Goal: Task Accomplishment & Management: Manage account settings

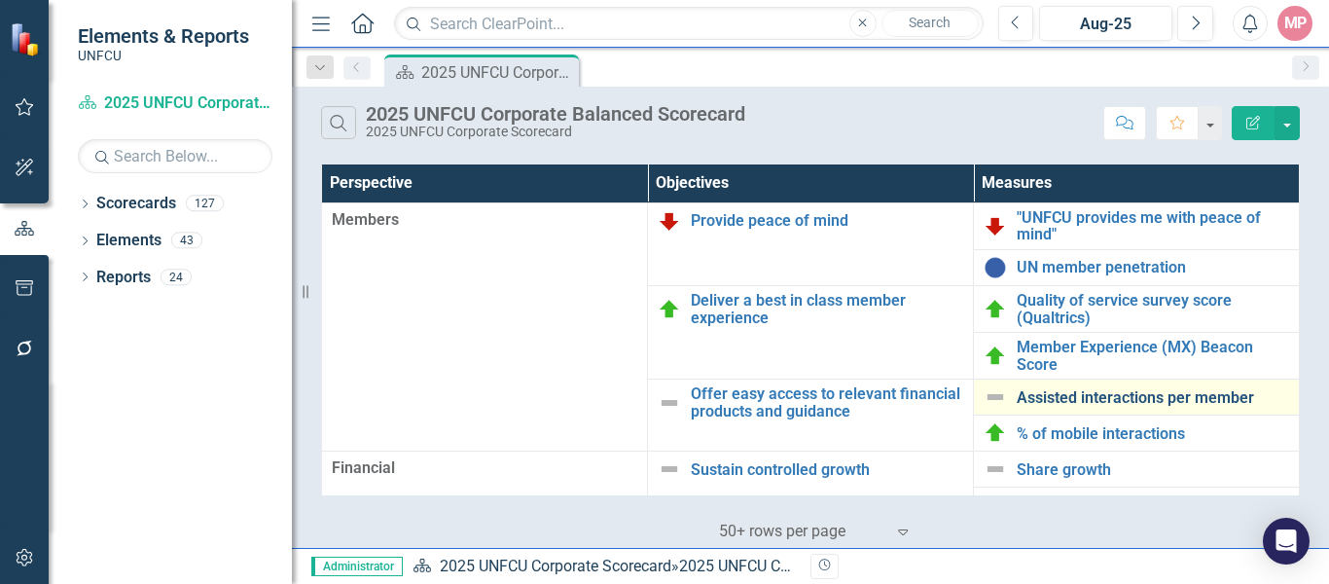
click at [1110, 396] on link "Assisted interactions per member" at bounding box center [1153, 398] width 272 height 18
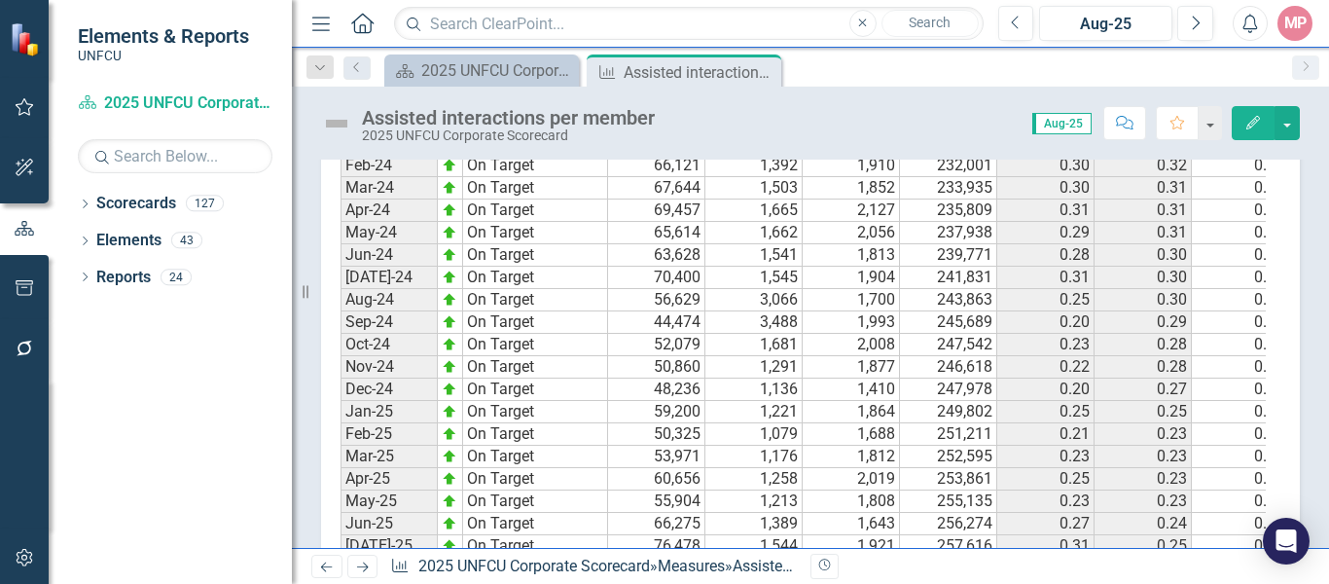
scroll to position [1157, 0]
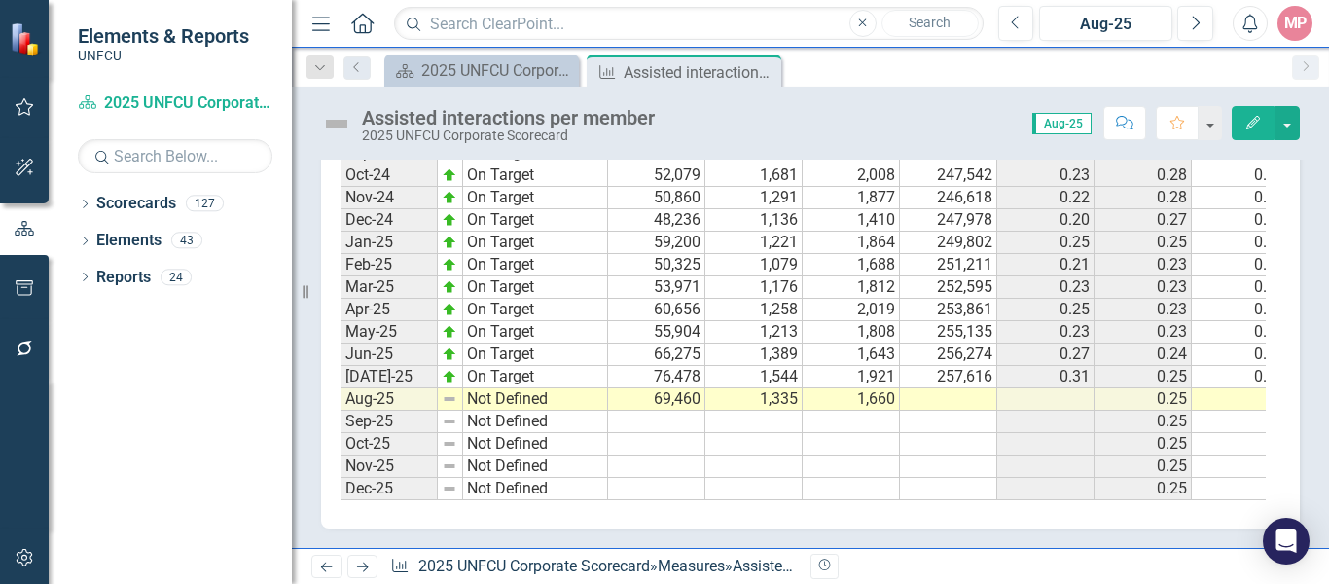
click at [958, 388] on td at bounding box center [948, 399] width 97 height 22
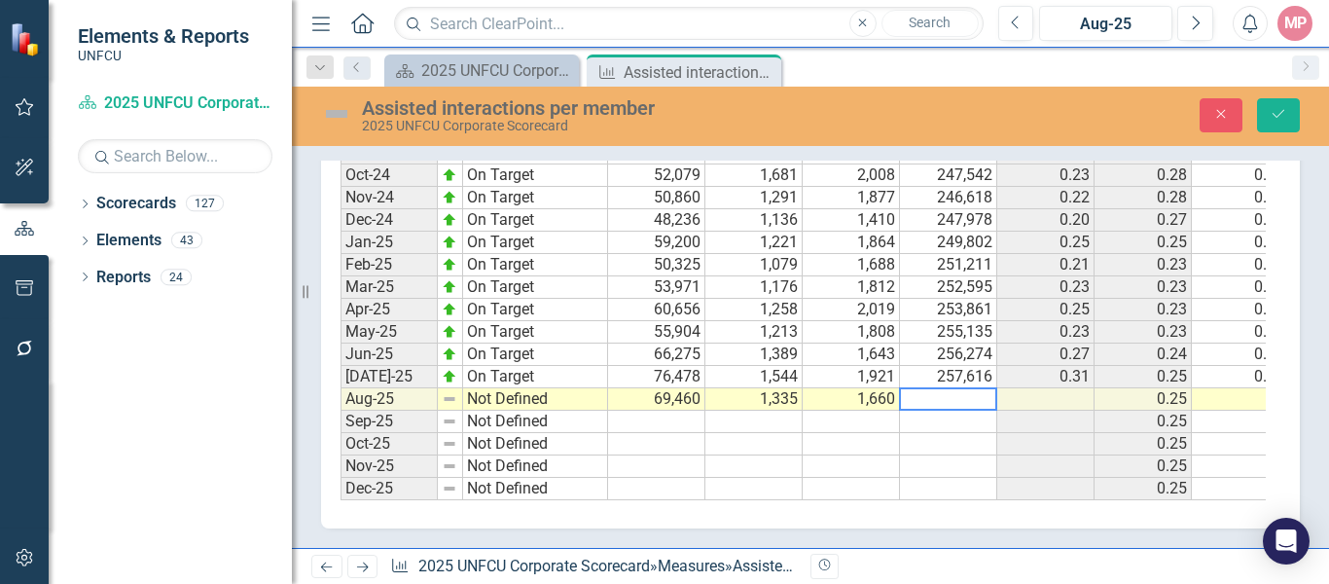
click at [958, 387] on textarea at bounding box center [948, 398] width 98 height 23
type textarea "258970"
click at [1289, 117] on button "Save" at bounding box center [1278, 115] width 43 height 34
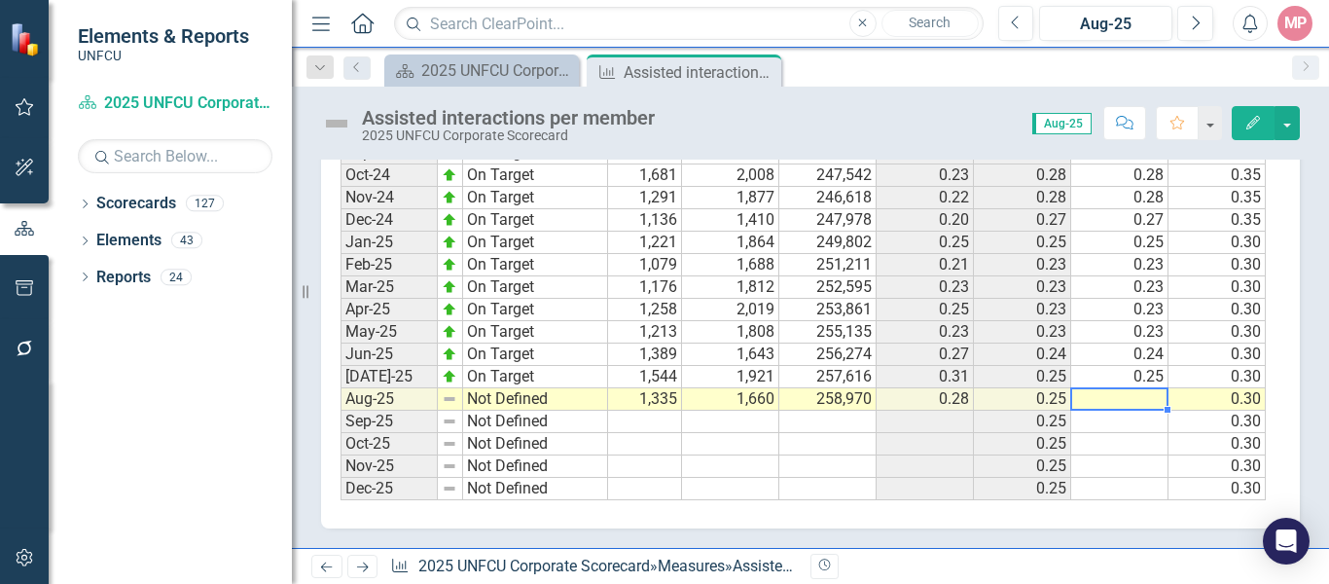
click at [1111, 388] on td at bounding box center [1119, 399] width 97 height 22
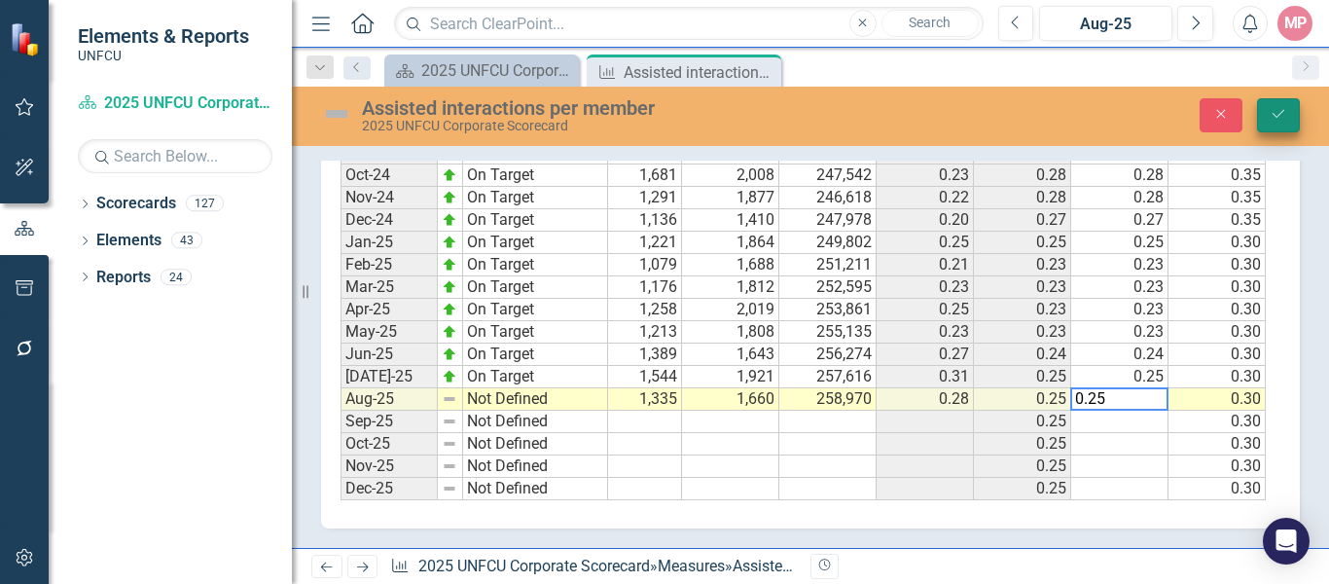
type textarea "0.25"
click at [1279, 121] on icon "Save" at bounding box center [1279, 114] width 18 height 14
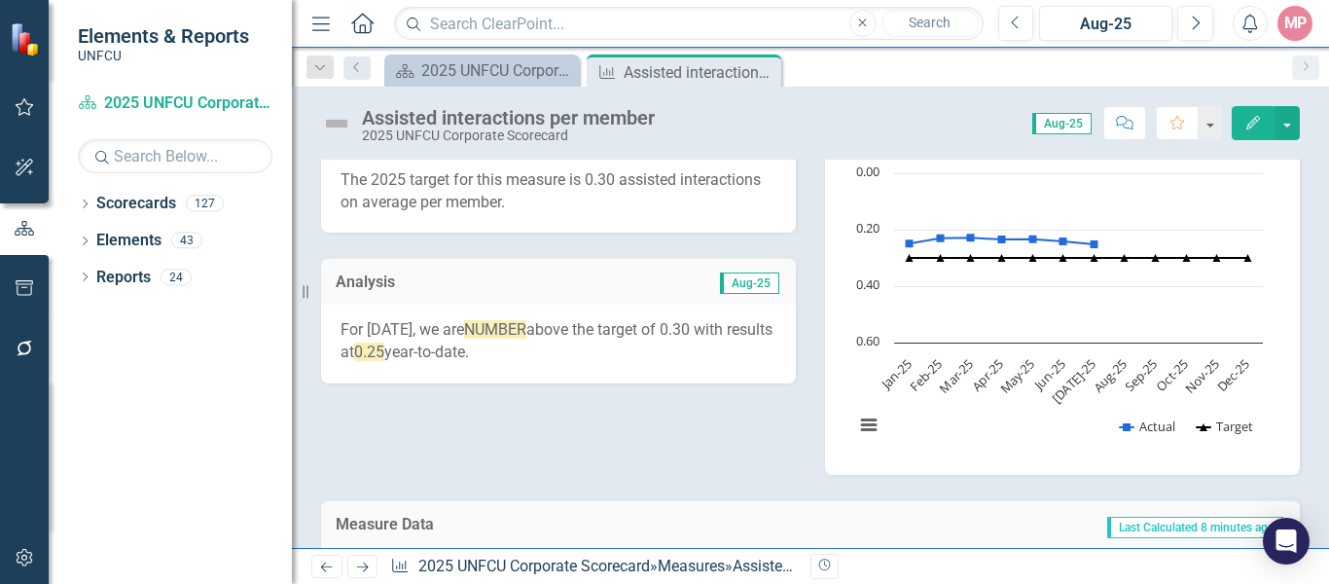
scroll to position [147, 0]
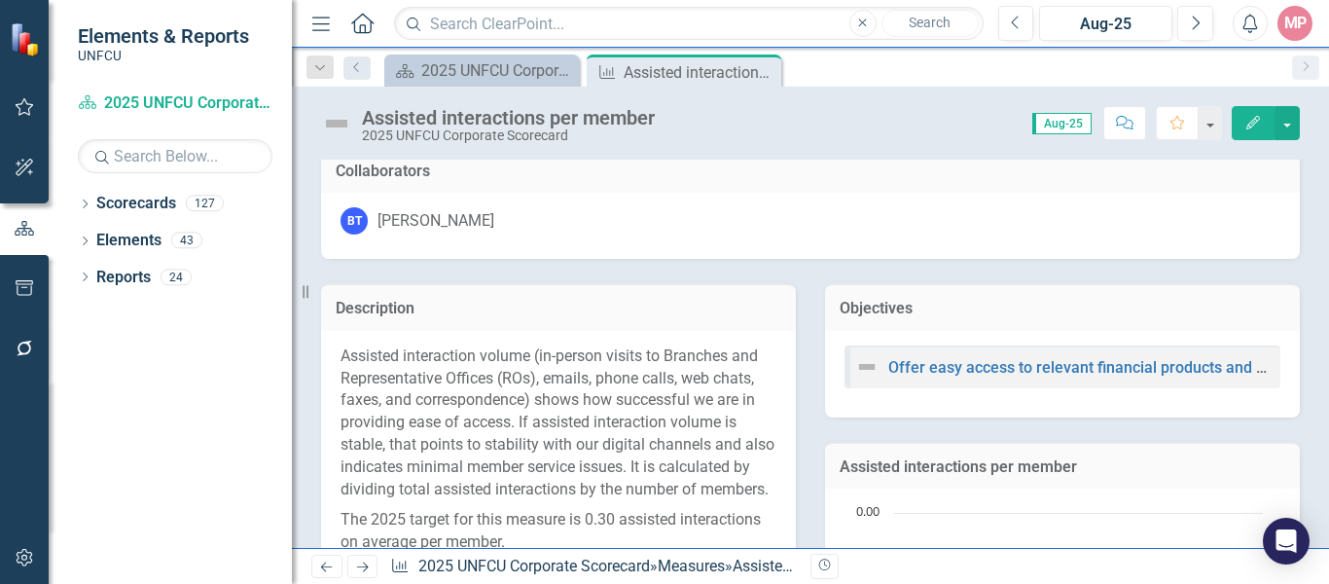
click at [1328, 153] on div "Assisted interactions per member 2025 UNFCU Corporate Scorecard Score: 0.00 Aug…" at bounding box center [810, 317] width 1037 height 461
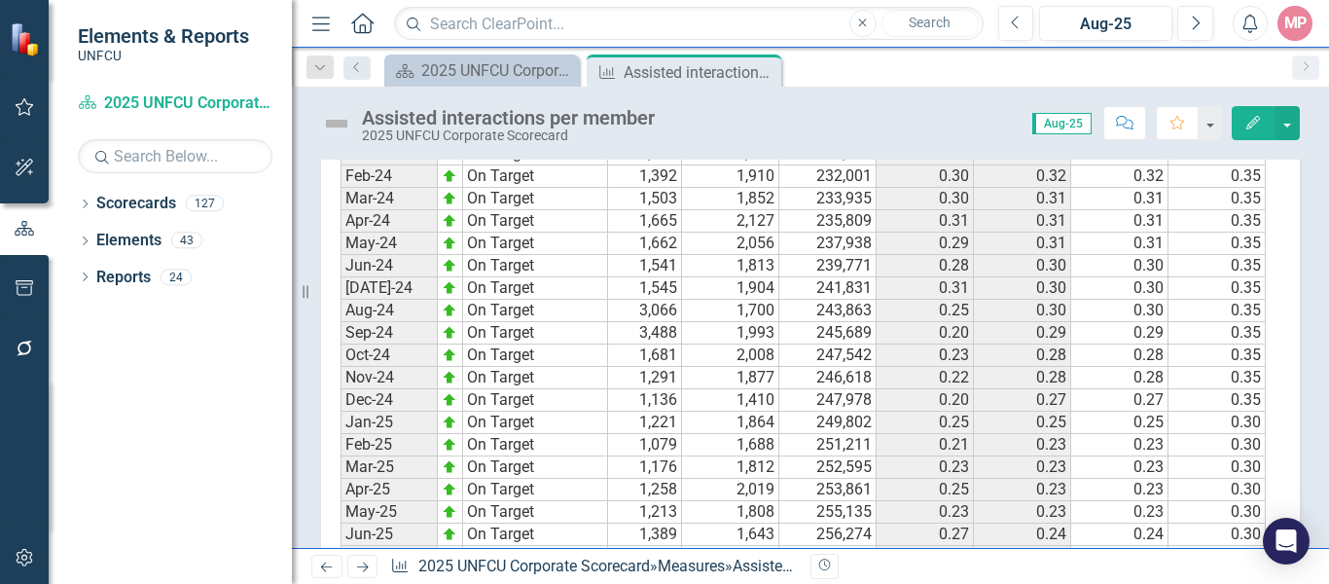
scroll to position [1060, 0]
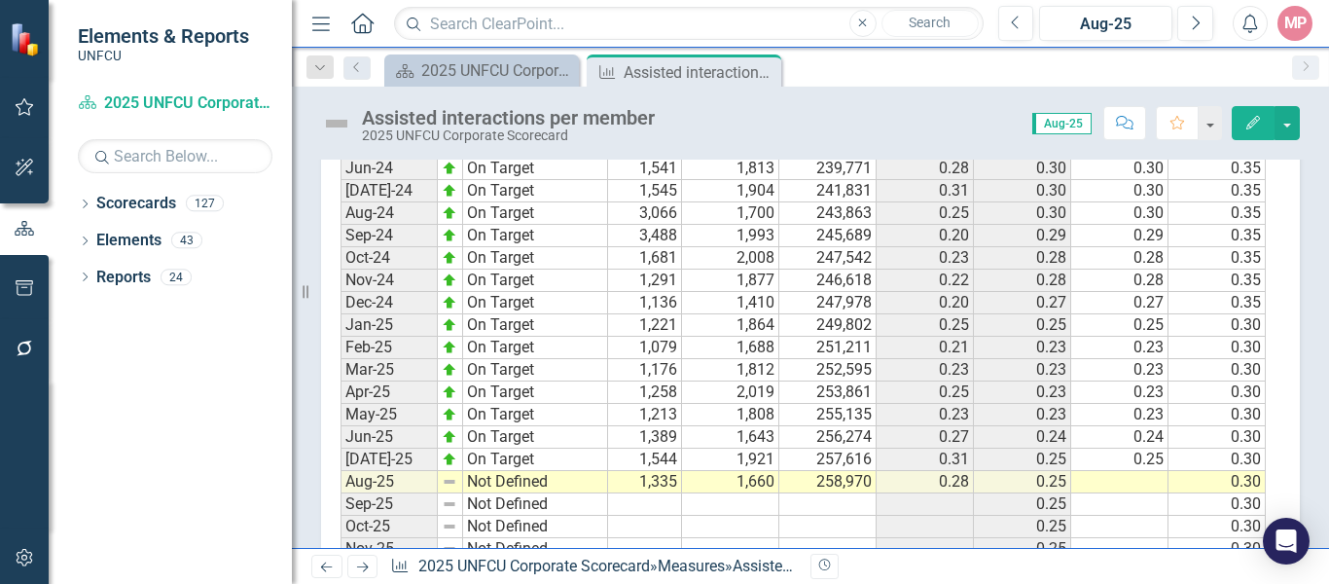
click at [494, 486] on td "Not Defined" at bounding box center [535, 482] width 145 height 22
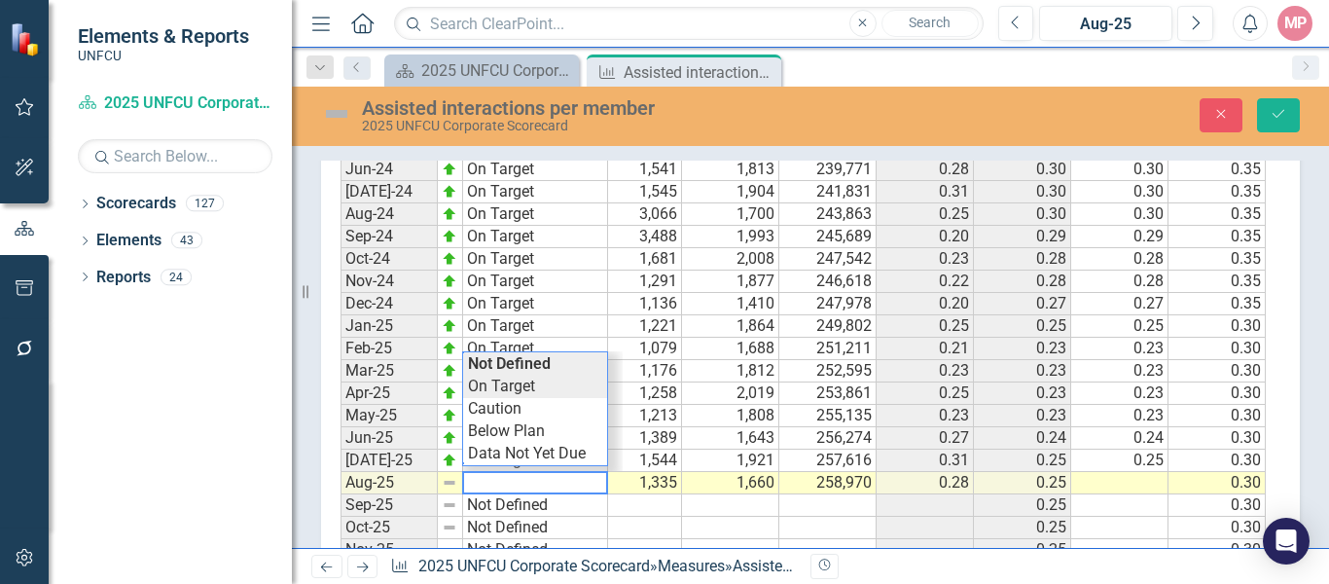
click at [517, 387] on div "Period Status Contact Center Total Interactions Branch Visits RO Visits Total #…" at bounding box center [803, 286] width 925 height 594
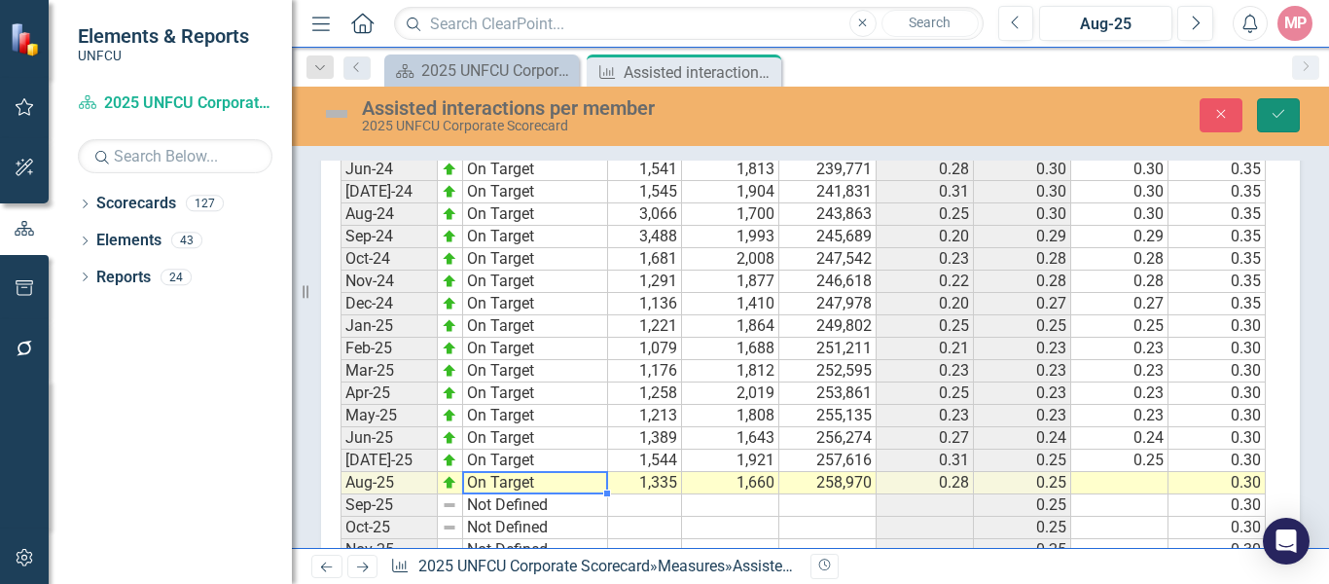
click at [1281, 113] on icon "submit" at bounding box center [1279, 114] width 12 height 8
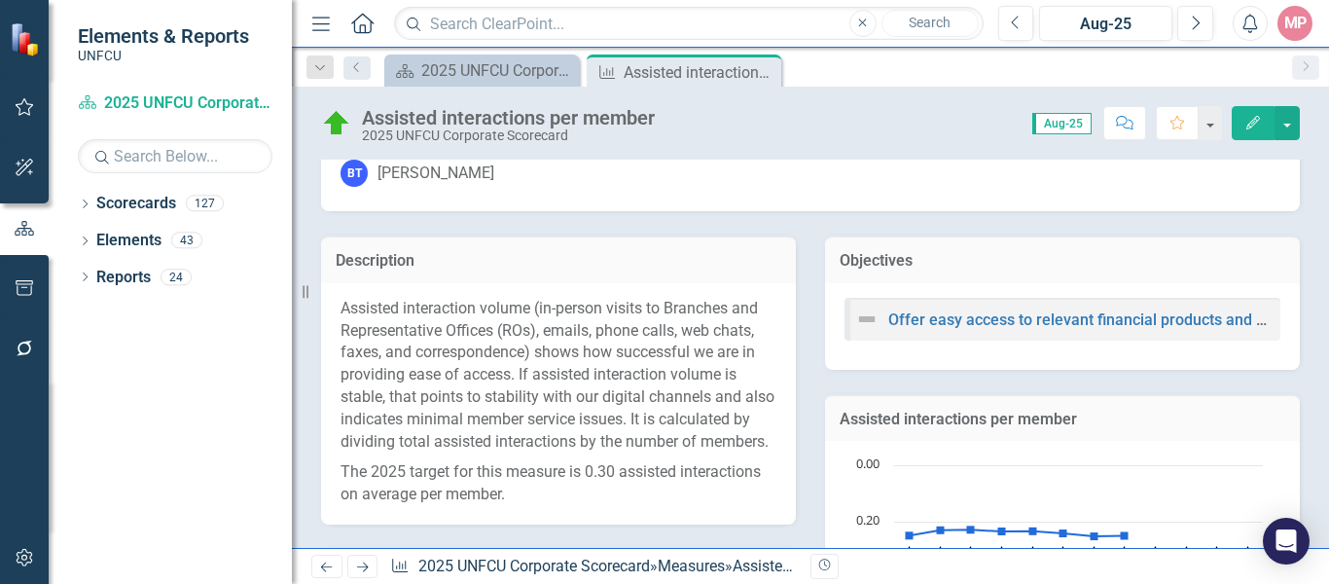
scroll to position [486, 0]
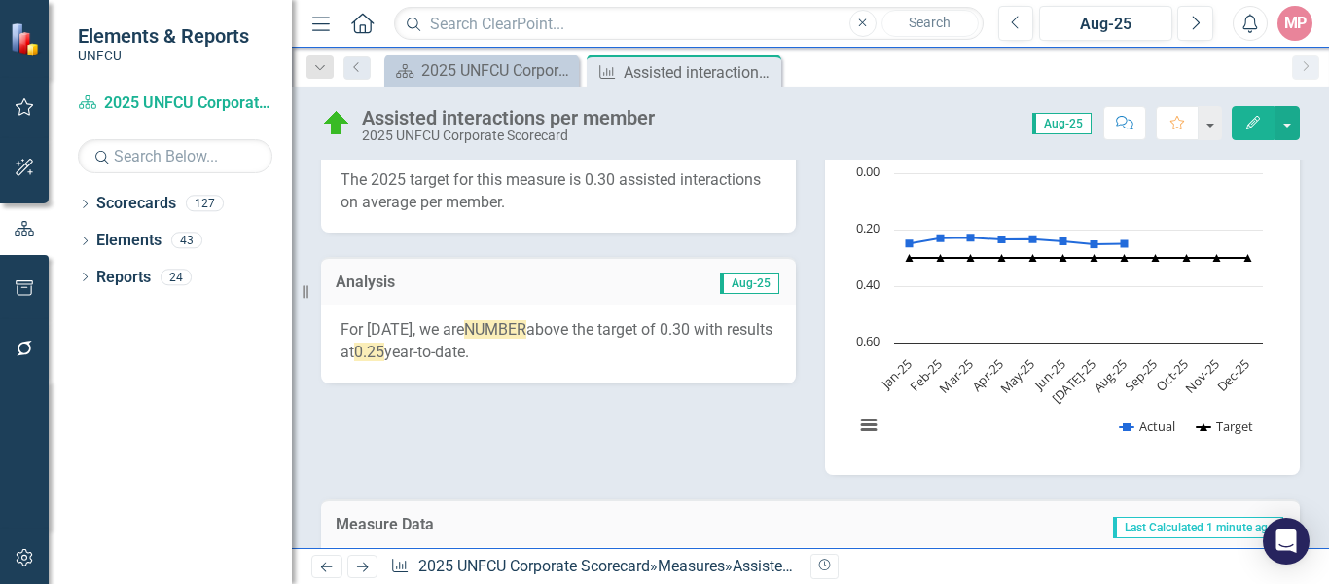
click at [577, 353] on p "For August 2025, we are NUMBER above the target of 0.30 with results at 0.25 ye…" at bounding box center [559, 341] width 436 height 45
click at [526, 339] on span "NUMBER" at bounding box center [495, 329] width 62 height 18
click at [574, 347] on p "For August 2025, we are NUMBER above the target of 0.30 with results at 0.25 ye…" at bounding box center [559, 341] width 436 height 45
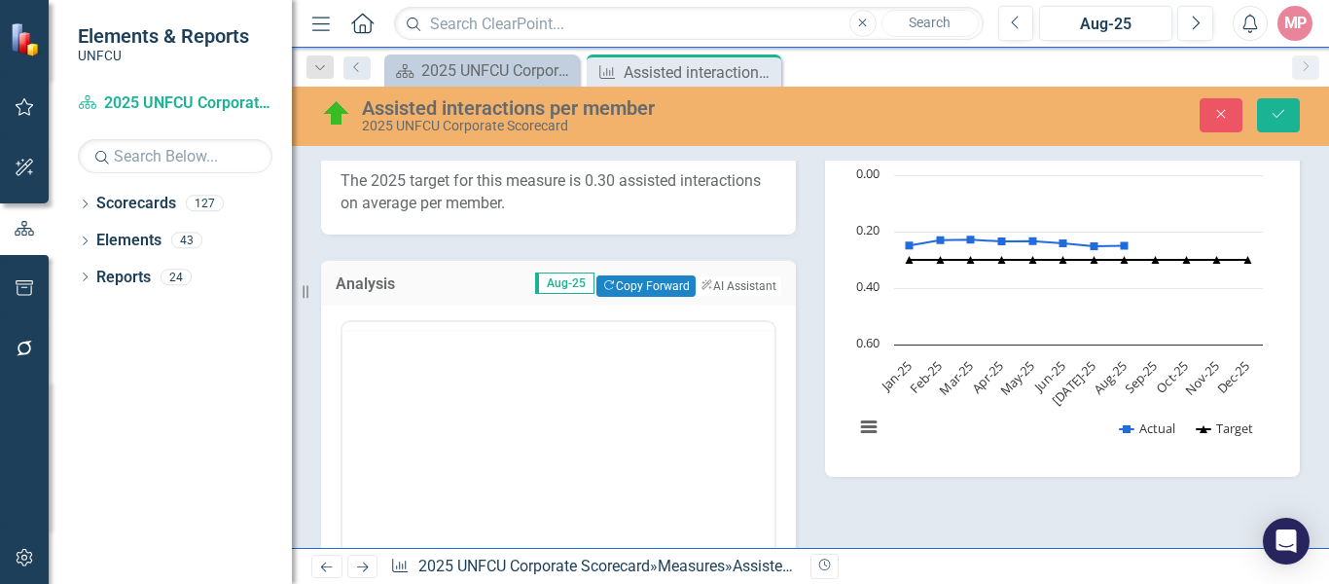
scroll to position [0, 0]
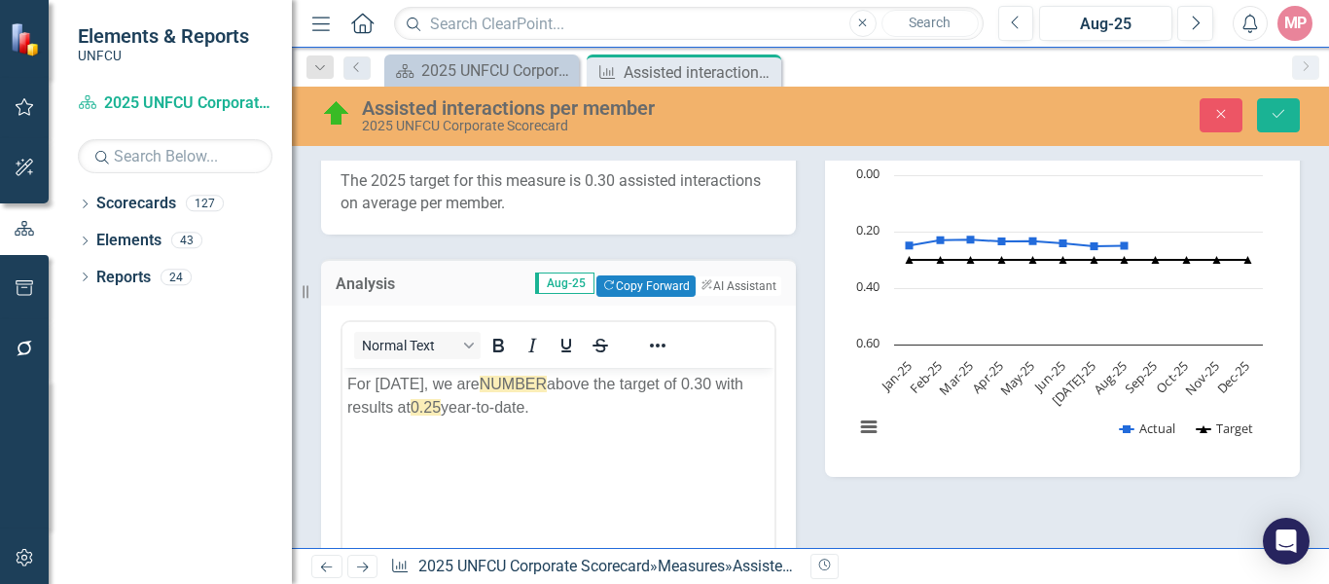
click at [592, 384] on p "For August 2025, we are NUMBER above the target of 0.30 with results at 0.25 ye…" at bounding box center [558, 396] width 422 height 47
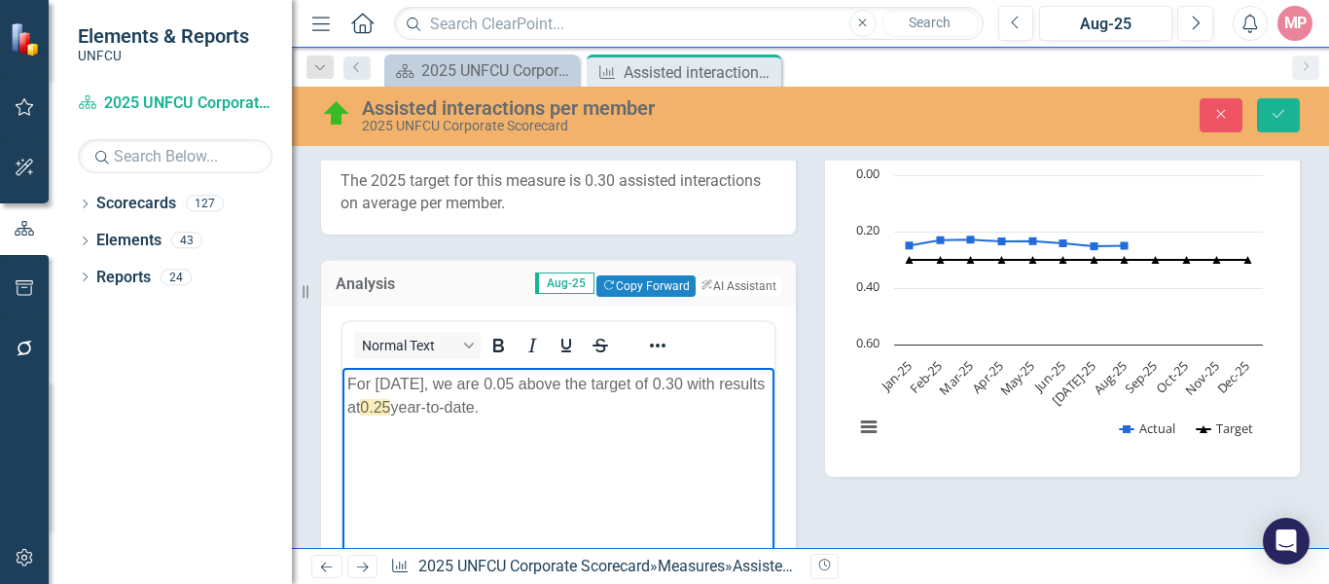
click at [390, 408] on span "0.25" at bounding box center [375, 407] width 30 height 17
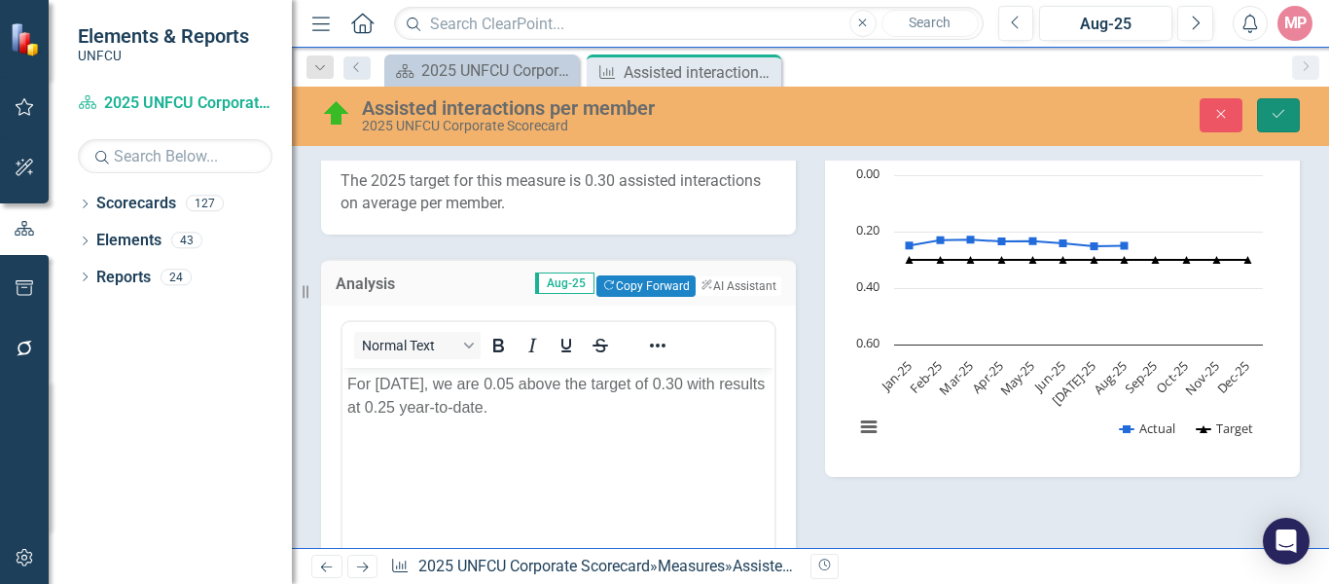
click at [1280, 113] on icon "Save" at bounding box center [1279, 114] width 18 height 14
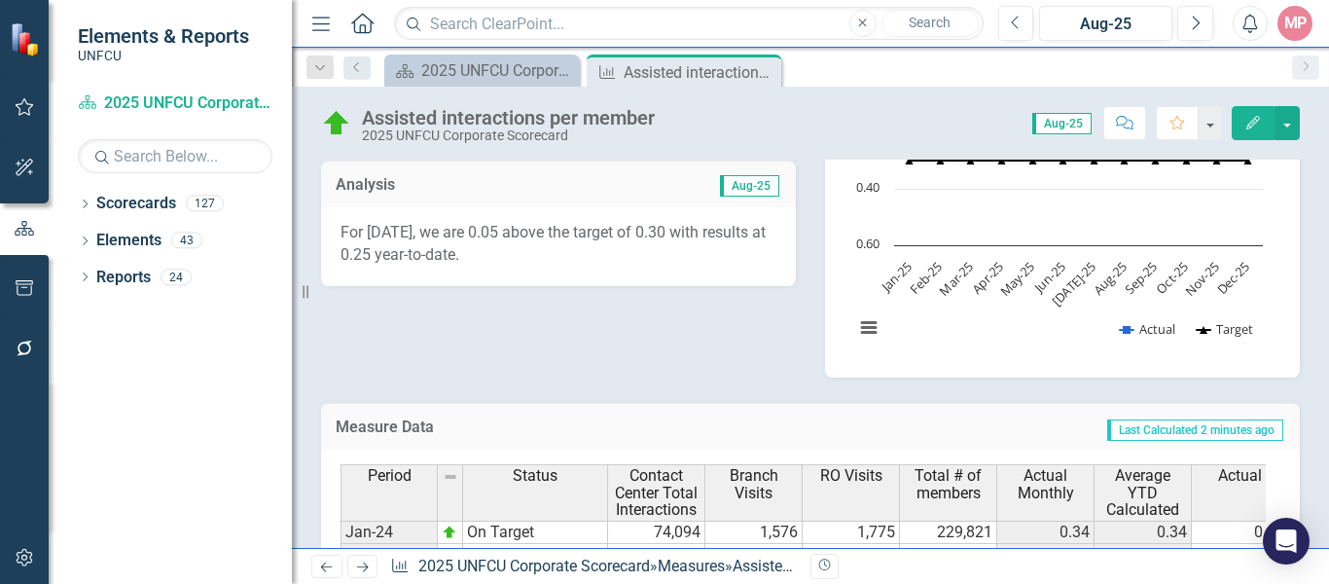
scroll to position [389, 0]
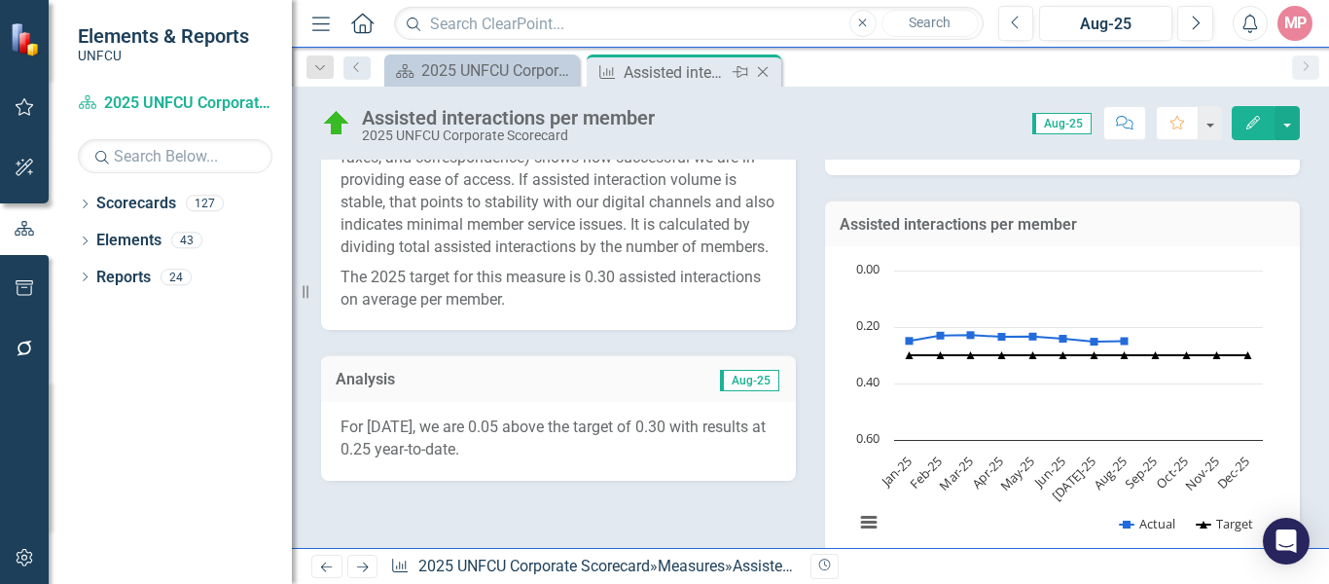
click at [768, 69] on icon "Close" at bounding box center [762, 72] width 19 height 16
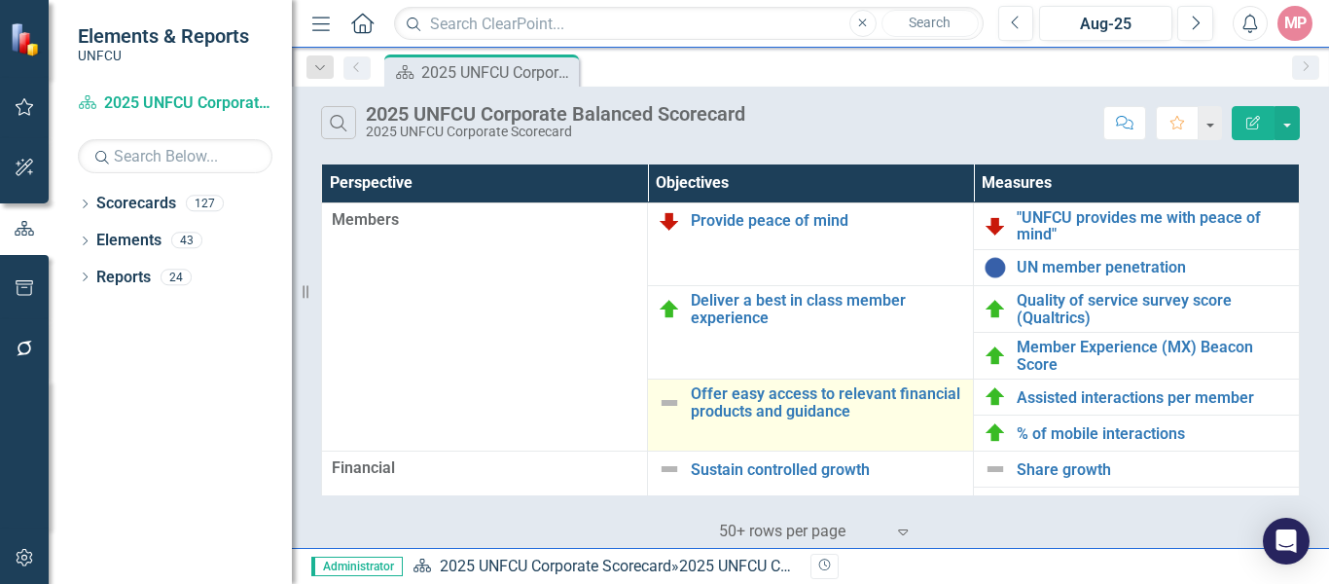
click at [671, 403] on img at bounding box center [669, 402] width 23 height 23
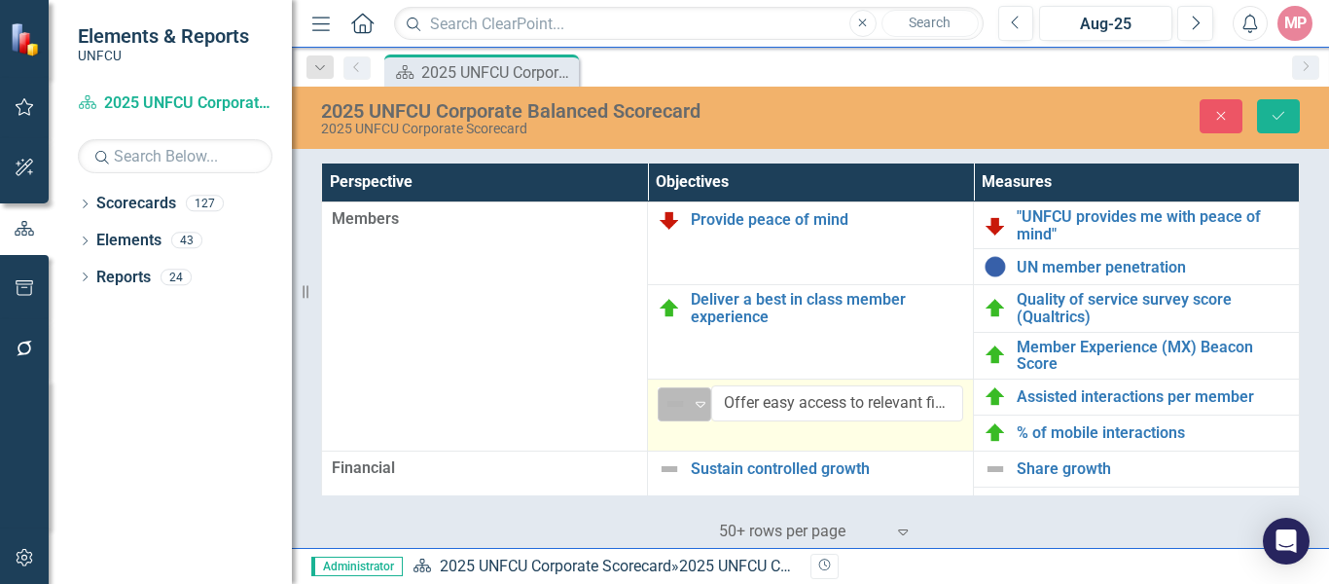
click at [691, 403] on icon "Expand" at bounding box center [700, 404] width 19 height 16
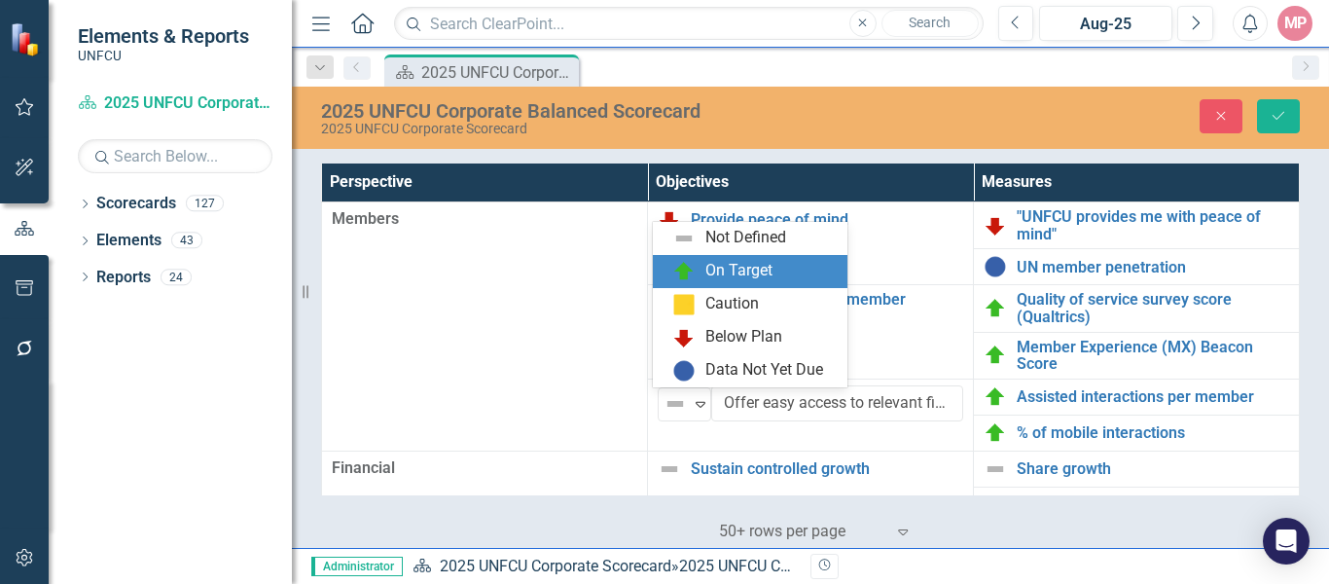
click at [739, 273] on div "On Target" at bounding box center [738, 271] width 67 height 22
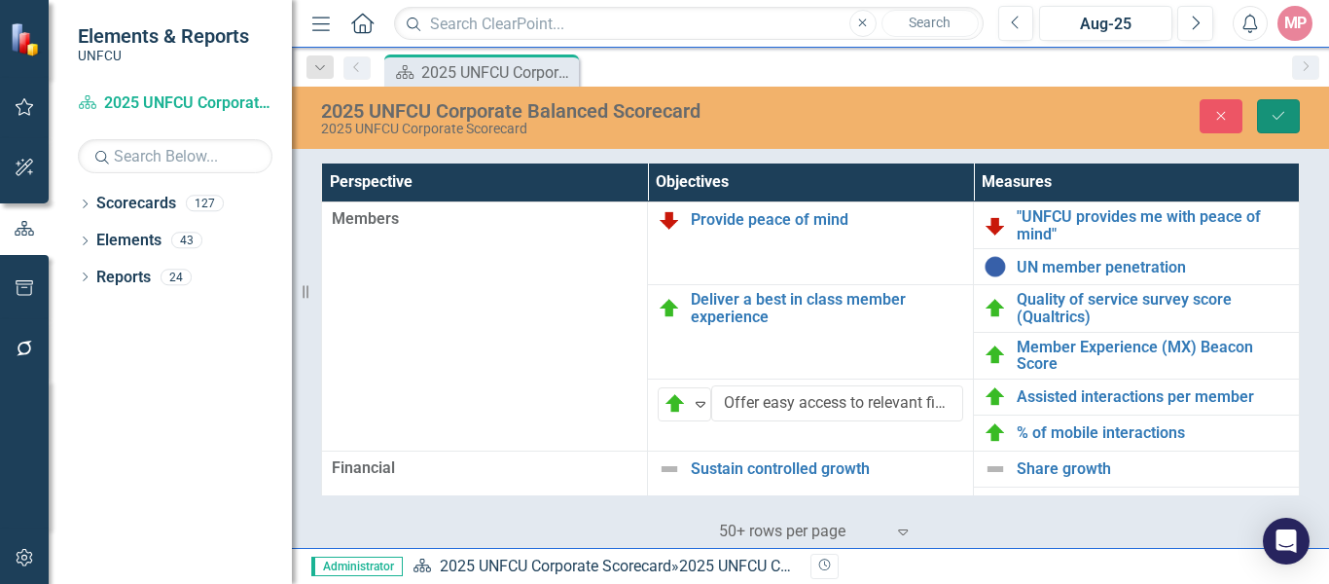
click at [1285, 114] on icon "Save" at bounding box center [1279, 116] width 18 height 14
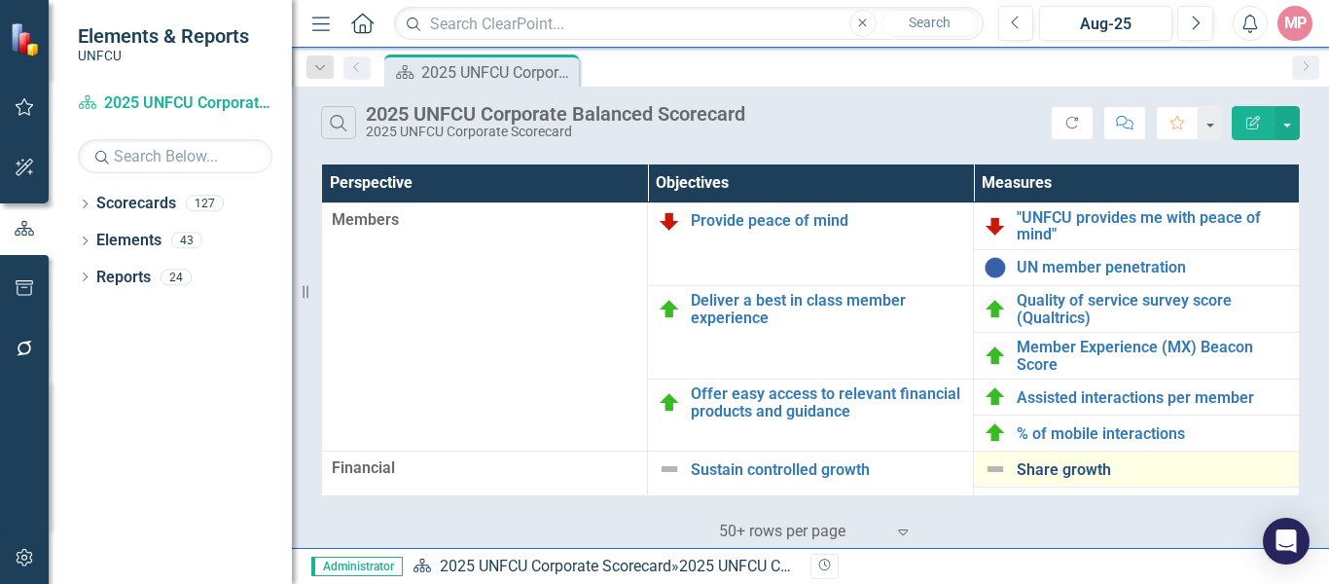
click at [1075, 470] on link "Share growth" at bounding box center [1153, 470] width 272 height 18
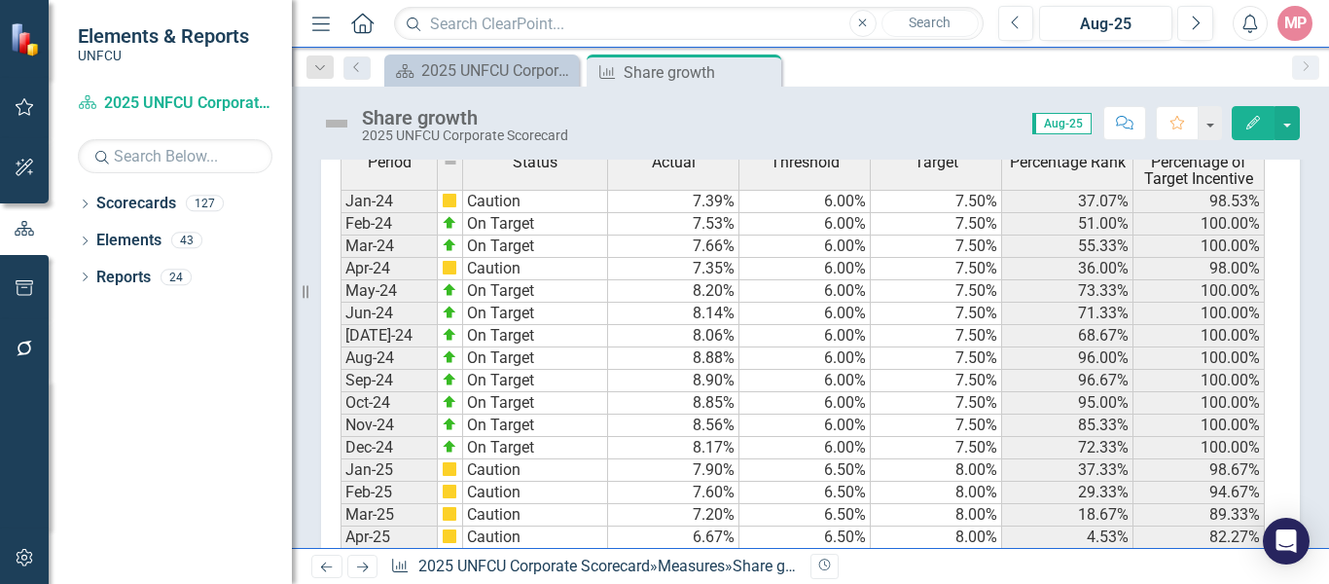
scroll to position [1265, 0]
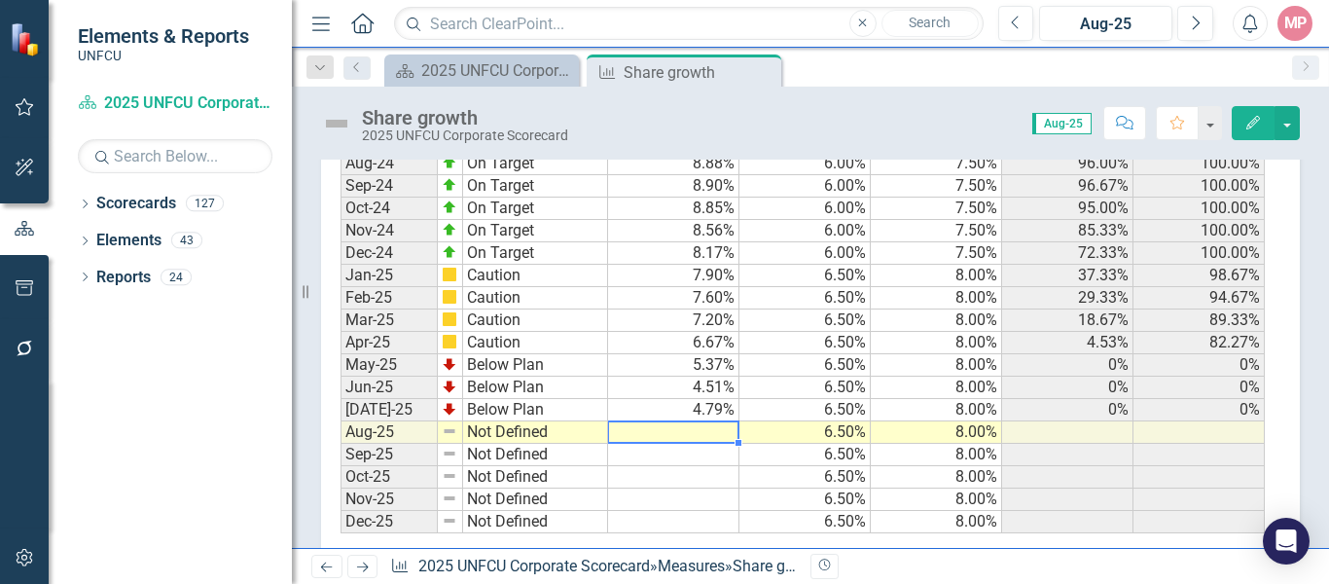
click at [709, 434] on td at bounding box center [673, 432] width 131 height 22
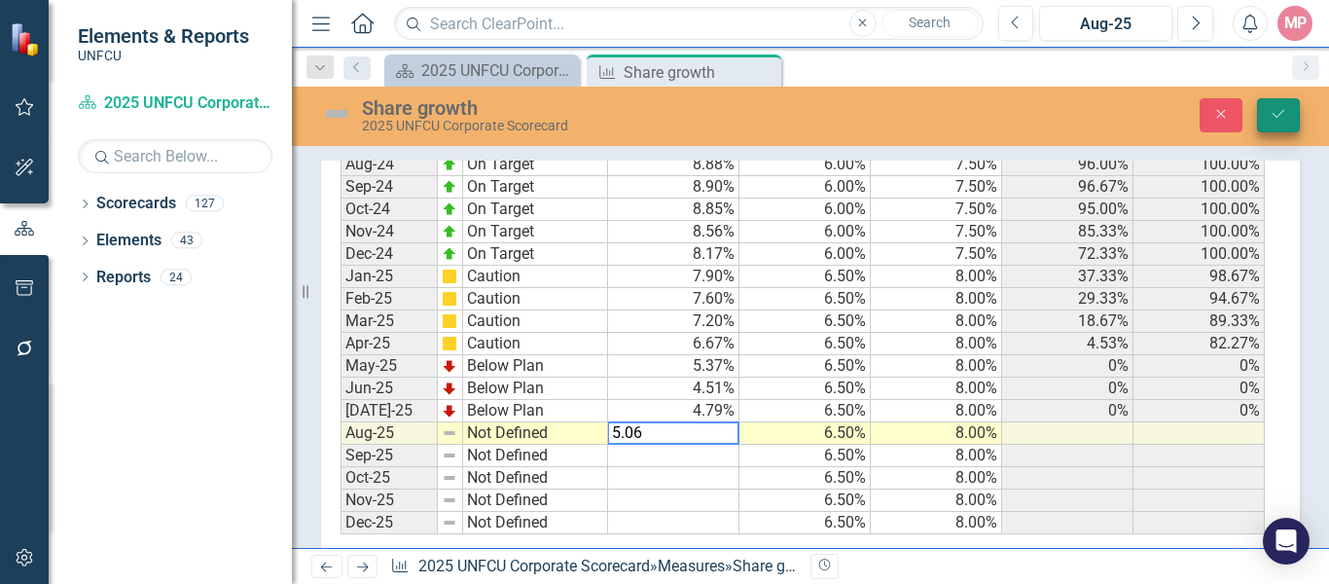
type textarea "5.06"
click at [1281, 107] on icon "Save" at bounding box center [1279, 114] width 18 height 14
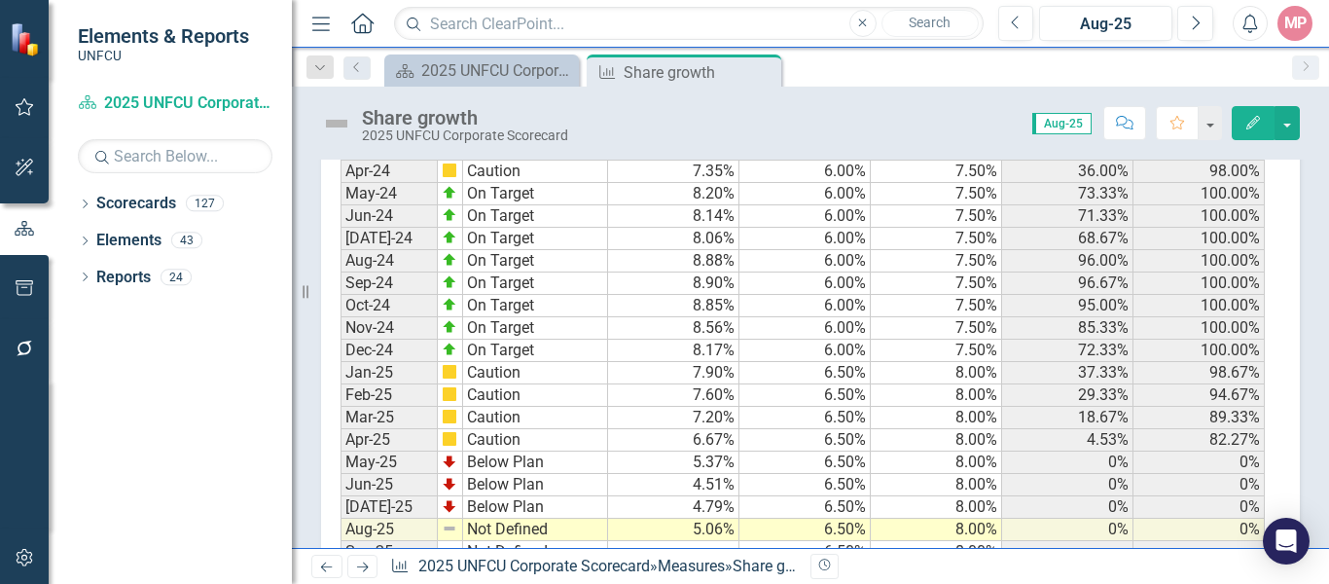
scroll to position [1298, 0]
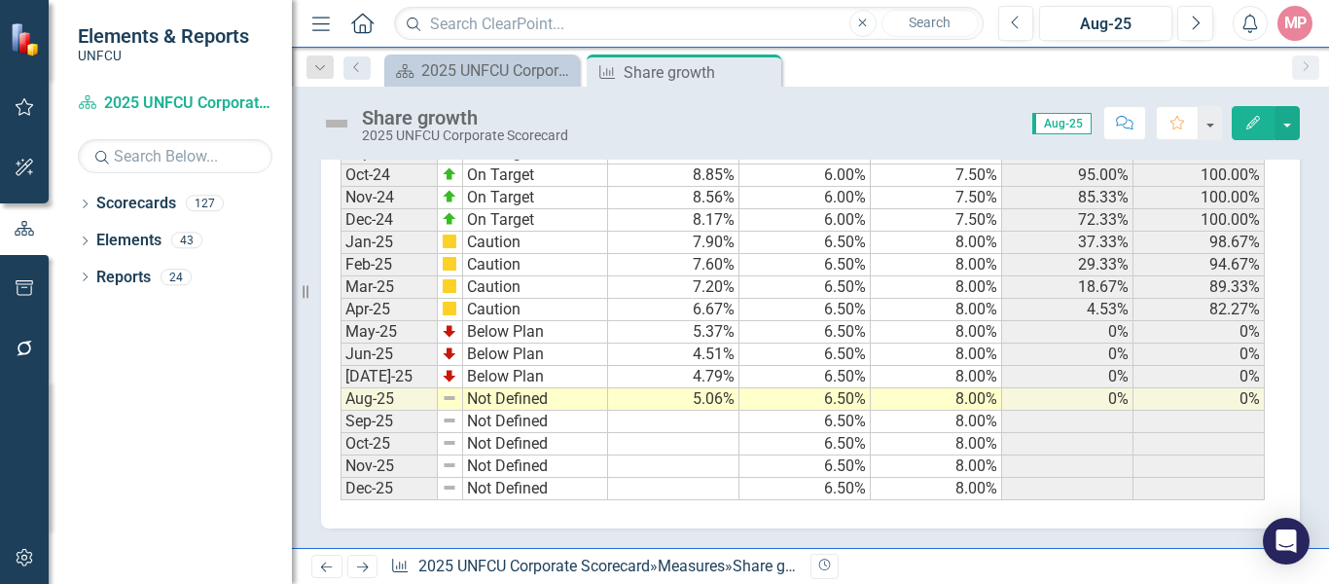
click at [522, 404] on td "Not Defined" at bounding box center [535, 399] width 145 height 22
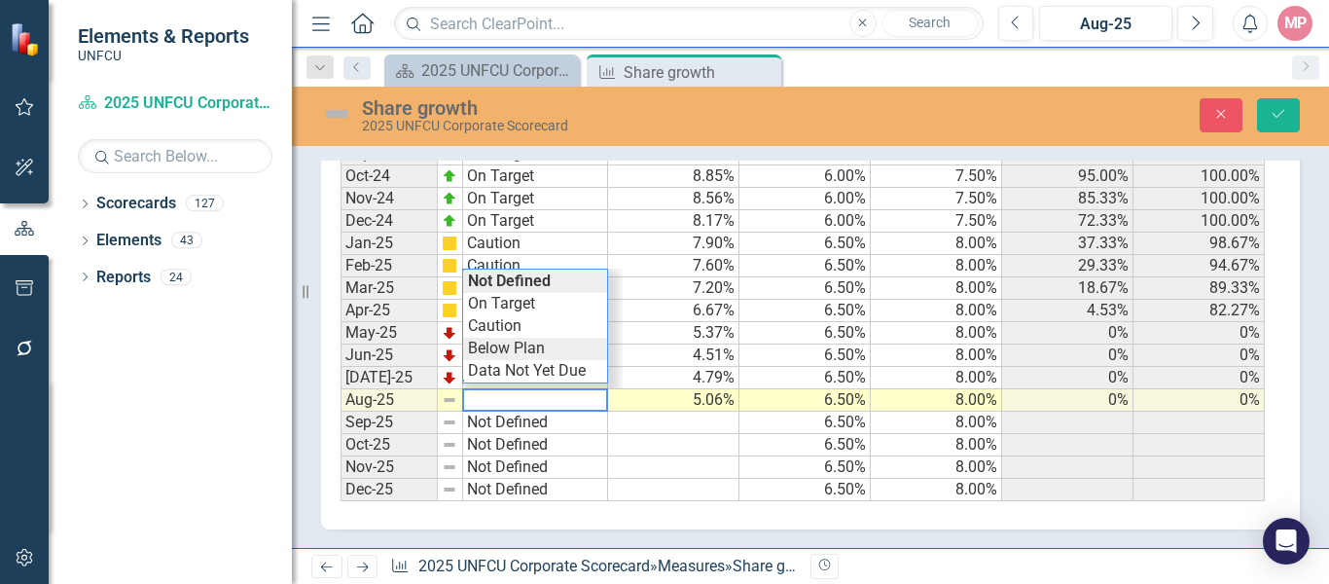
click at [507, 342] on div "Period Status Actual Threshold Target Percentage Rank Percentage of Target Ince…" at bounding box center [803, 212] width 925 height 577
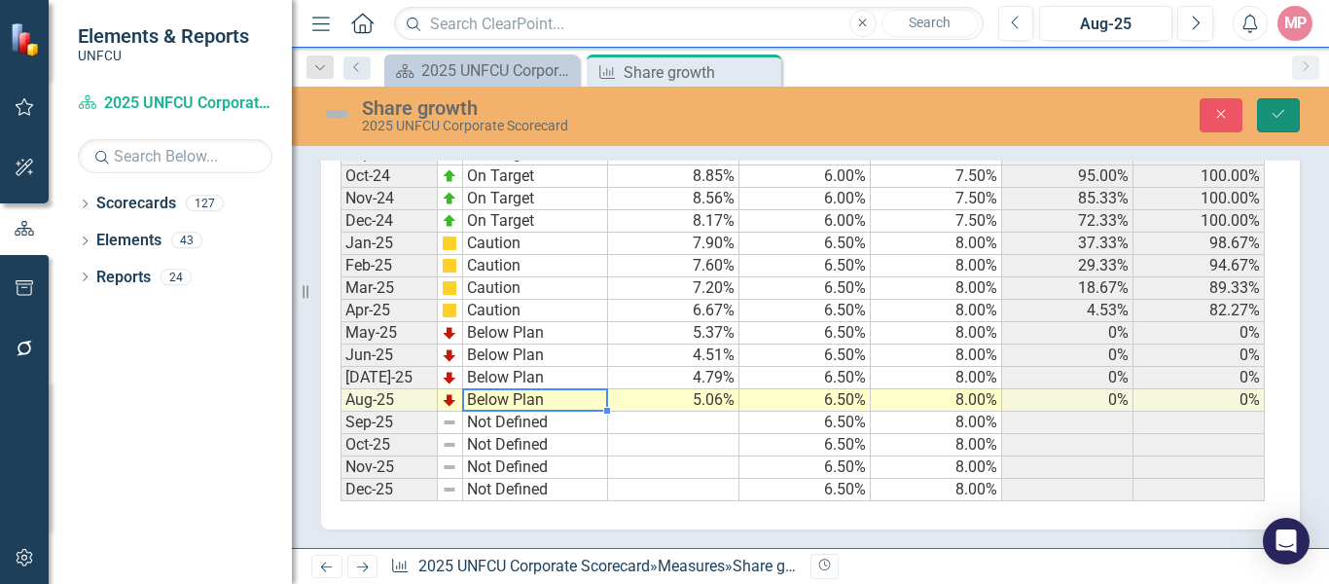
click at [1280, 112] on icon "Save" at bounding box center [1279, 114] width 18 height 14
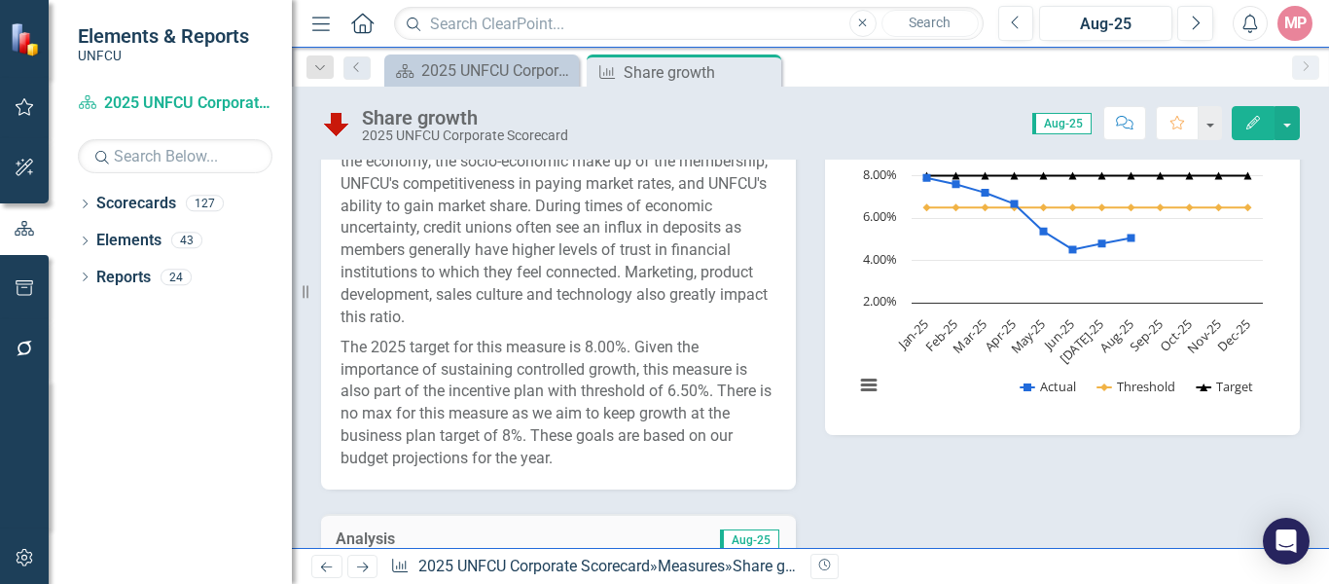
scroll to position [584, 0]
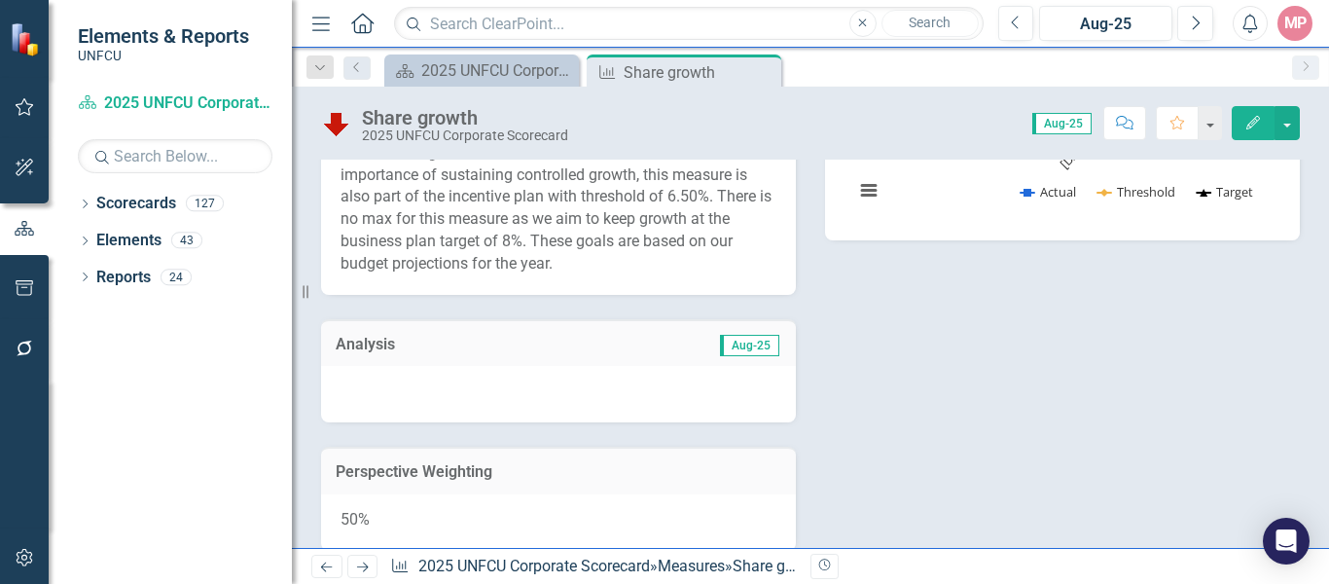
click at [741, 344] on span "Aug-25" at bounding box center [749, 345] width 59 height 21
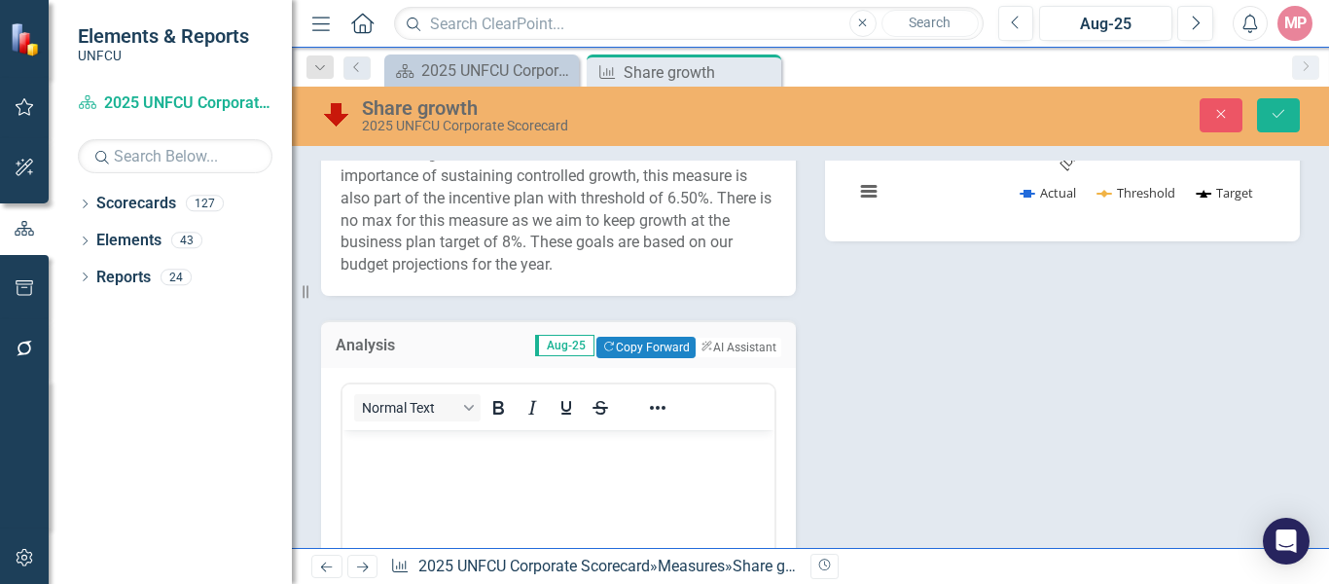
scroll to position [0, 0]
click at [603, 341] on button "Copy Forward Copy Forward" at bounding box center [645, 347] width 98 height 21
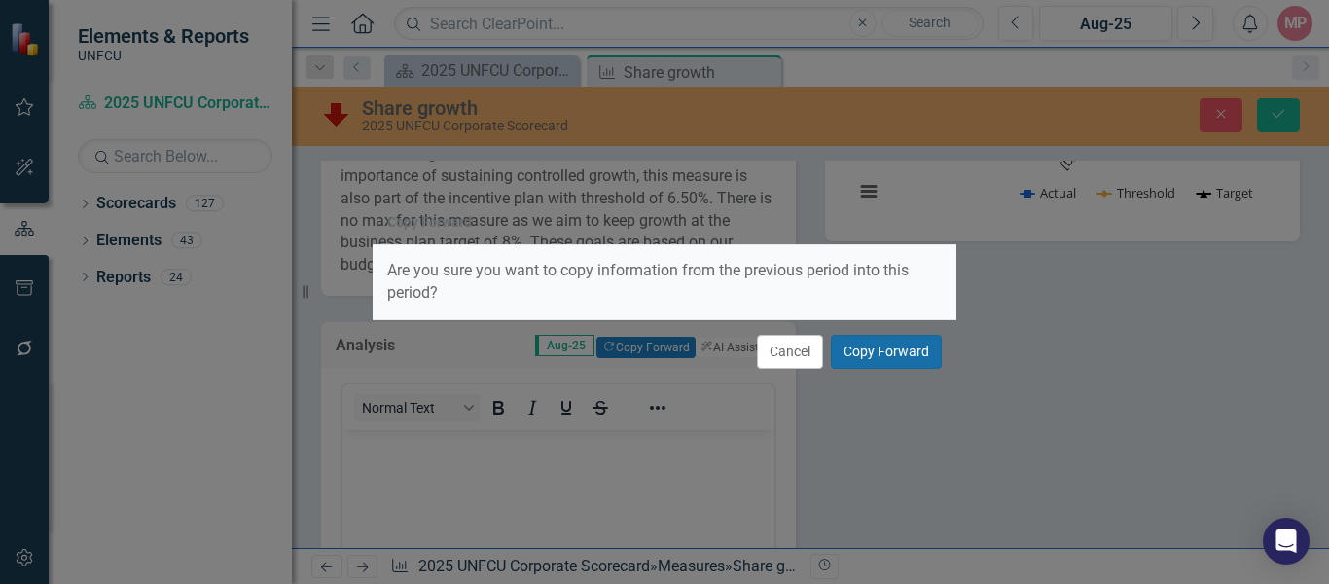
click at [890, 342] on button "Copy Forward" at bounding box center [886, 352] width 111 height 34
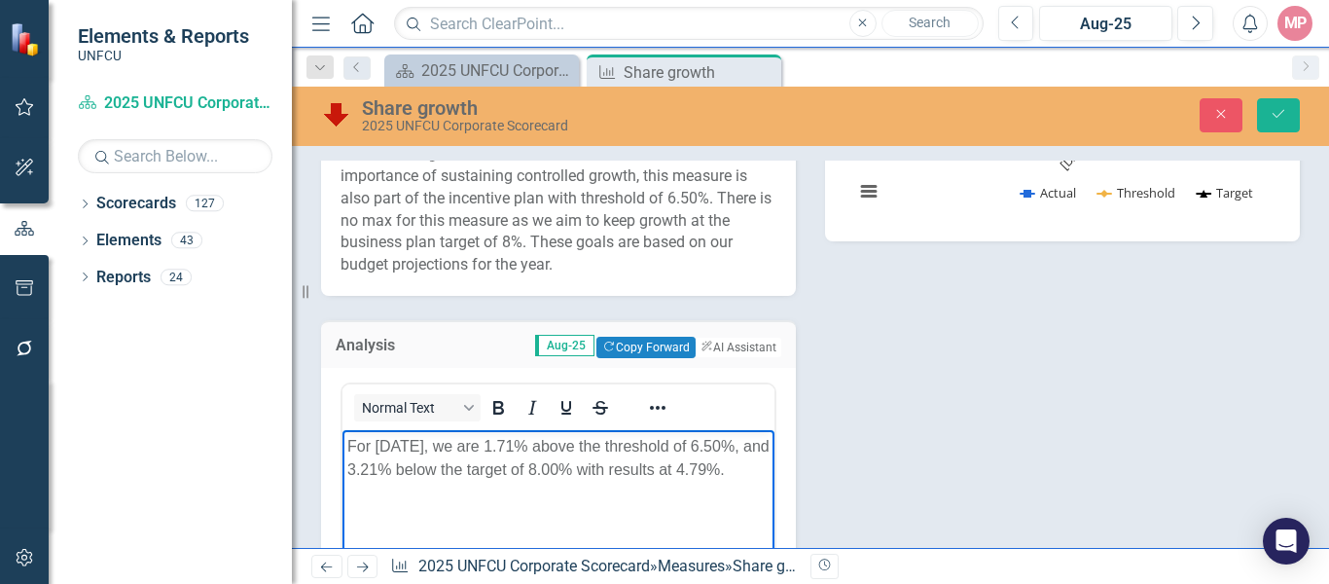
click at [534, 444] on p "For July 2025, we are 1.71% above the threshold of 6.50%, and 3.21% below the t…" at bounding box center [558, 457] width 422 height 47
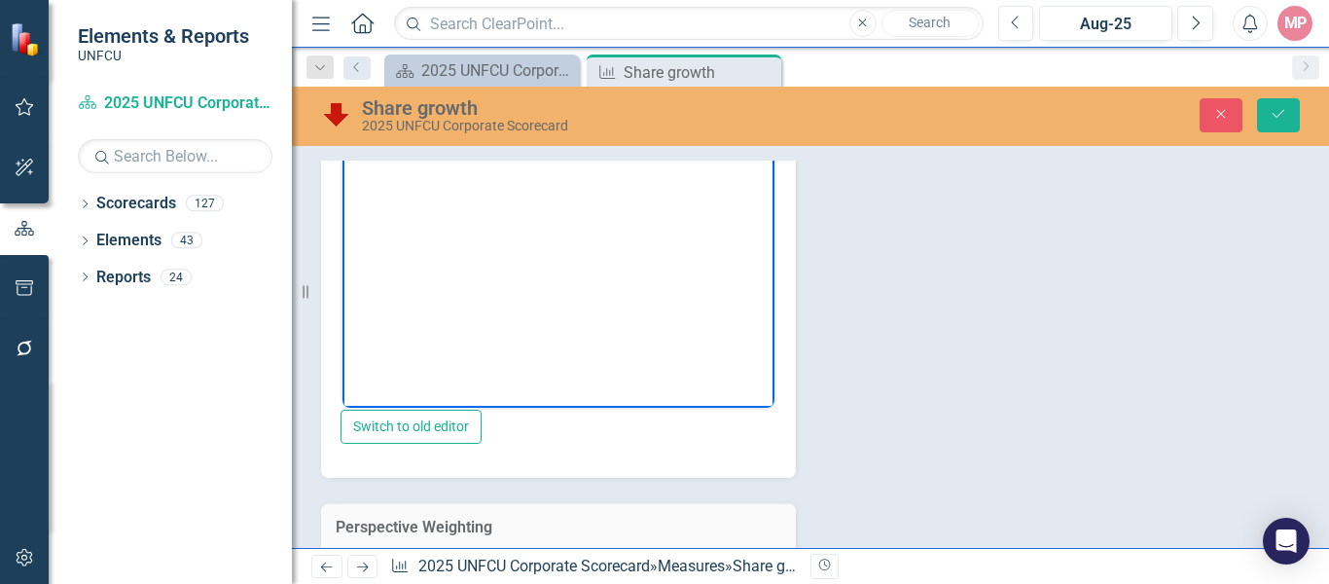
scroll to position [654, 0]
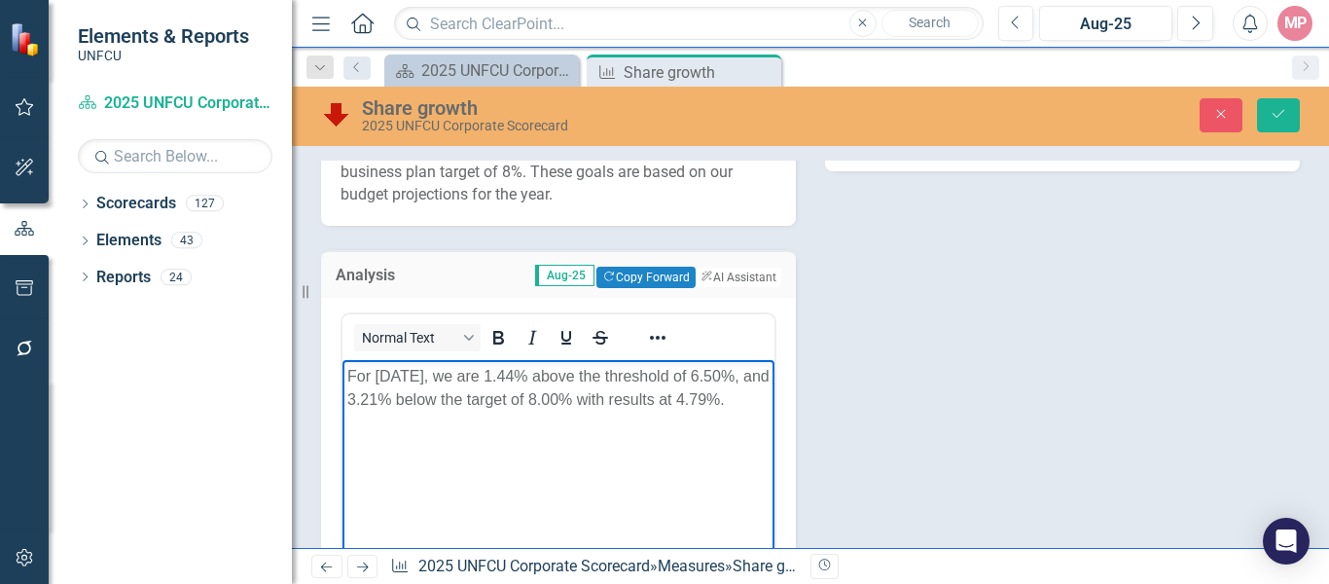
click at [587, 373] on p "For July 2025, we are 1.44% above the threshold of 6.50%, and 3.21% below the t…" at bounding box center [558, 387] width 422 height 47
click at [405, 390] on p "For July 2025, we are 1.44% below the threshold of 6.50%, and 3.21% below the t…" at bounding box center [558, 387] width 422 height 47
click at [739, 396] on p "For July 2025, we are 1.44% below the threshold of 6.50%, and 2.94% below the t…" at bounding box center [558, 387] width 422 height 47
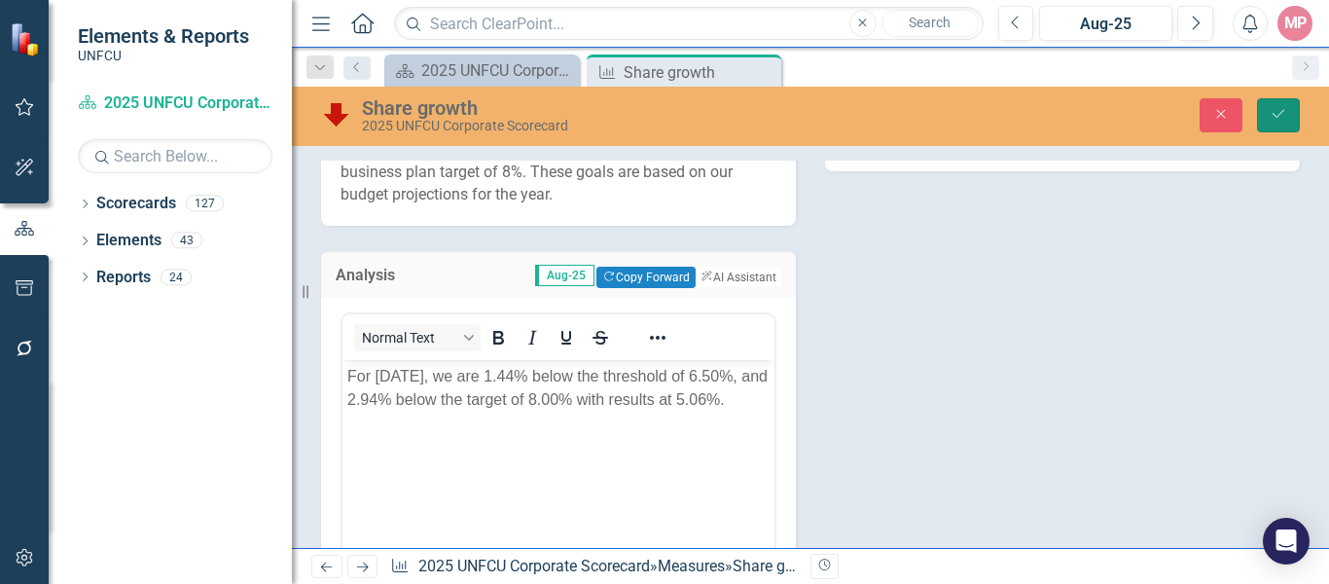
click at [1277, 115] on icon "Save" at bounding box center [1279, 114] width 18 height 14
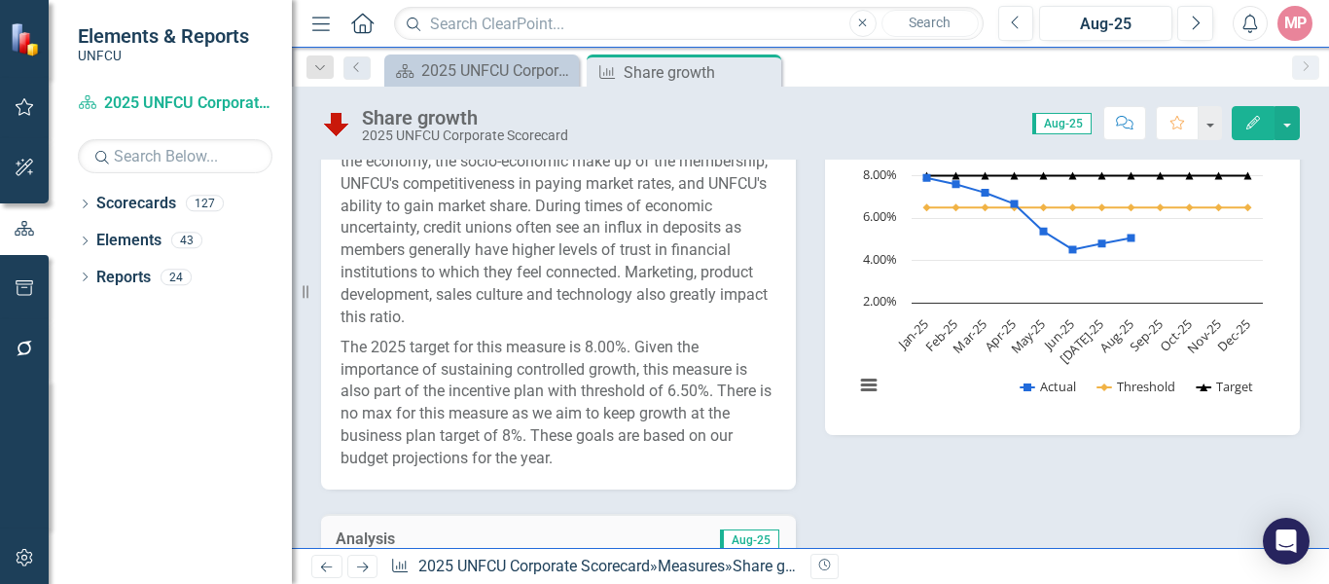
scroll to position [778, 0]
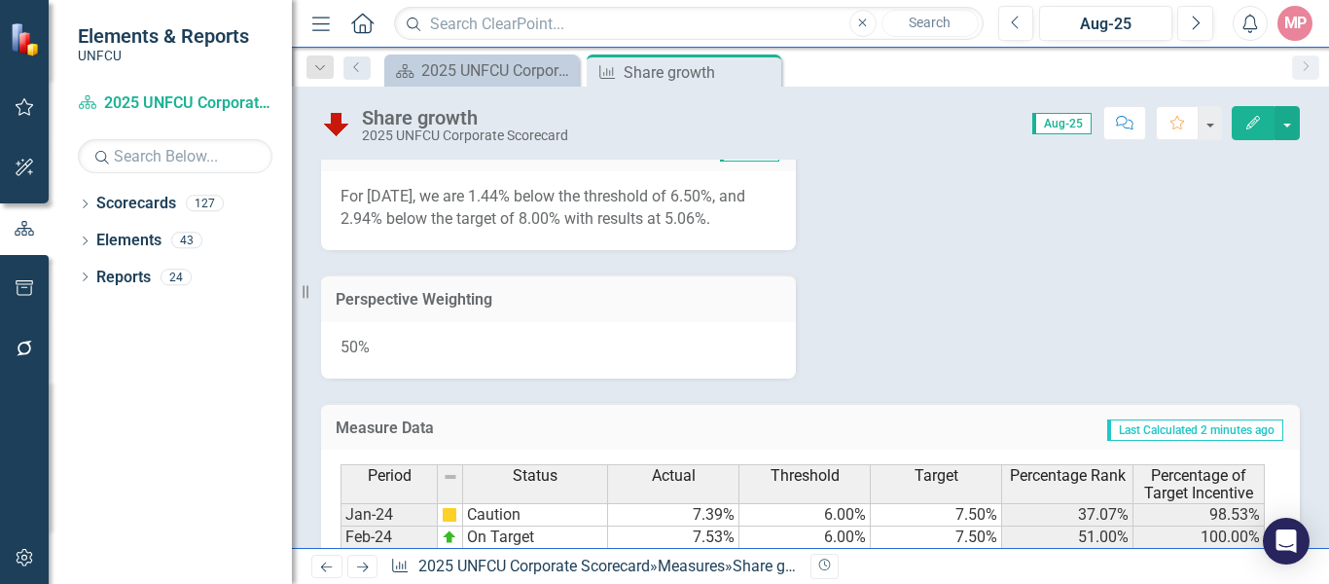
click at [572, 198] on p "For July 2025, we are 1.44% below the threshold of 6.50%, and 2.94% below the t…" at bounding box center [559, 208] width 436 height 45
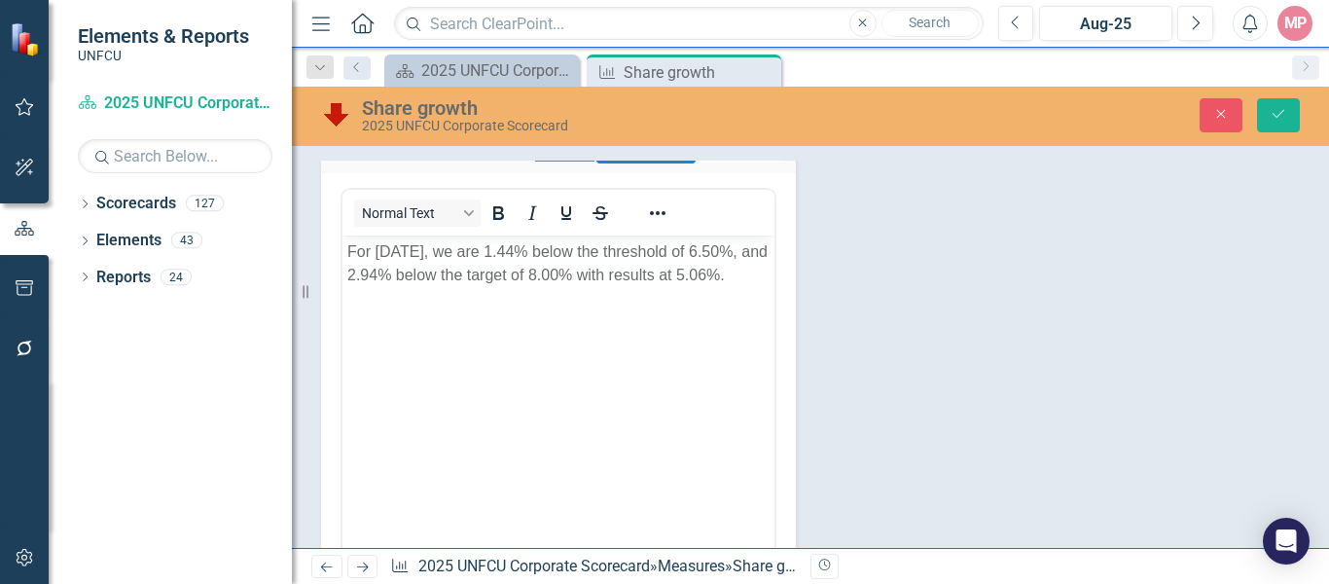
scroll to position [0, 0]
drag, startPoint x: 401, startPoint y: 244, endPoint x: 754, endPoint y: 457, distance: 412.5
click at [401, 244] on p "For July 2025, we are 1.44% below the threshold of 6.50%, and 2.94% below the t…" at bounding box center [558, 262] width 422 height 47
click at [1295, 114] on button "Save" at bounding box center [1278, 115] width 43 height 34
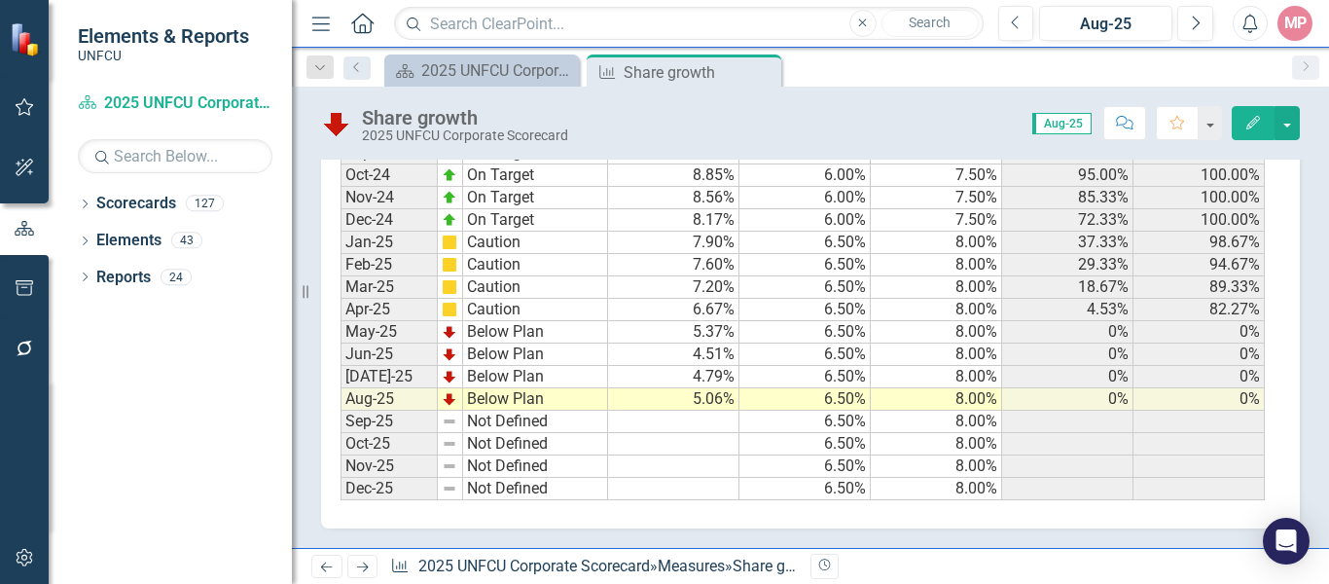
scroll to position [930, 0]
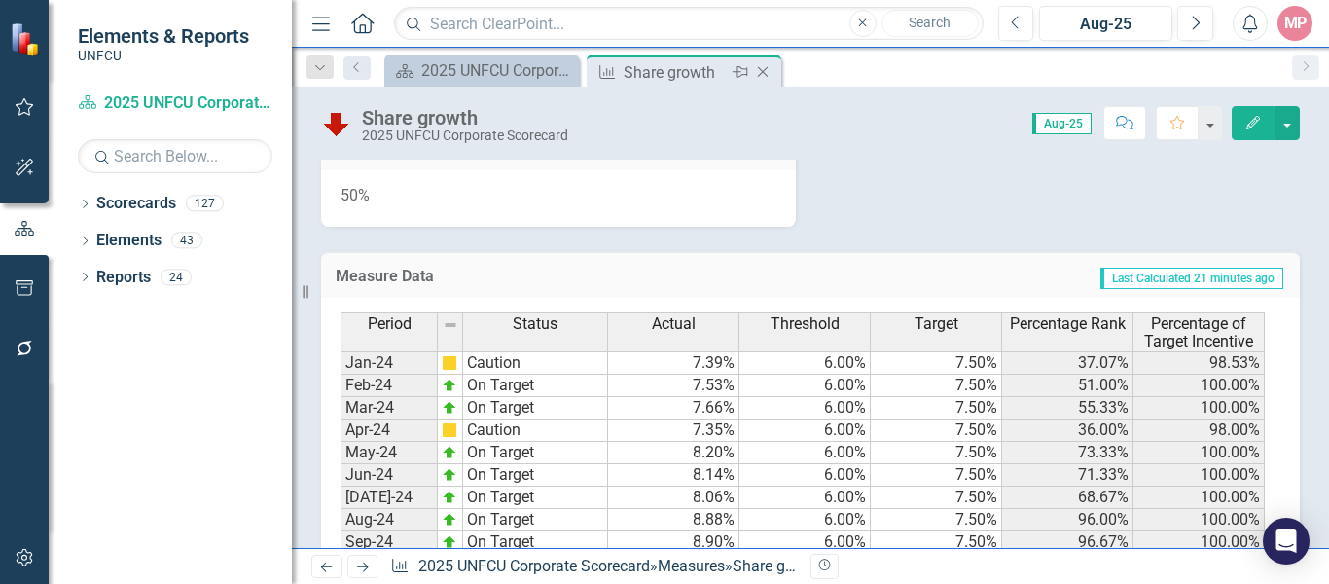
click at [767, 69] on icon "Close" at bounding box center [762, 72] width 19 height 16
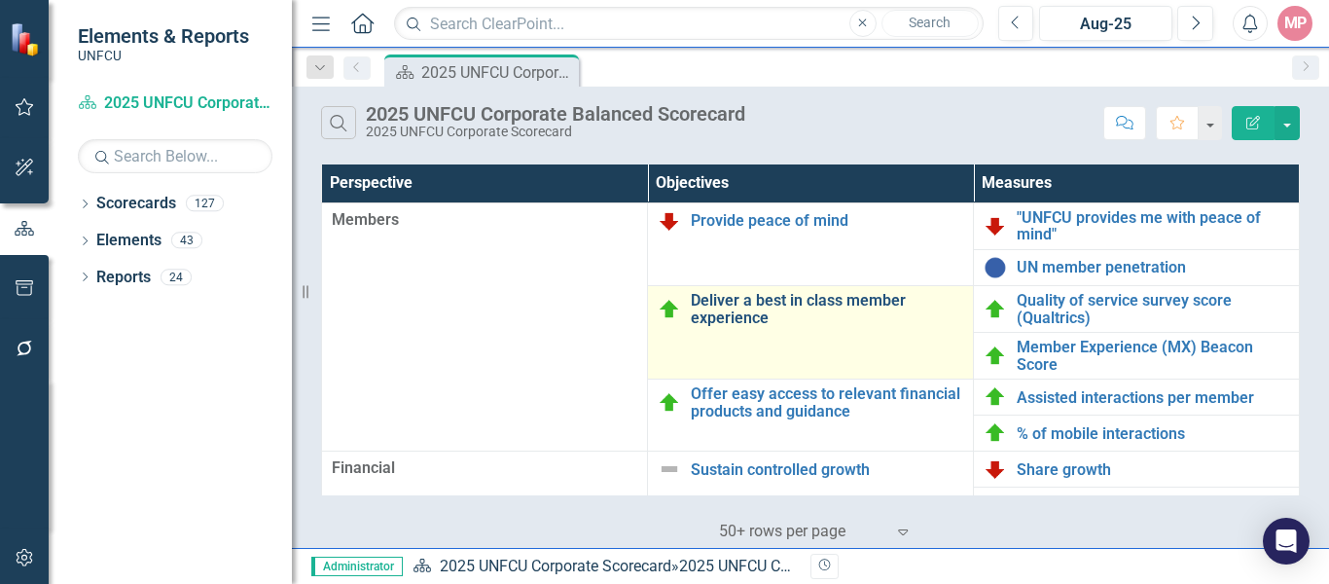
scroll to position [195, 0]
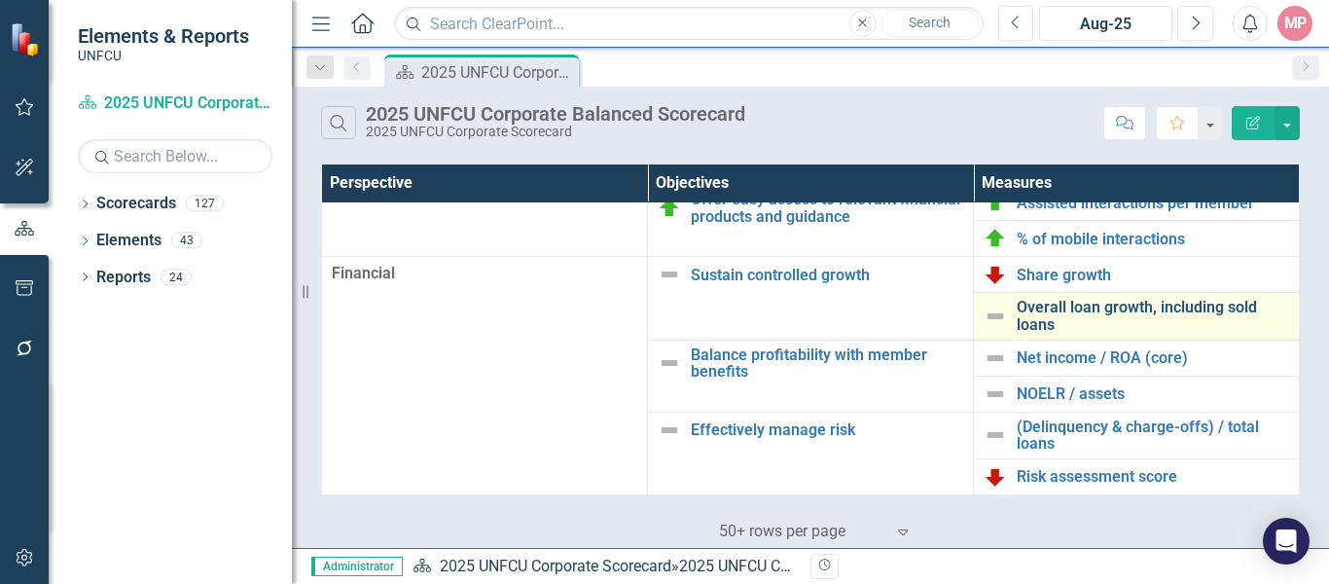
click at [1146, 307] on link "Overall loan growth, including sold loans" at bounding box center [1153, 316] width 272 height 34
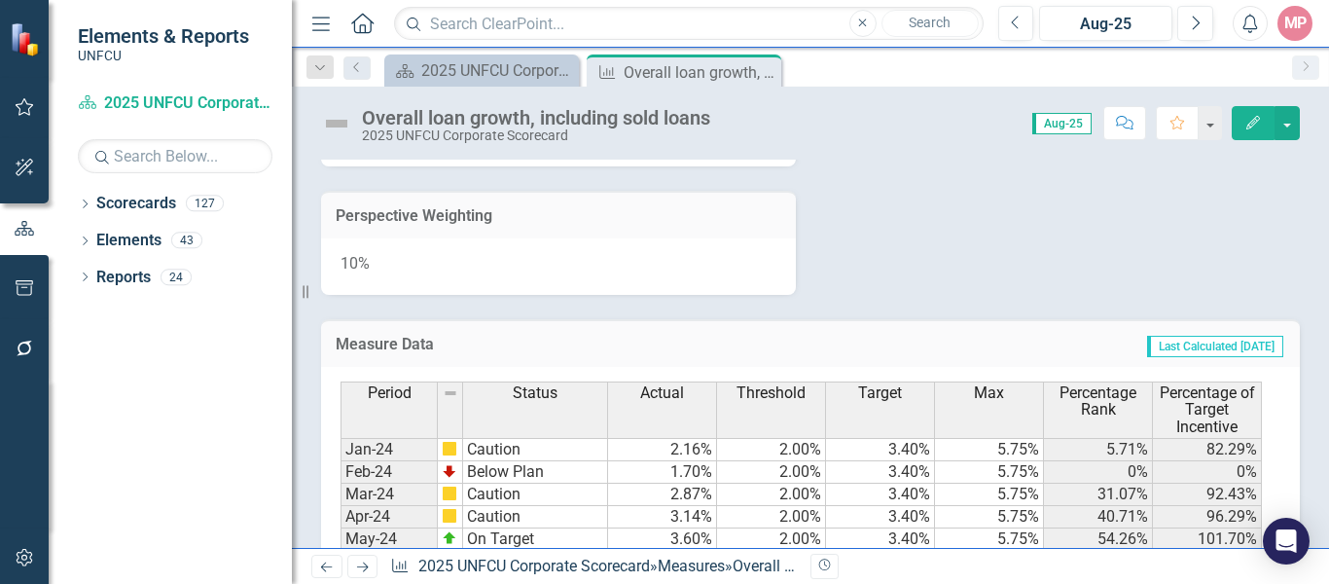
scroll to position [1362, 0]
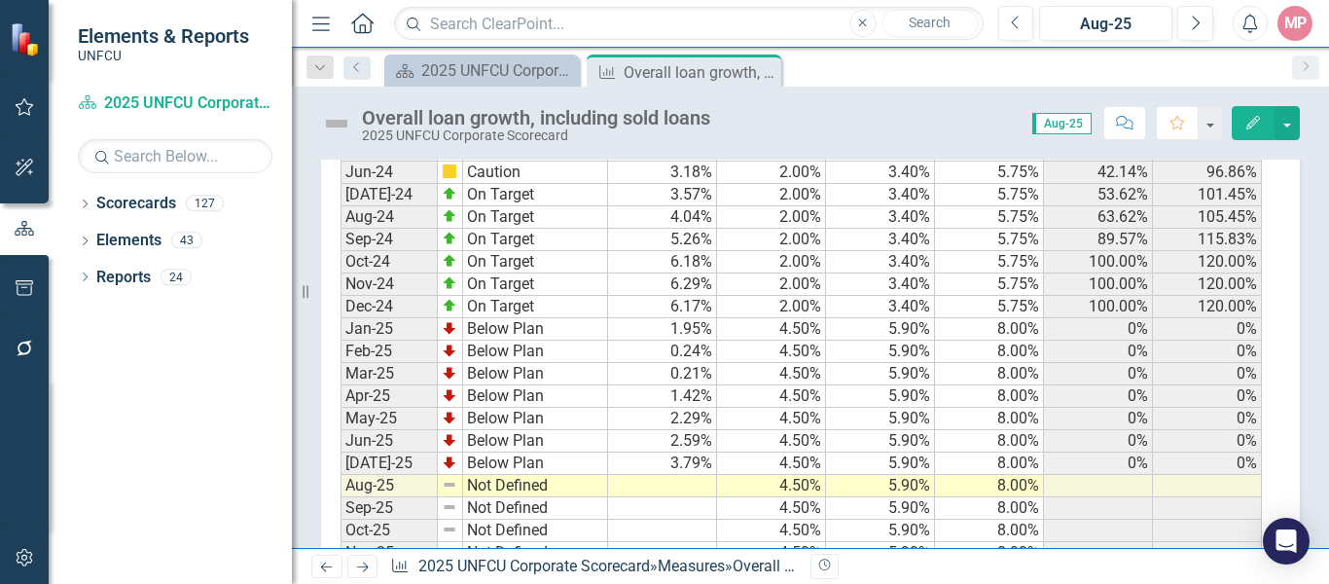
click at [687, 497] on td at bounding box center [662, 486] width 109 height 22
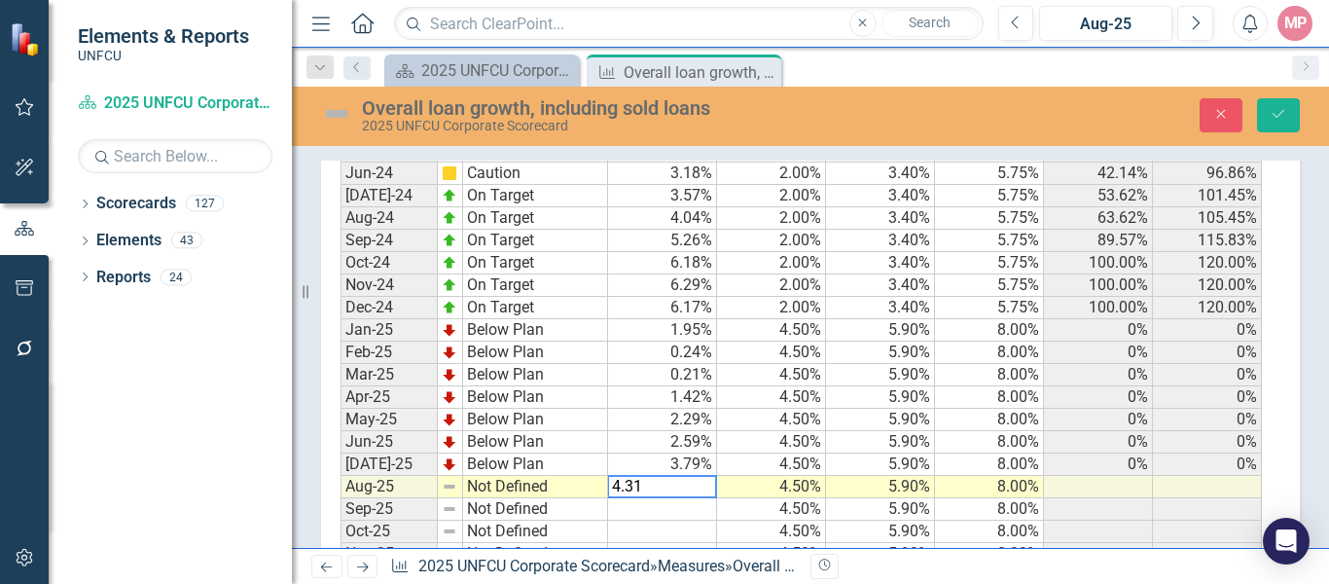
type textarea "4.31"
click at [1278, 112] on icon "Save" at bounding box center [1279, 114] width 18 height 14
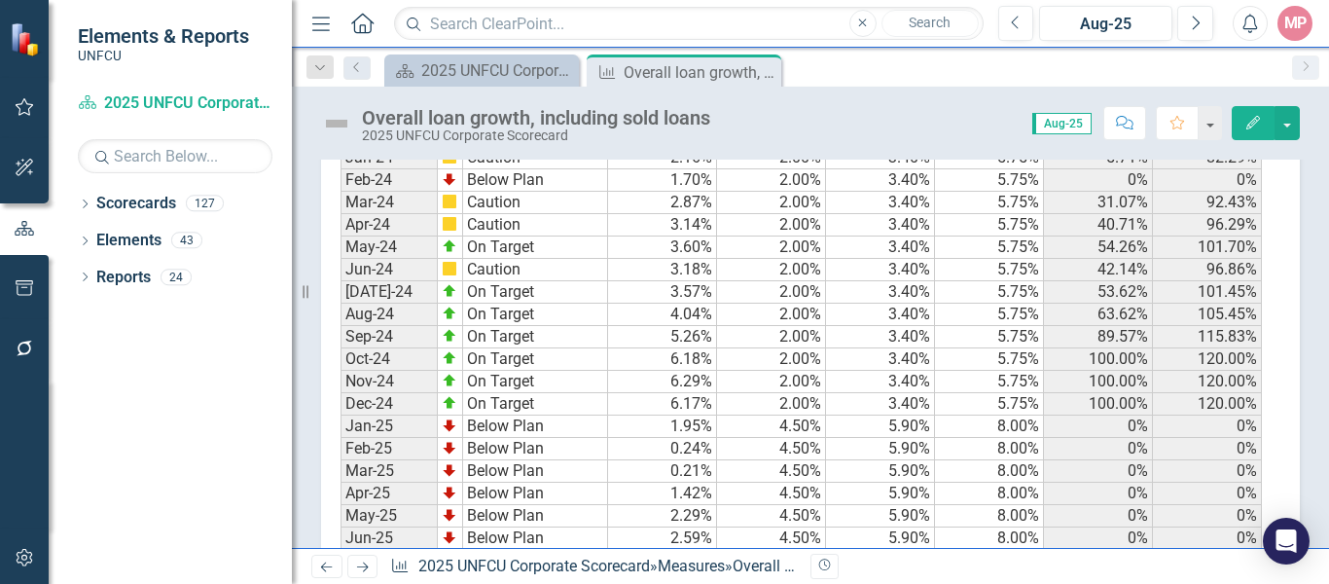
scroll to position [1470, 0]
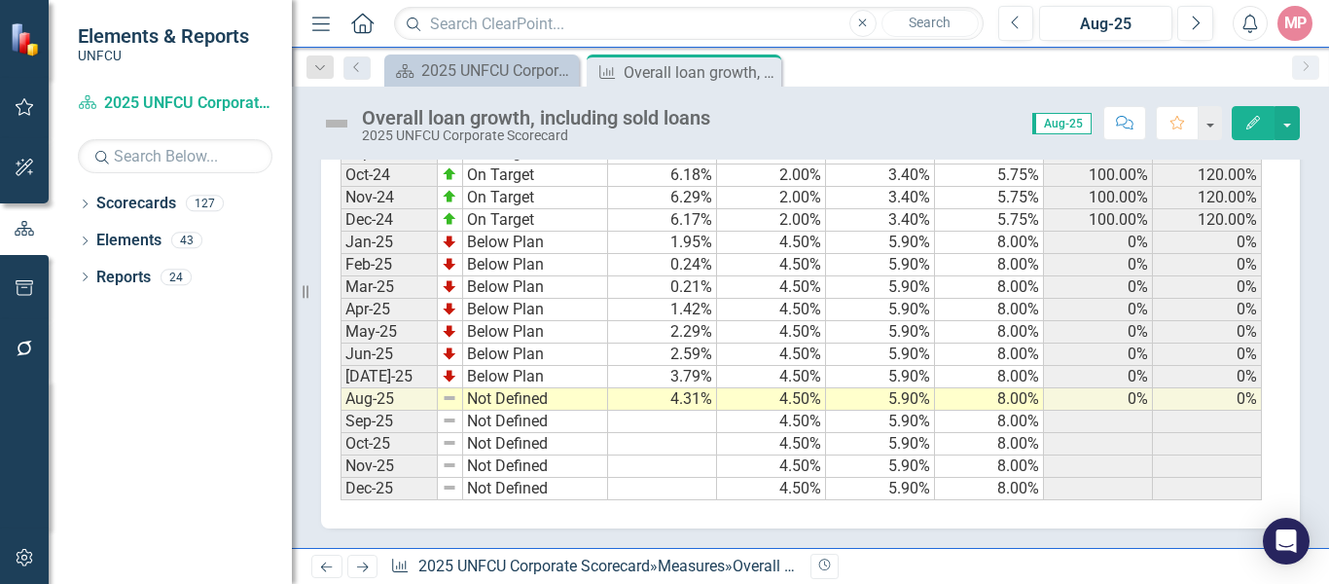
click at [495, 405] on td "Not Defined" at bounding box center [535, 399] width 145 height 22
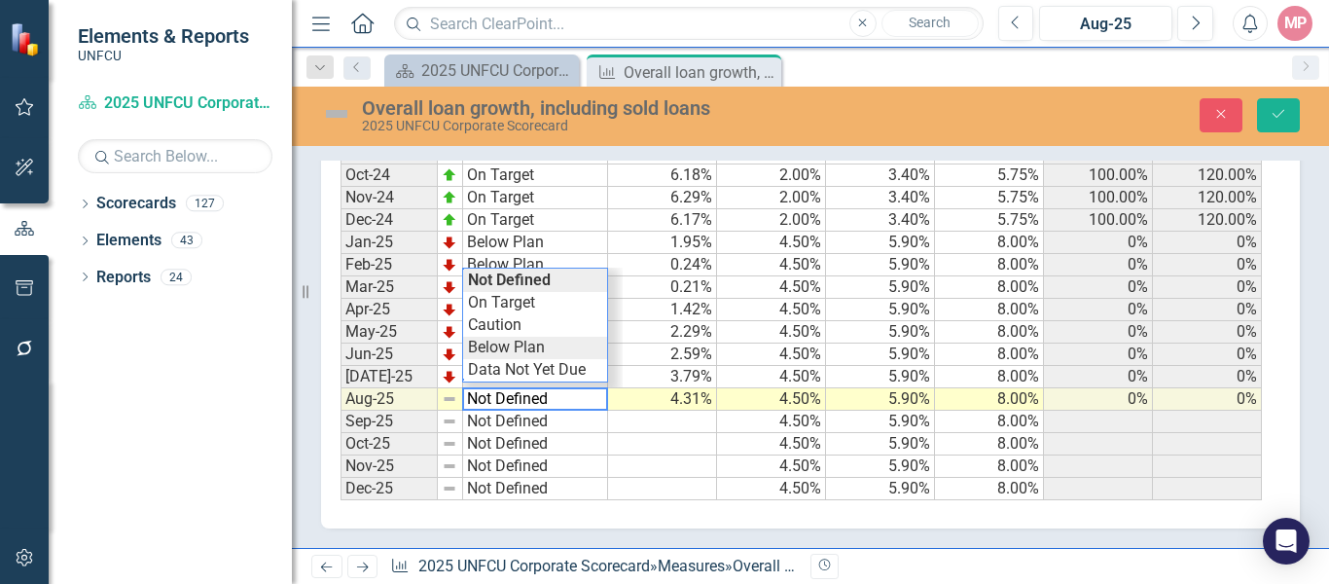
type textarea "Below Plan"
click at [537, 352] on div "Period Status Actual Threshold Target Max Percentage Rank Percentage of Target …" at bounding box center [803, 203] width 925 height 594
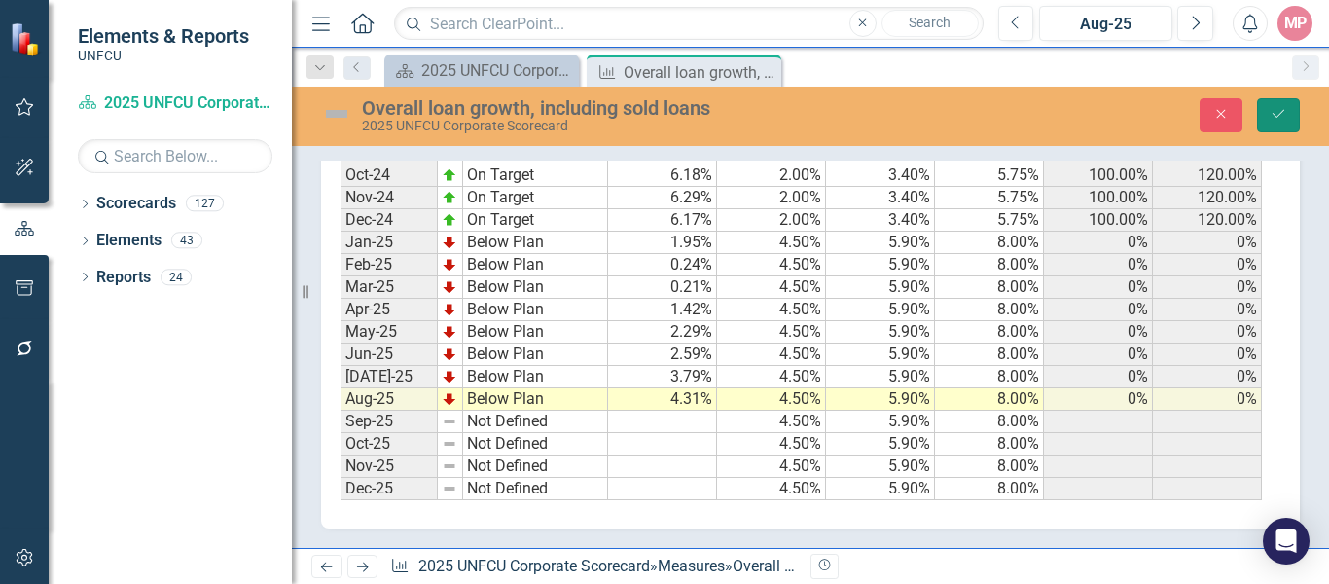
click at [1284, 107] on icon "Save" at bounding box center [1279, 114] width 18 height 14
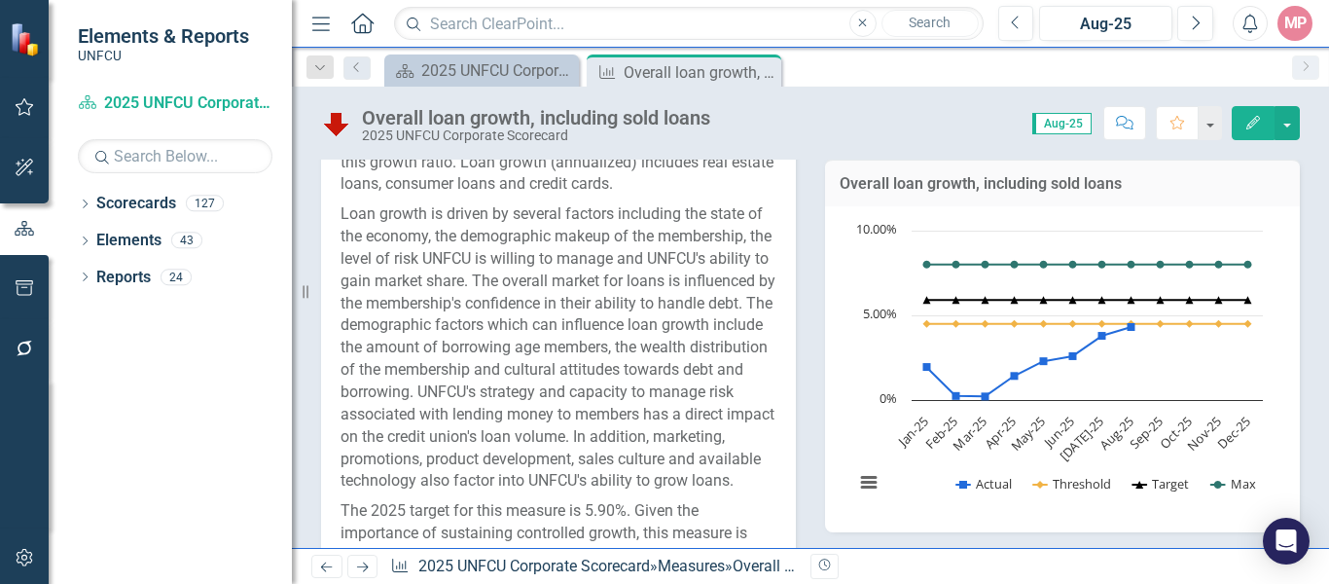
scroll to position [584, 0]
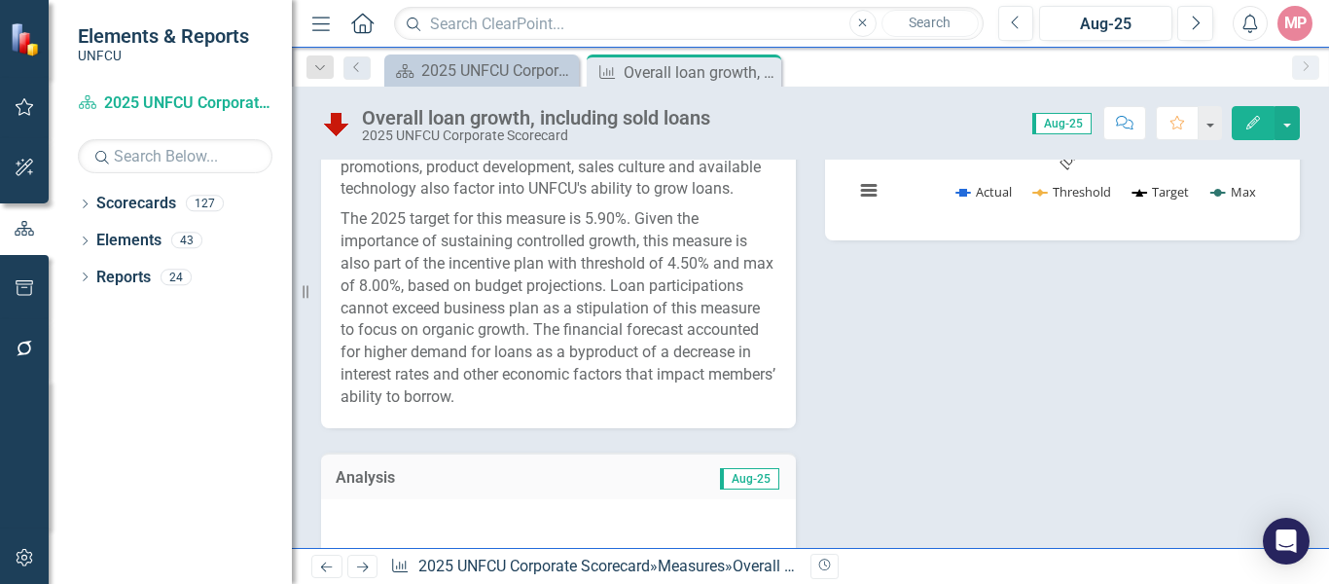
click at [738, 489] on span "Aug-25" at bounding box center [749, 478] width 59 height 21
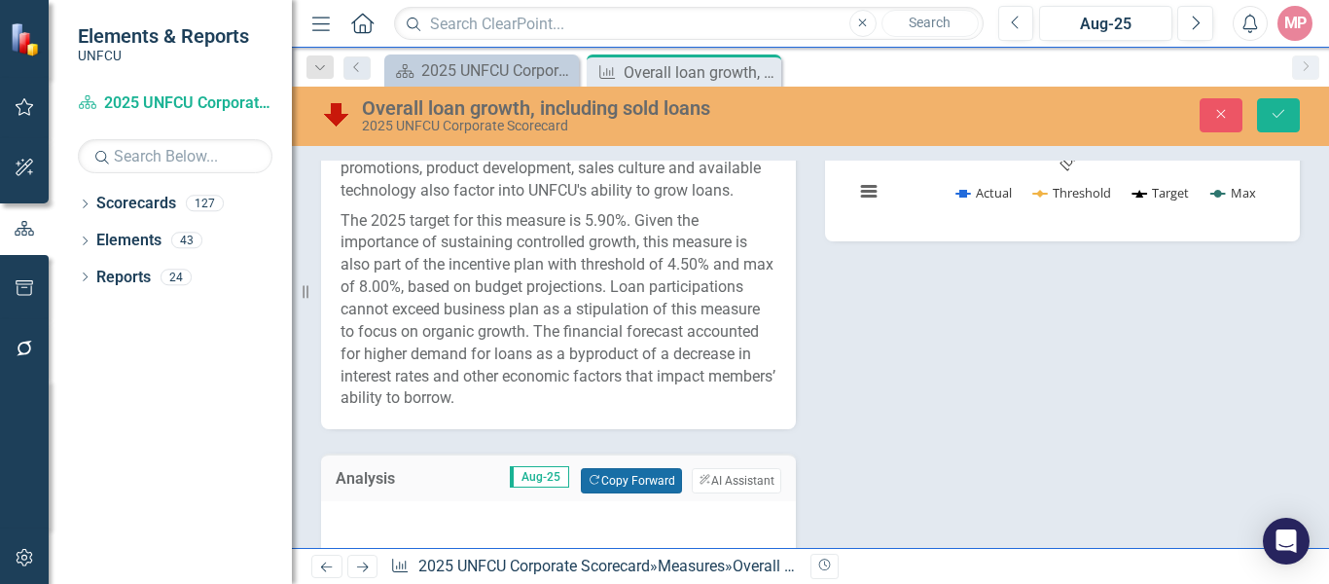
click at [603, 493] on button "Copy Forward Copy Forward" at bounding box center [631, 480] width 100 height 25
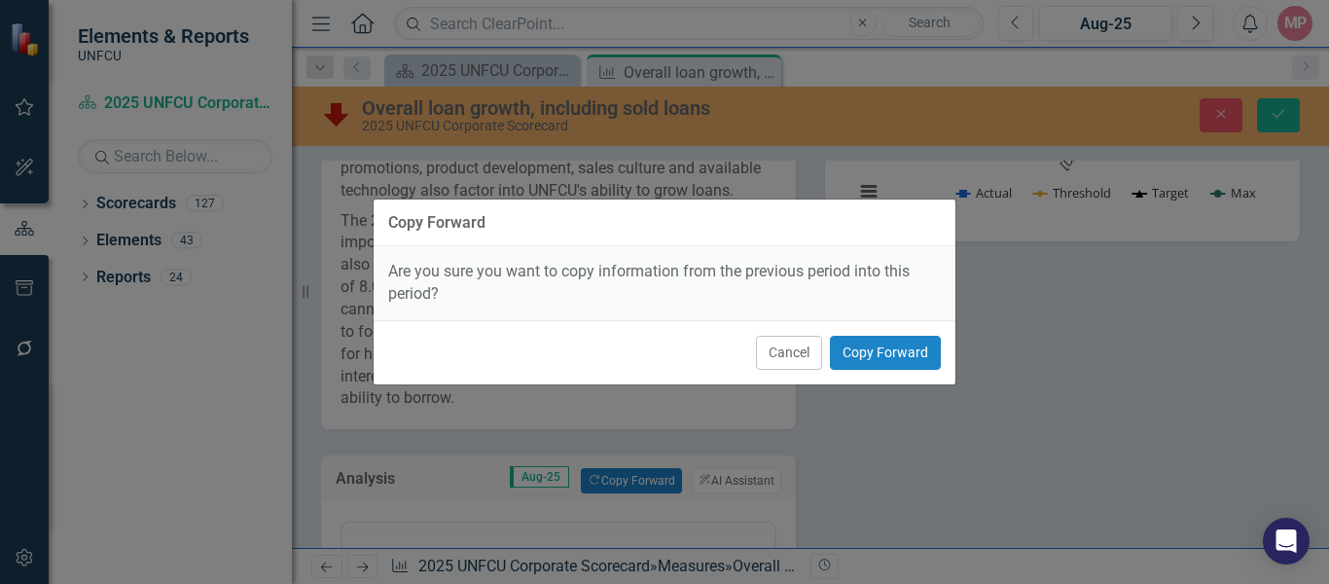
scroll to position [0, 0]
click at [886, 359] on button "Copy Forward" at bounding box center [885, 353] width 111 height 34
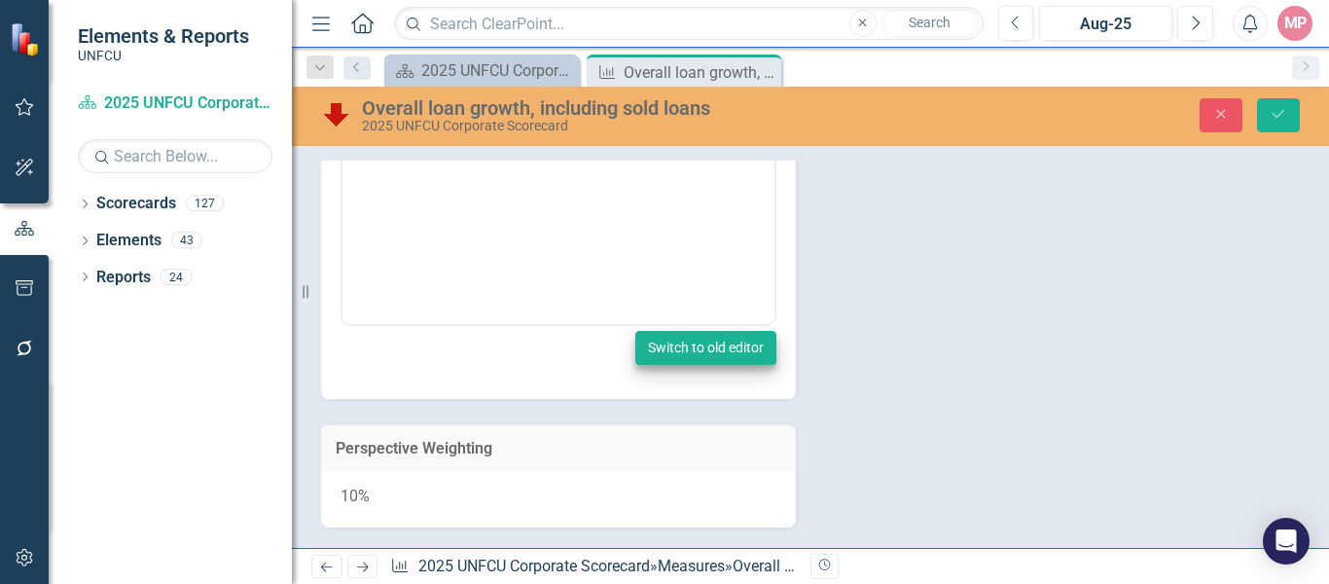
scroll to position [876, 0]
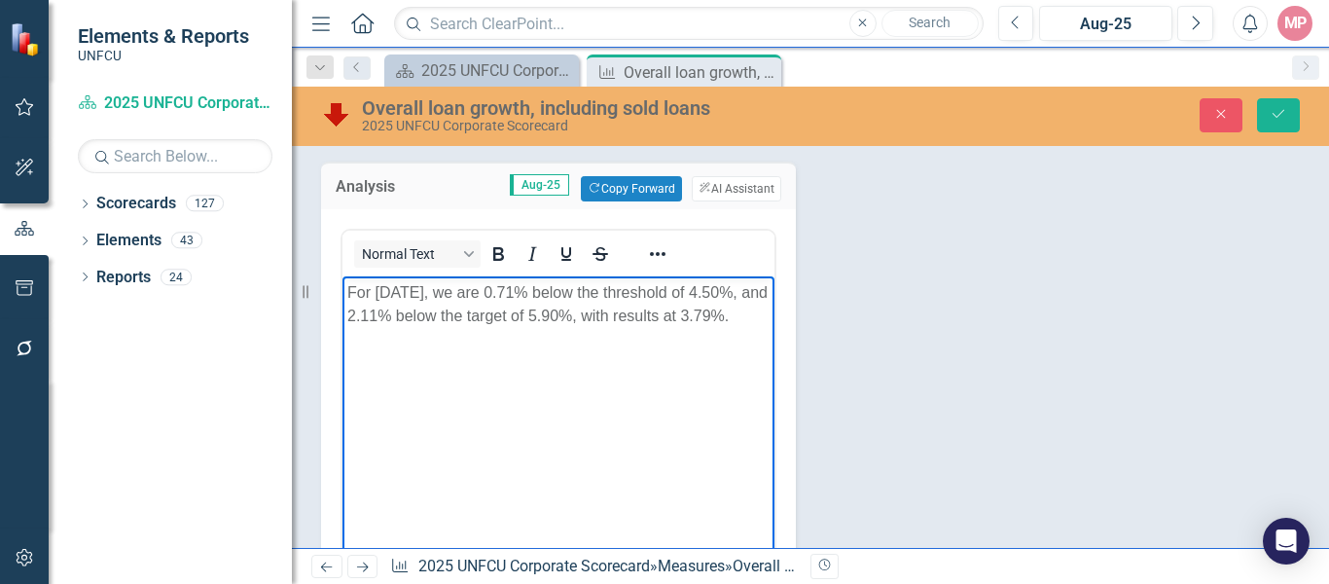
click at [739, 312] on p "For July 2025, we are 0.71% below the threshold of 4.50%, and 2.11% below the t…" at bounding box center [558, 304] width 422 height 47
click at [527, 287] on p "For July 2025, we are 0.71% below the threshold of 4.50%, and 2.11% below the t…" at bounding box center [558, 304] width 422 height 47
click at [382, 314] on p "For July 2025, we are 0.19% below the threshold of 4.50%, and 2.11% below the t…" at bounding box center [558, 304] width 422 height 47
click at [400, 292] on p "For July 2025, we are 0.19% below the threshold of 4.50%, and 1.59% below the t…" at bounding box center [558, 304] width 422 height 47
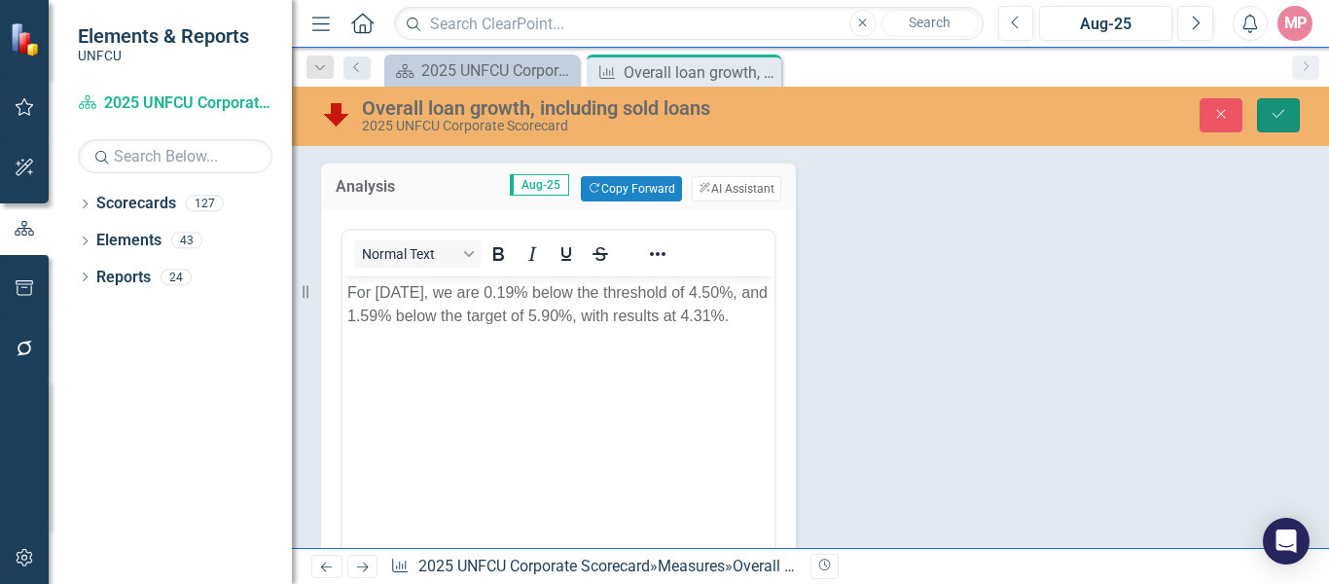
click at [1272, 117] on icon "Save" at bounding box center [1279, 114] width 18 height 14
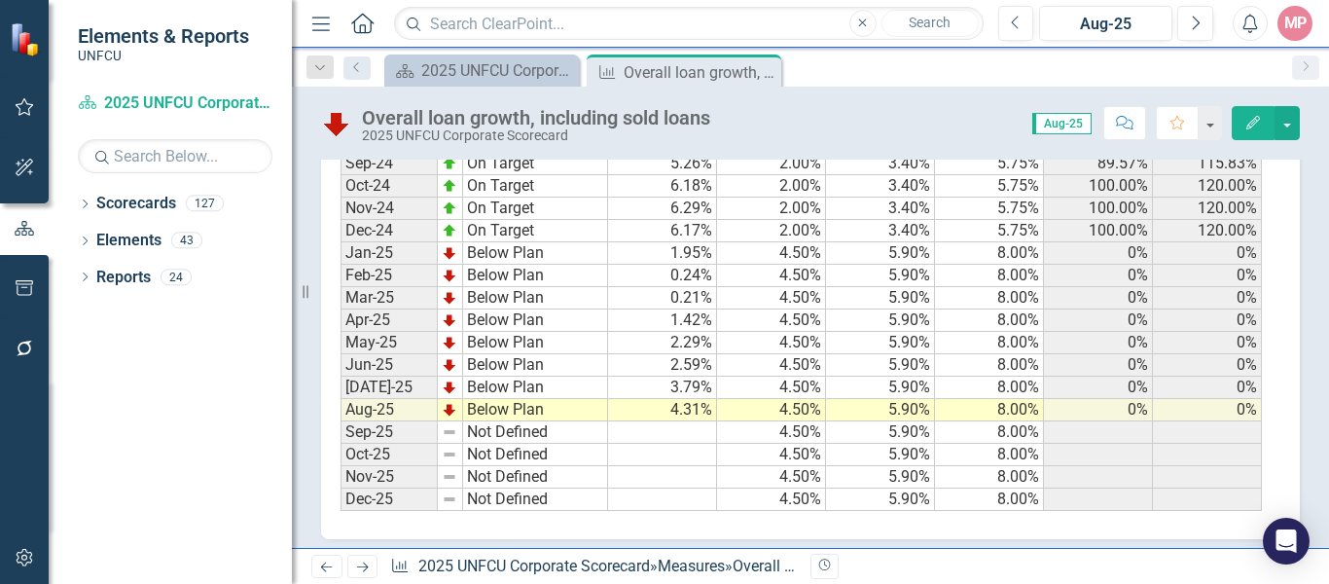
scroll to position [1493, 0]
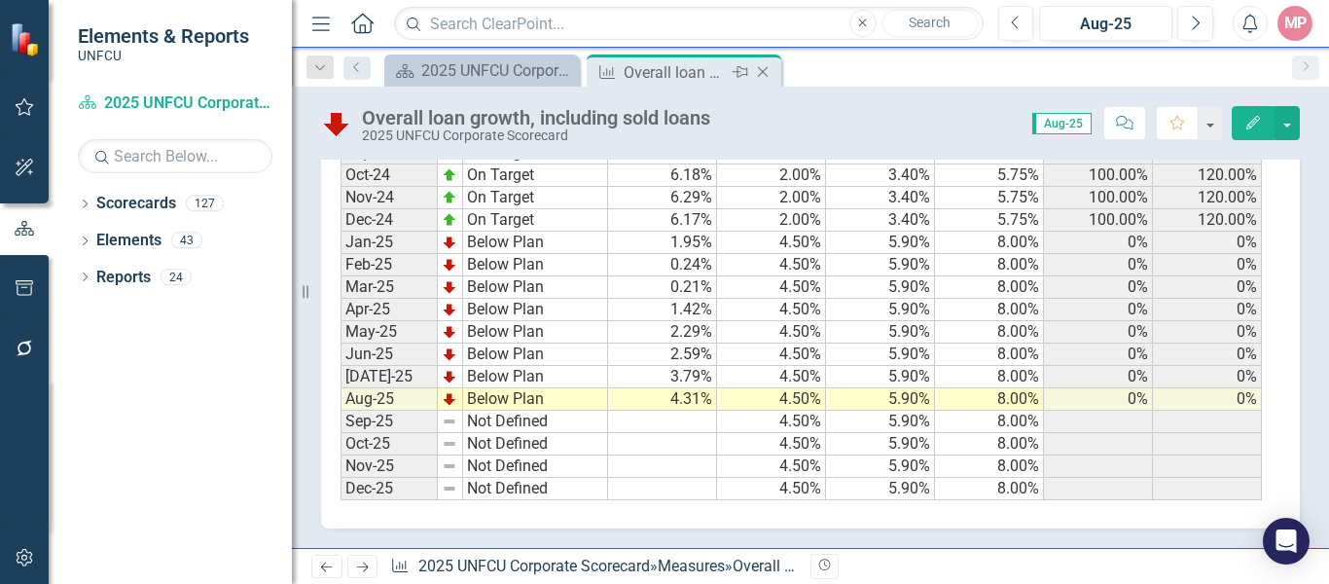
click at [765, 71] on icon "Close" at bounding box center [762, 72] width 19 height 16
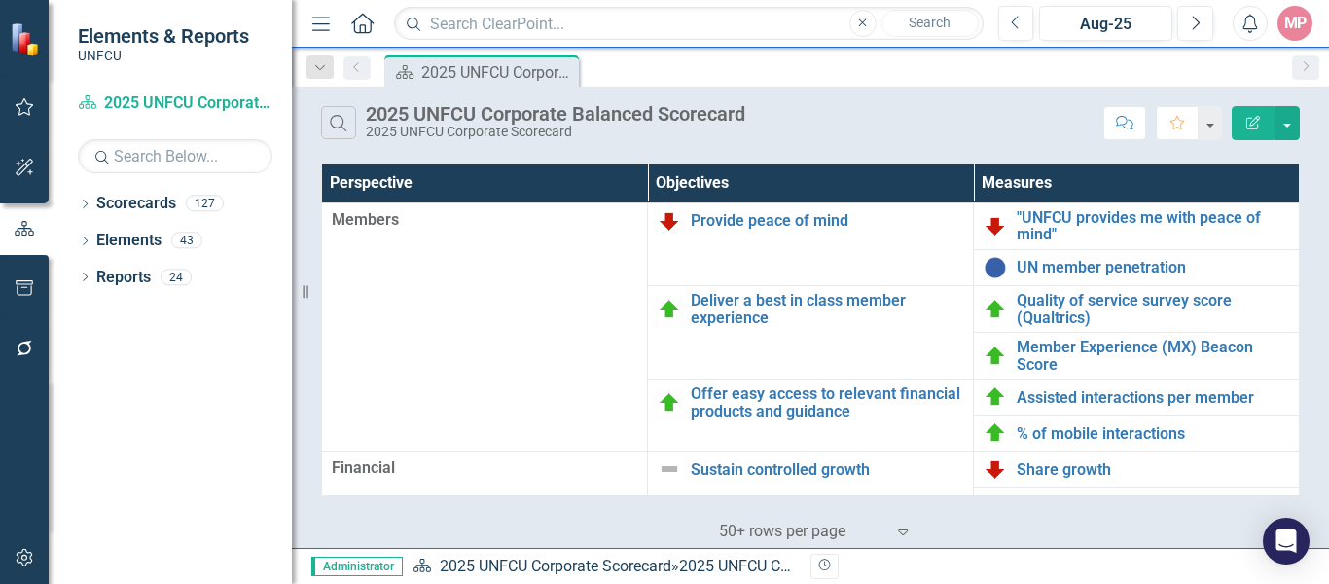
scroll to position [292, 0]
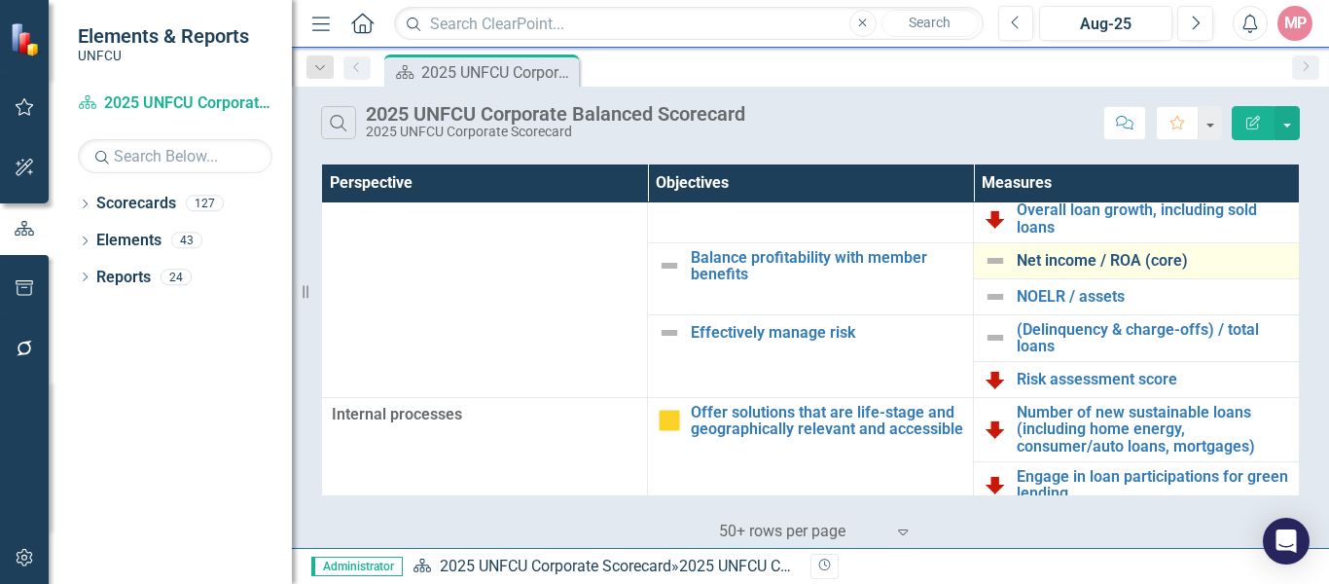
click at [1085, 255] on link "Net income / ROA (core)" at bounding box center [1153, 261] width 272 height 18
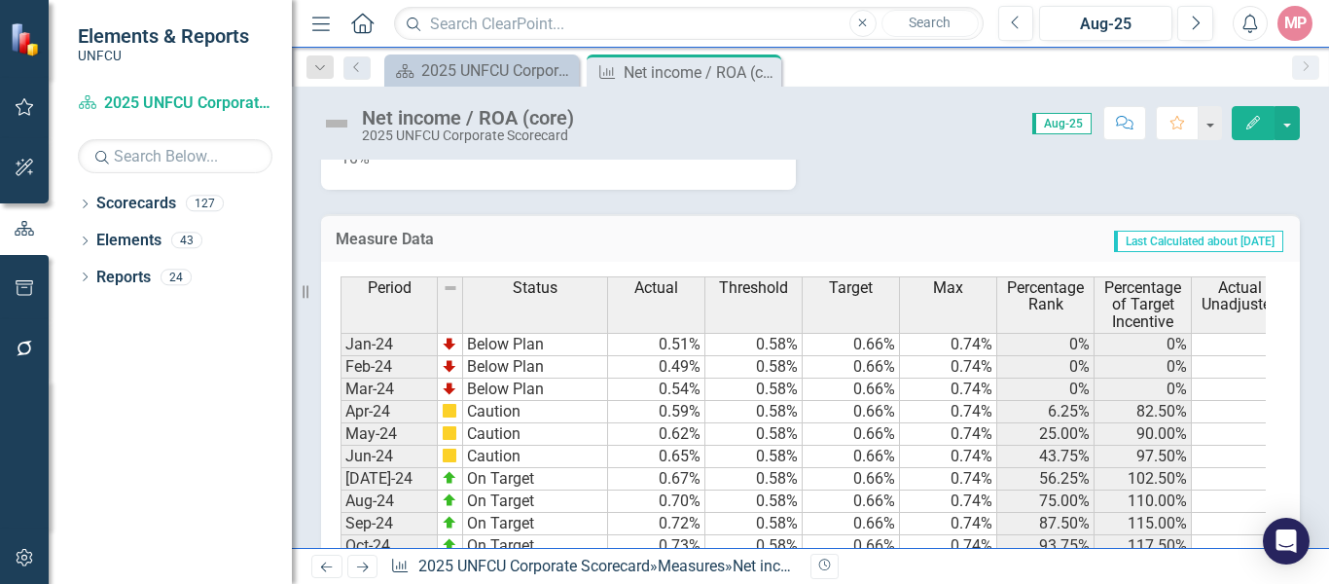
scroll to position [1459, 0]
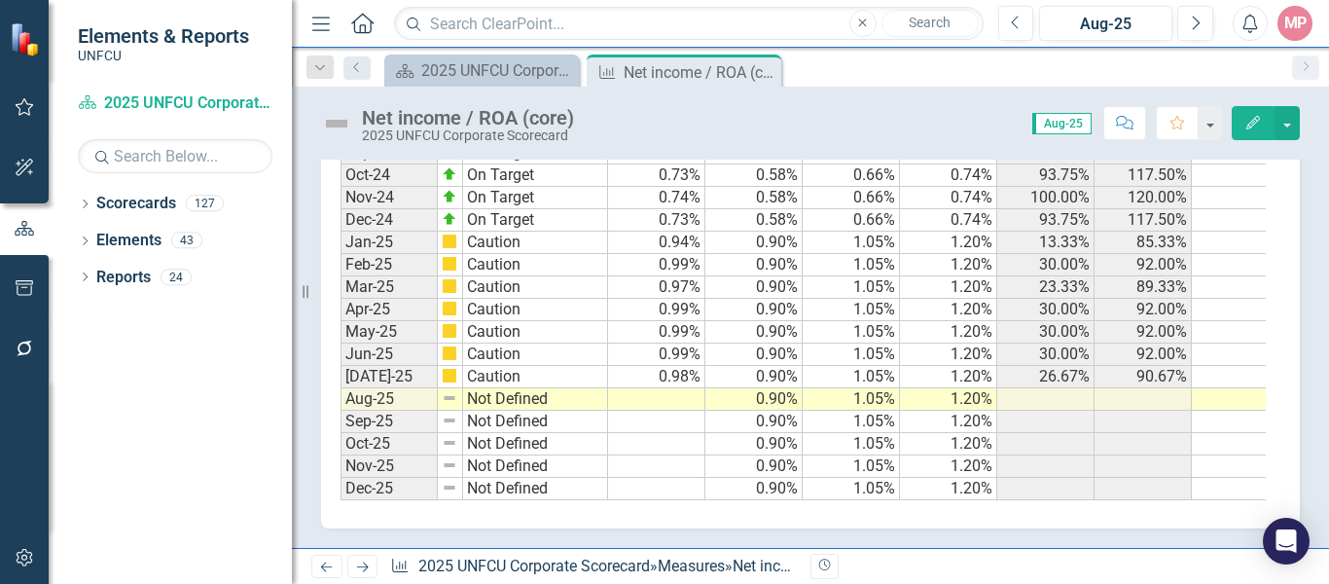
click at [668, 401] on td at bounding box center [656, 399] width 97 height 22
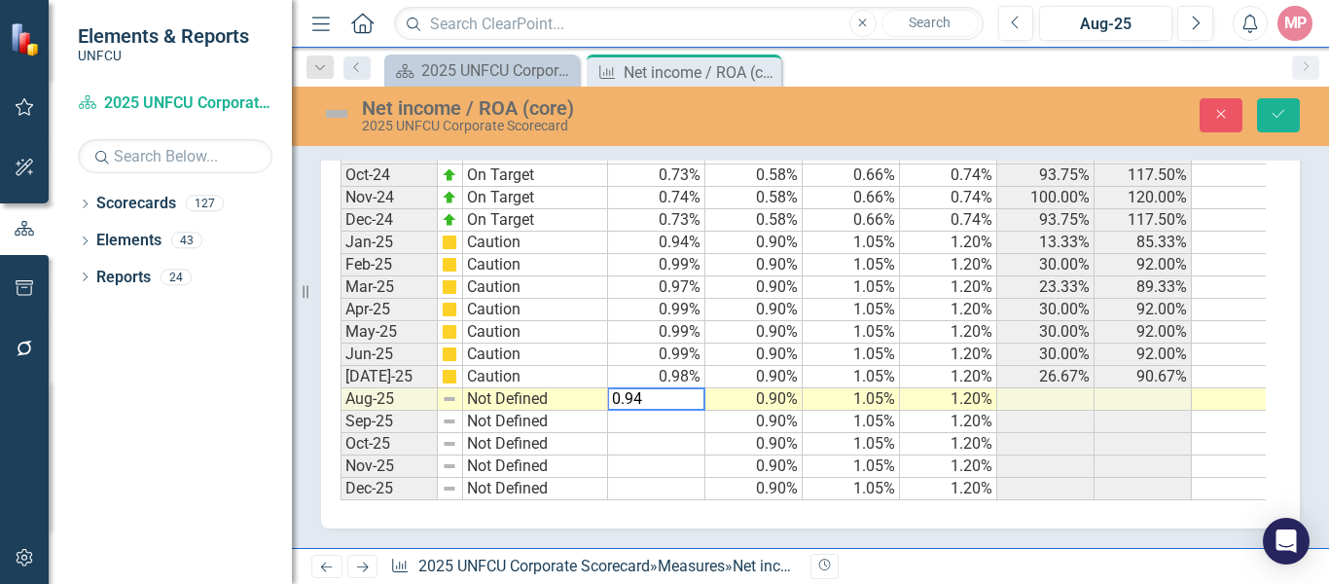
type textarea "0.94"
click at [487, 402] on td "Not Defined" at bounding box center [535, 399] width 145 height 22
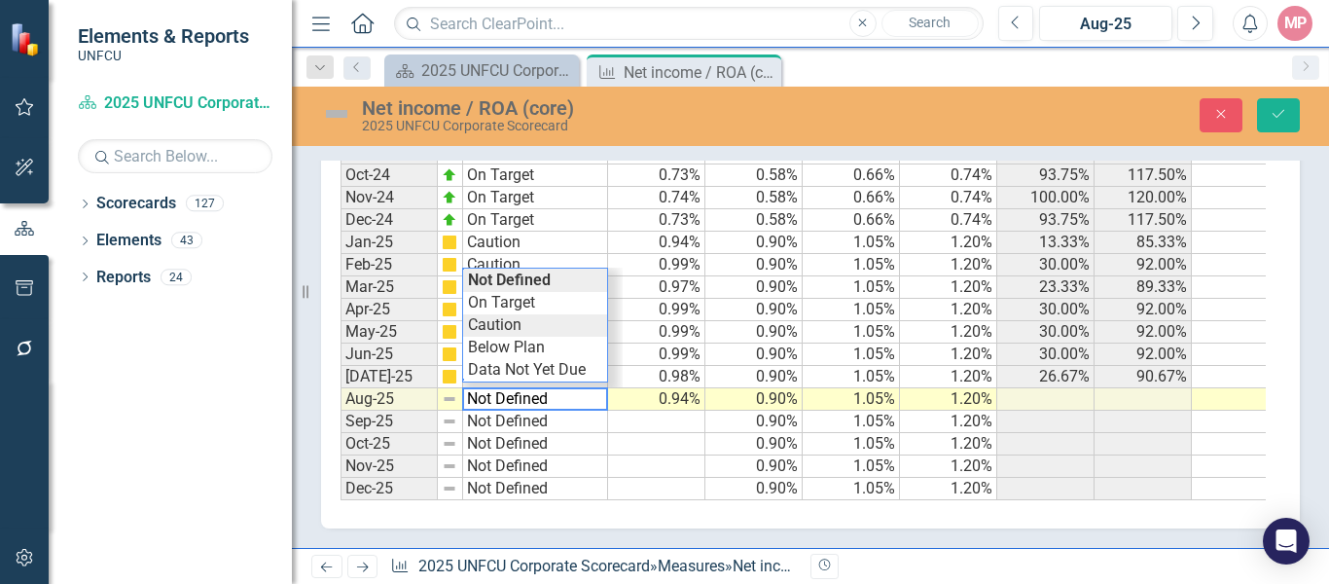
type textarea "Caution"
click at [516, 333] on div "Period Status Actual Threshold Target Max Percentage Rank Percentage of Target …" at bounding box center [803, 203] width 925 height 594
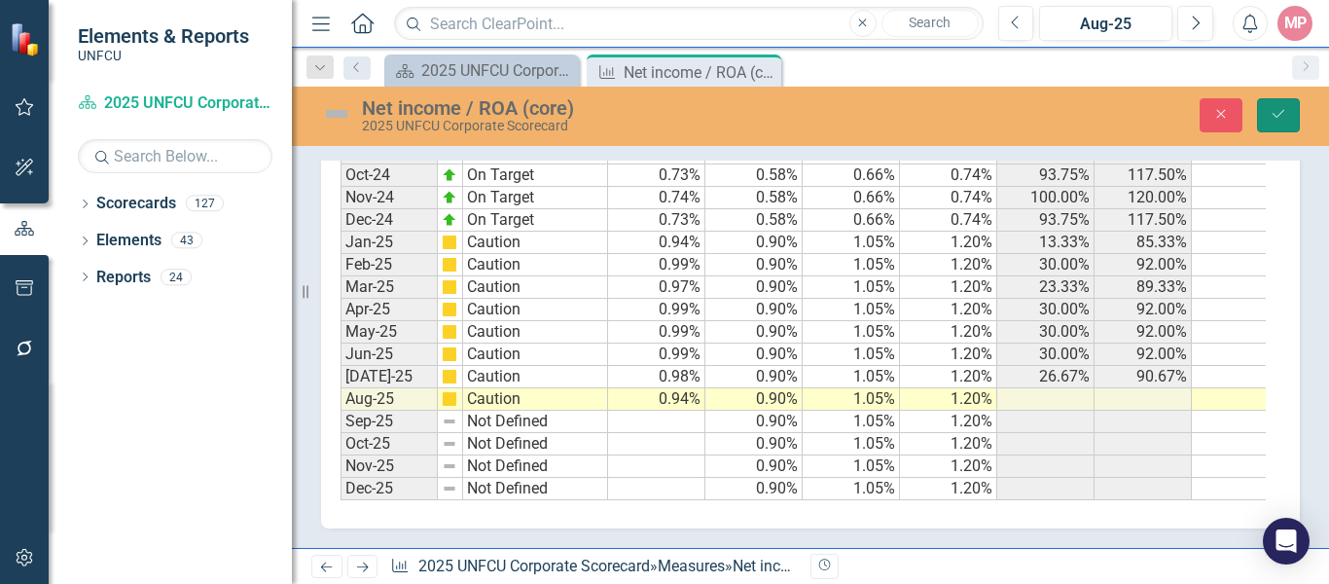
click at [1283, 117] on icon "Save" at bounding box center [1279, 114] width 18 height 14
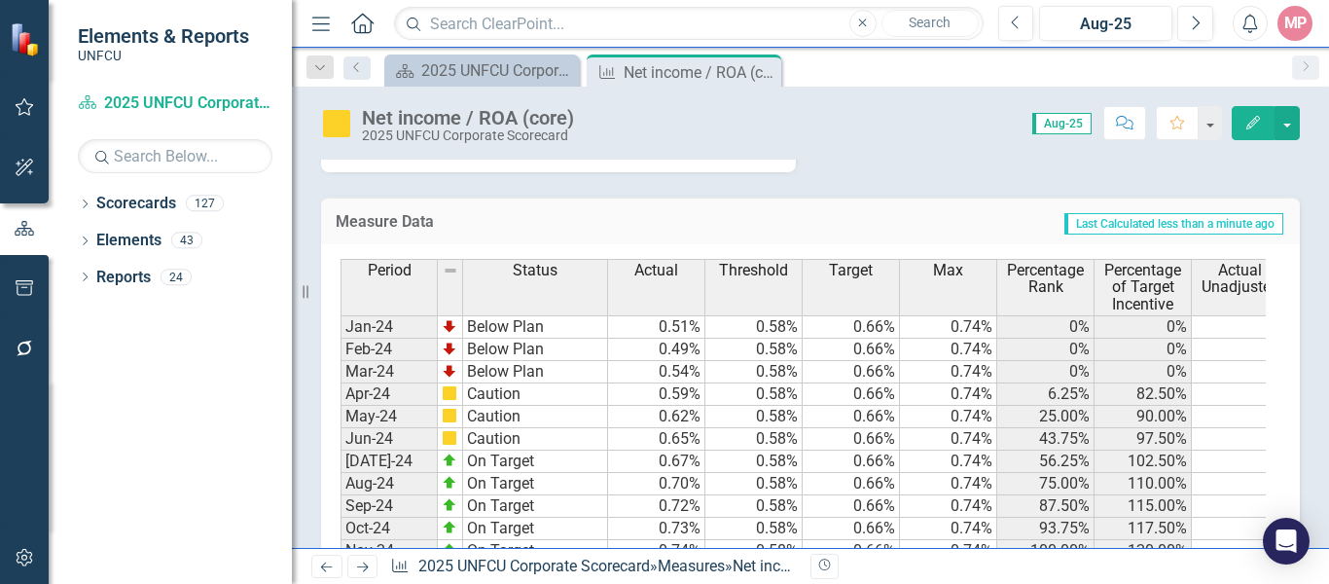
scroll to position [699, 0]
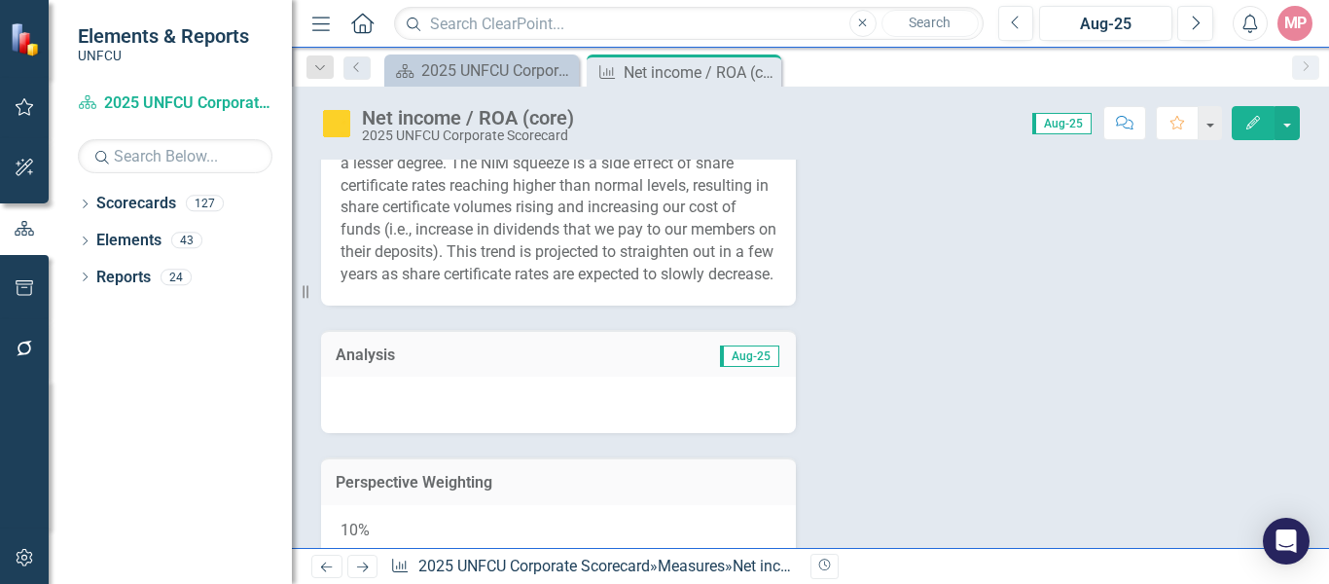
click at [765, 367] on span "Aug-25" at bounding box center [749, 355] width 59 height 21
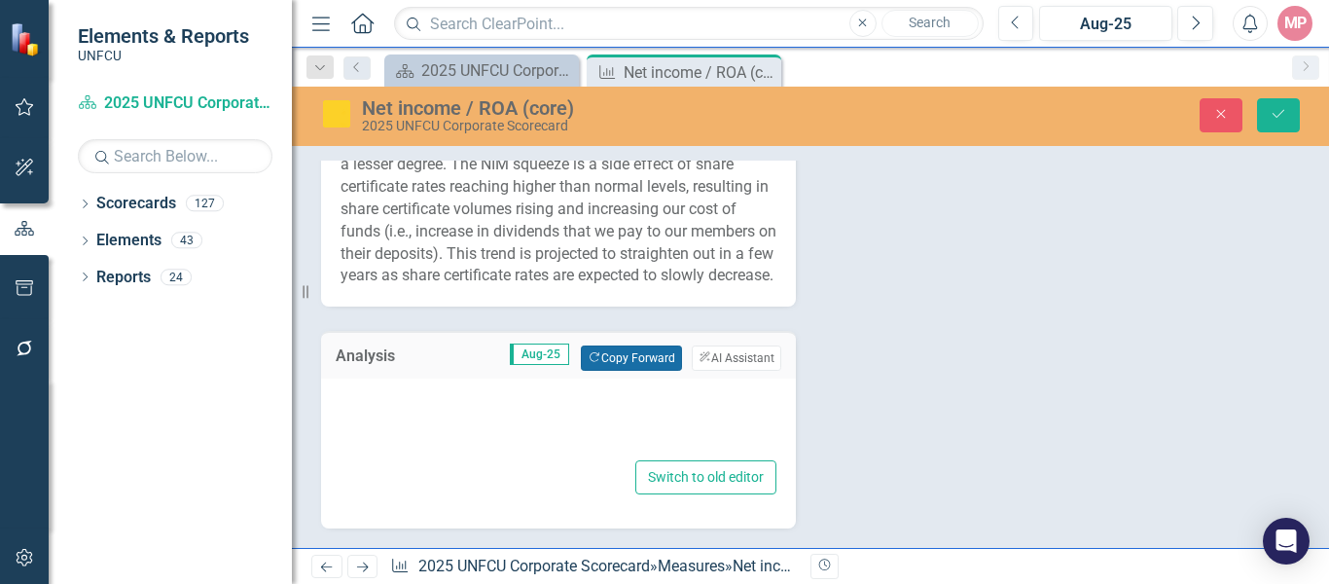
click at [636, 371] on button "Copy Forward Copy Forward" at bounding box center [631, 357] width 100 height 25
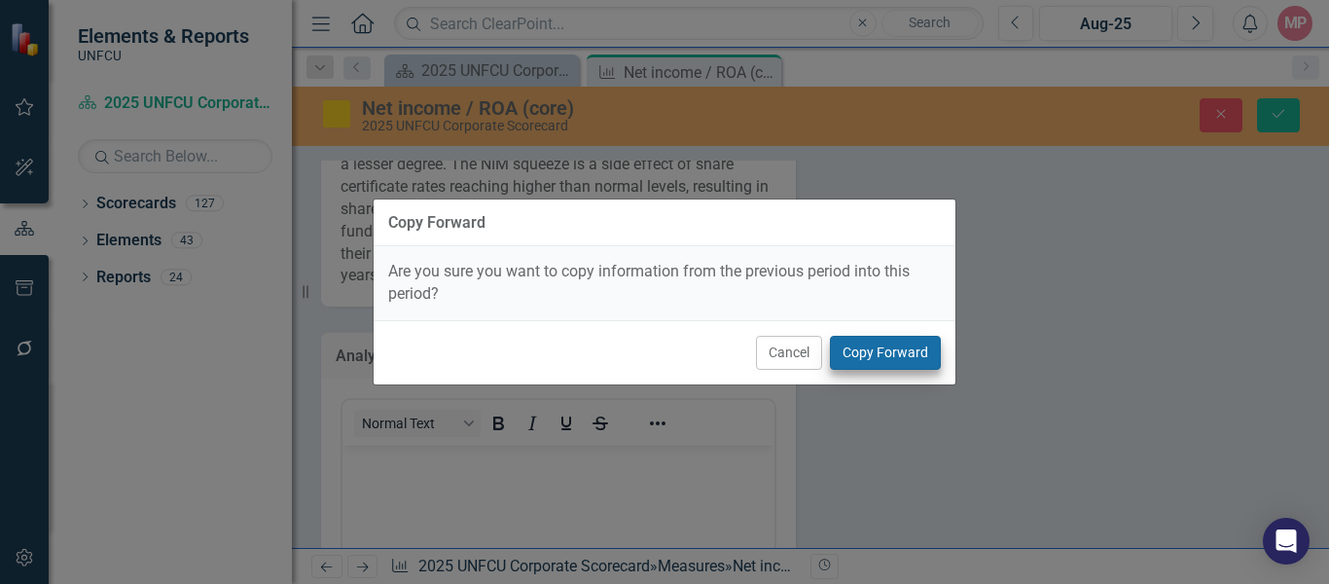
scroll to position [0, 0]
click at [874, 351] on button "Copy Forward" at bounding box center [885, 353] width 111 height 34
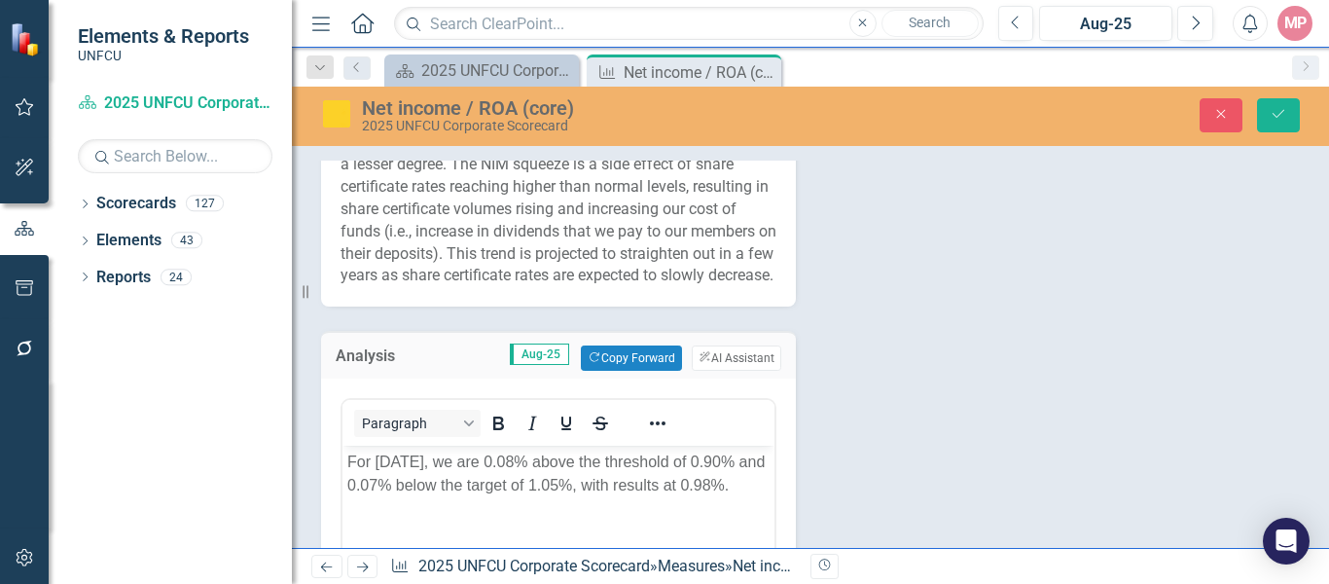
click at [401, 460] on p "For July 2025, we are 0.08% above the threshold of 0.90% and 0.07% below the ta…" at bounding box center [558, 473] width 422 height 47
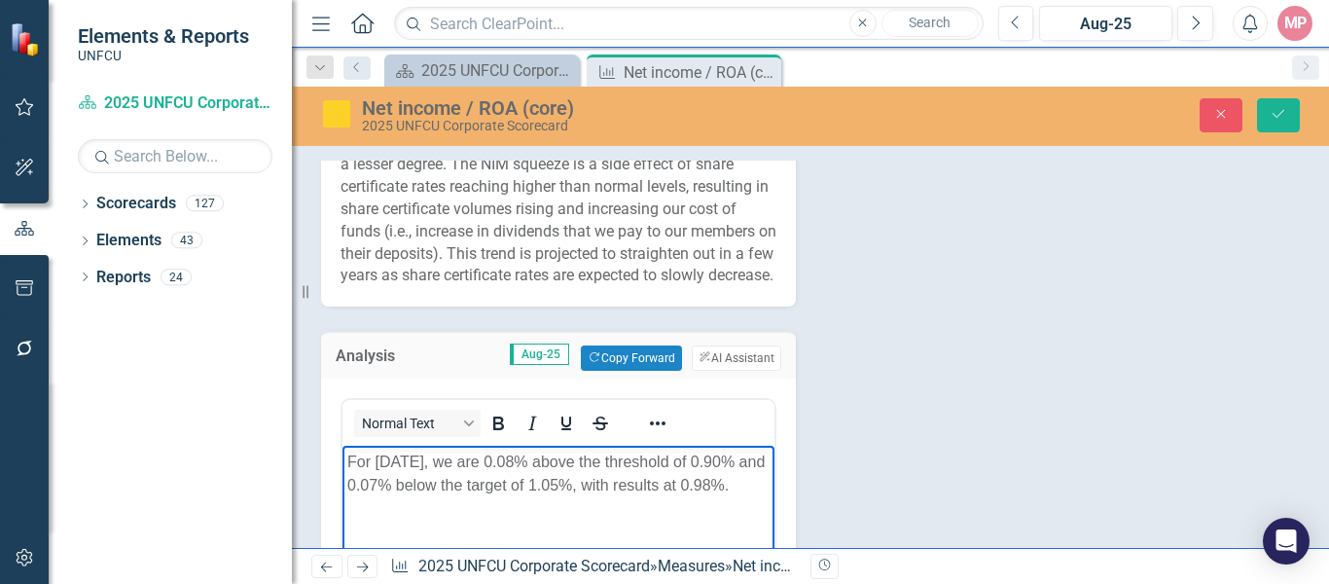
click at [378, 497] on p "For August 2025, we are 0.08% above the threshold of 0.90% and 0.07% below the …" at bounding box center [558, 473] width 422 height 47
click at [553, 457] on p "For August 2025, we are 0.08% above the threshold of 0.90% and 0.07% below the …" at bounding box center [558, 473] width 422 height 47
click at [455, 486] on p "For August 2025, we are 0.04% above the threshold of 0.90% and 0.07% below the …" at bounding box center [558, 473] width 422 height 47
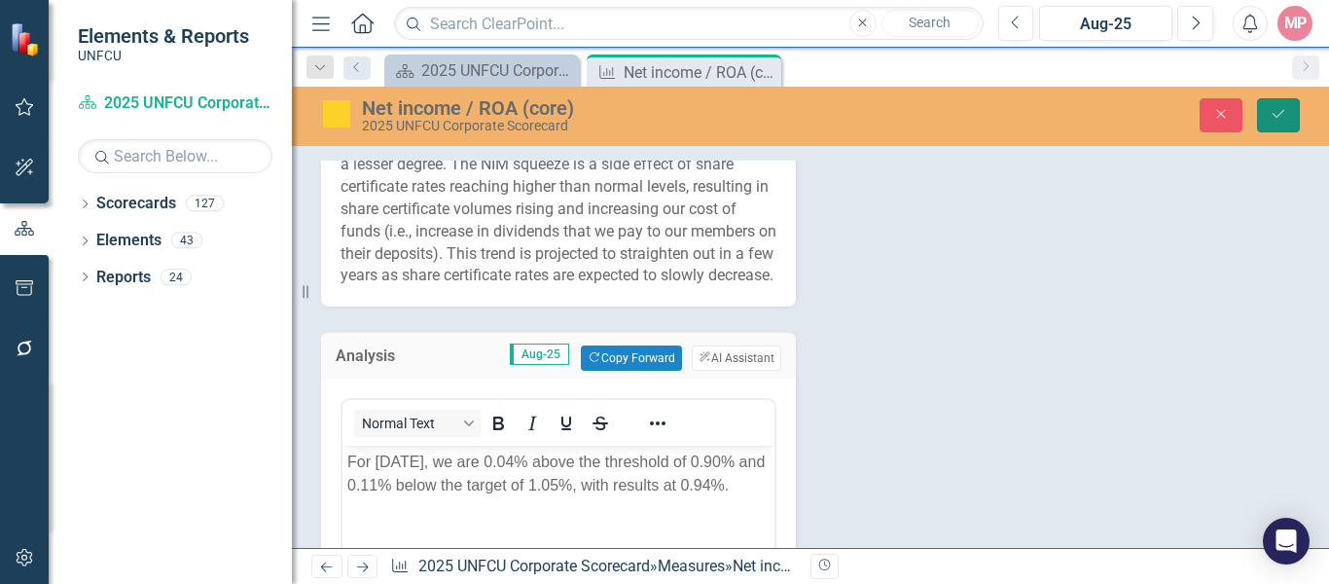
click at [1279, 114] on icon "Save" at bounding box center [1279, 114] width 18 height 14
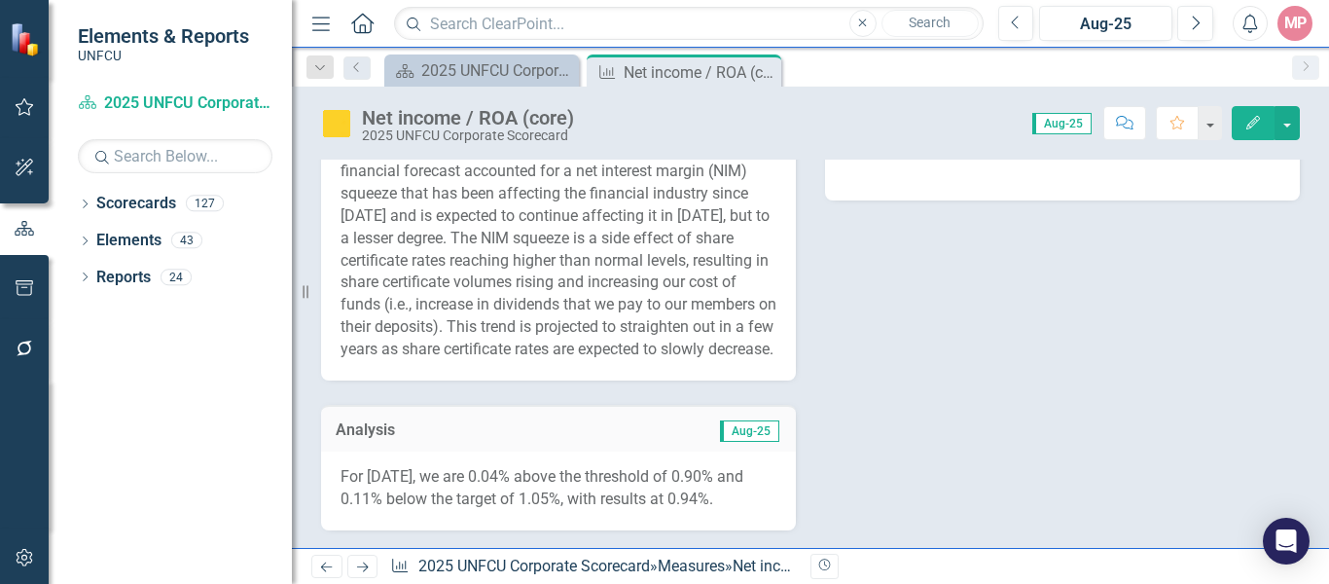
scroll to position [137, 0]
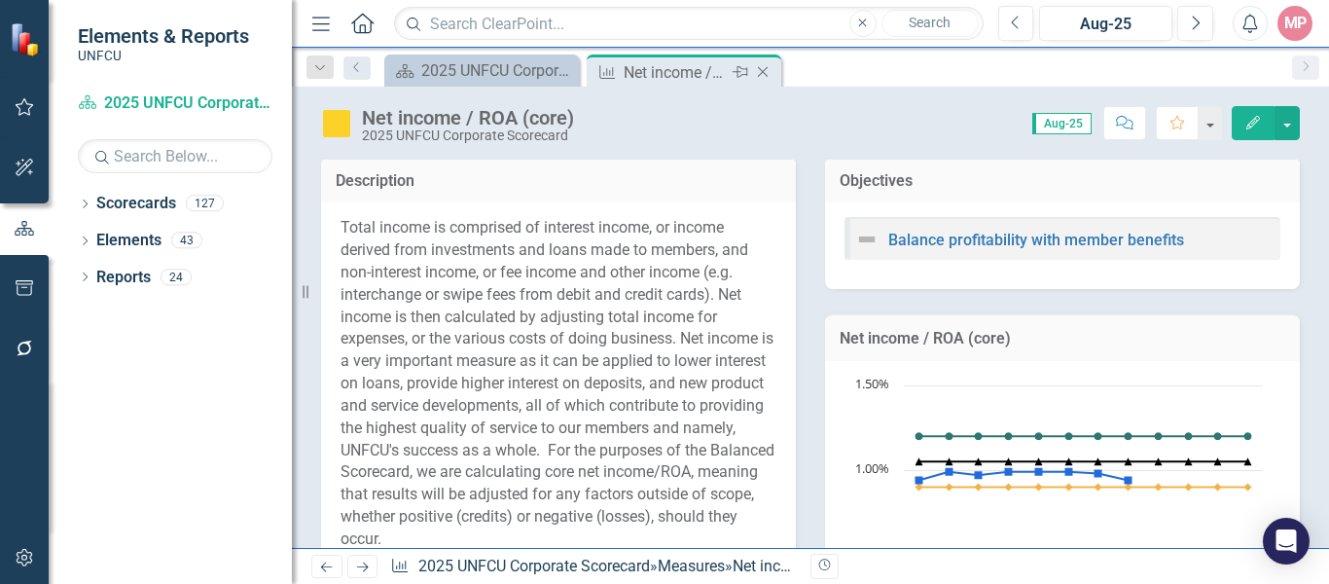
click at [763, 66] on icon "Close" at bounding box center [762, 72] width 19 height 16
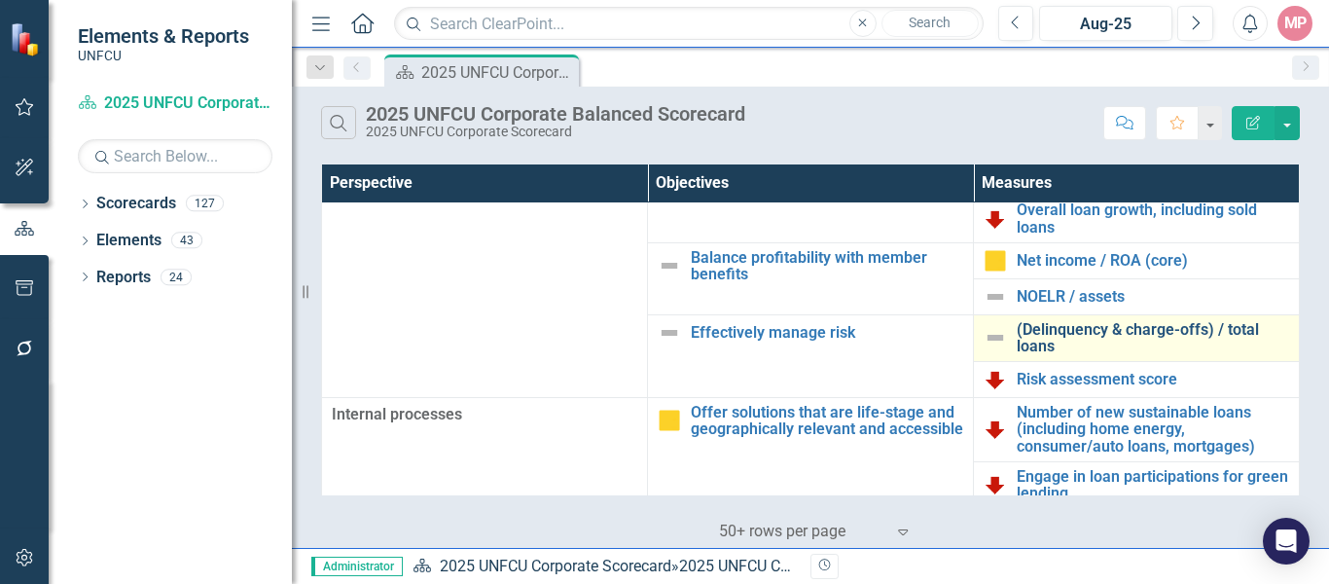
scroll to position [97, 0]
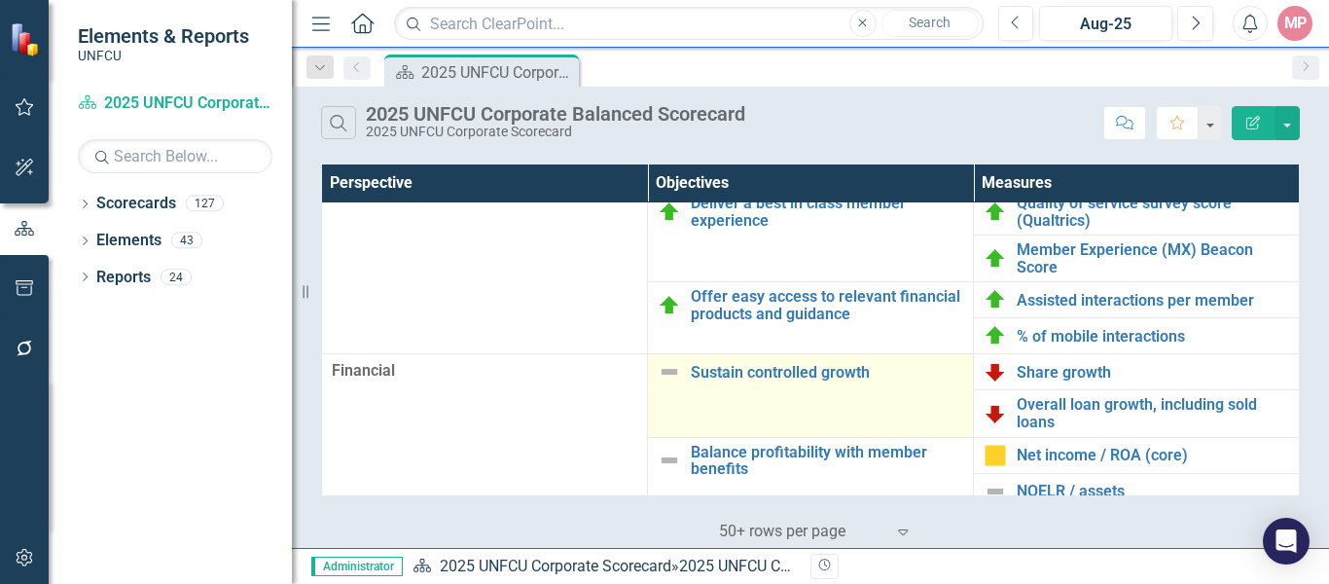
click at [658, 370] on img at bounding box center [669, 371] width 23 height 23
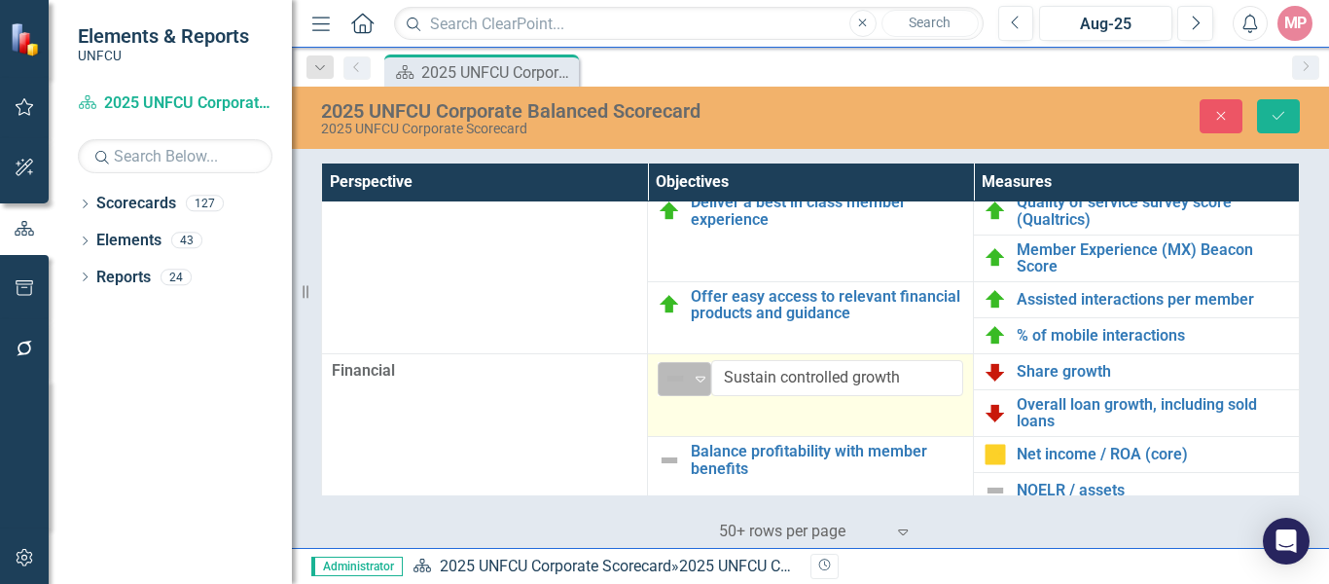
click at [682, 373] on div "Not Defined" at bounding box center [676, 378] width 25 height 23
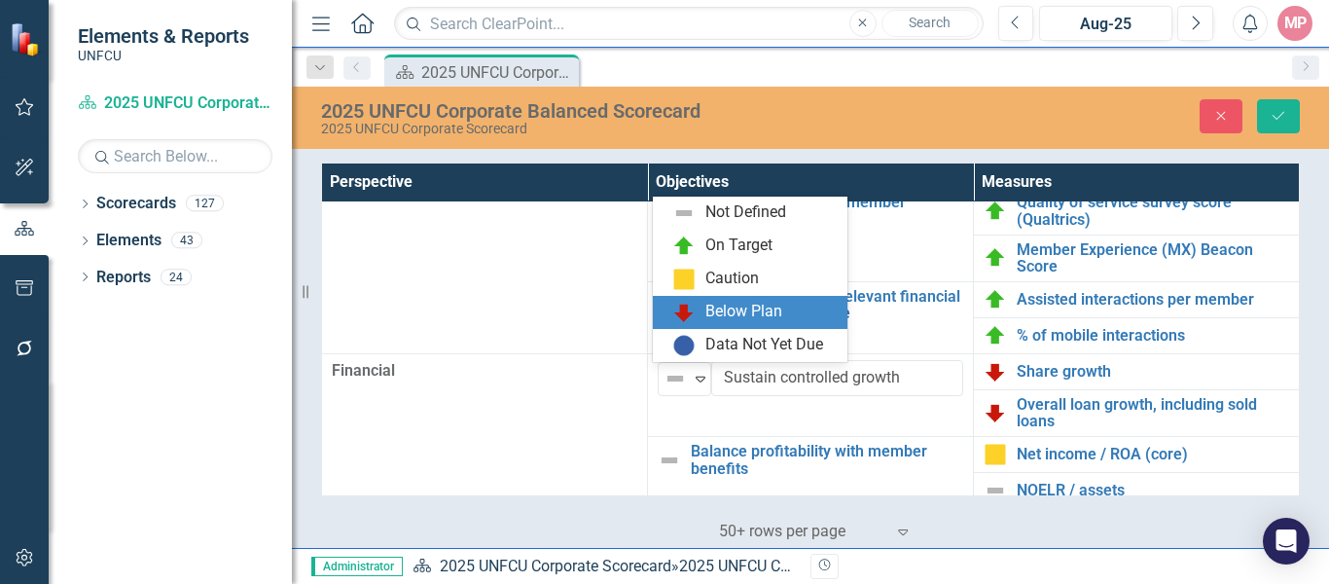
click at [731, 309] on div "Below Plan" at bounding box center [743, 312] width 77 height 22
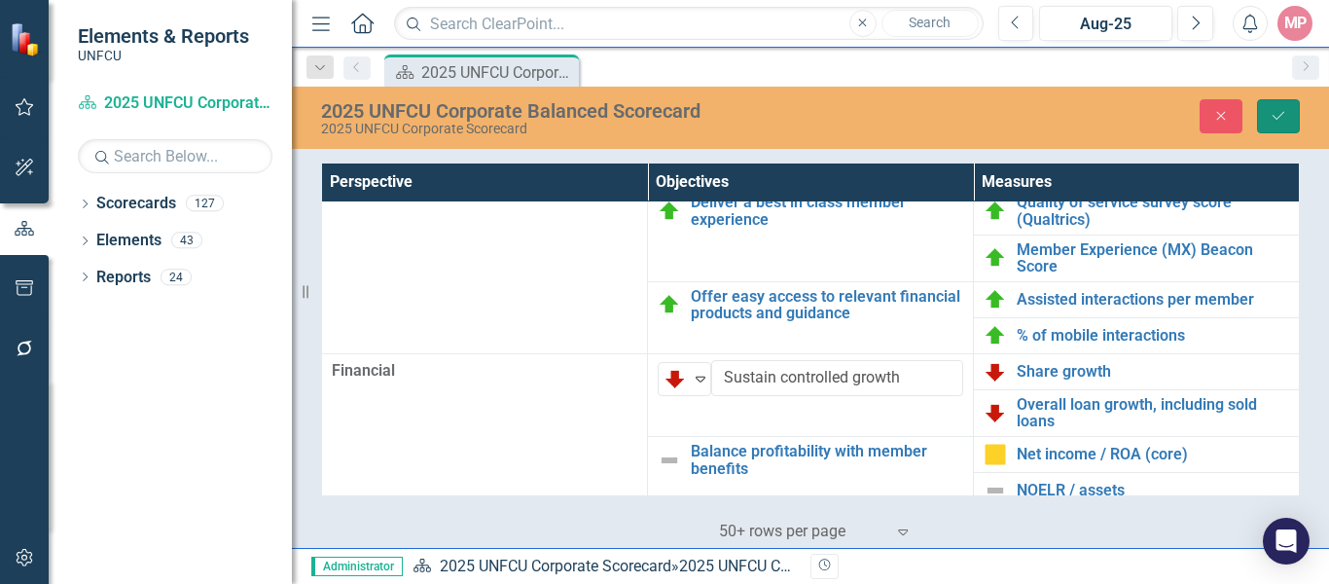
click at [1287, 119] on button "Save" at bounding box center [1278, 116] width 43 height 34
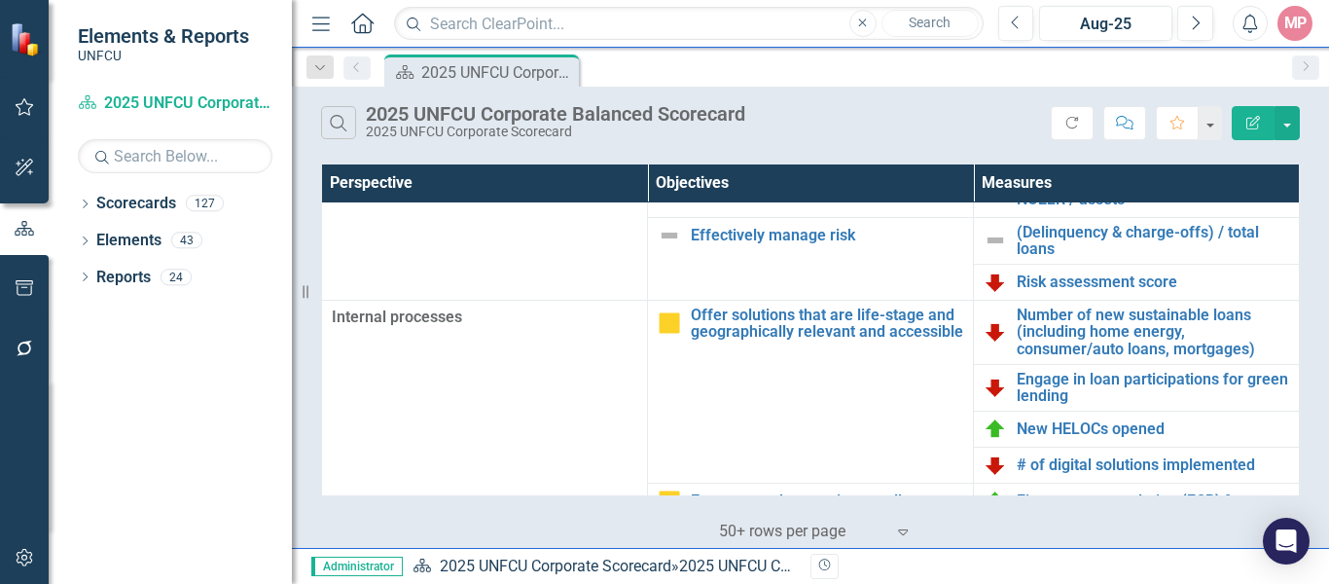
scroll to position [195, 0]
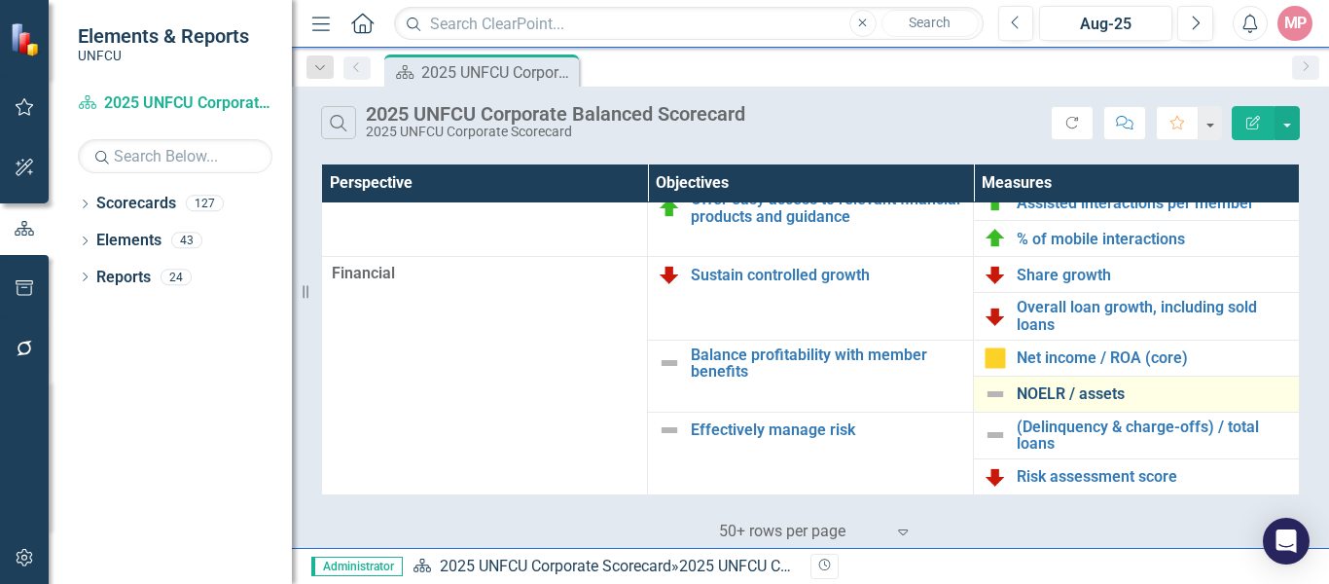
click at [1091, 386] on link "NOELR / assets" at bounding box center [1153, 394] width 272 height 18
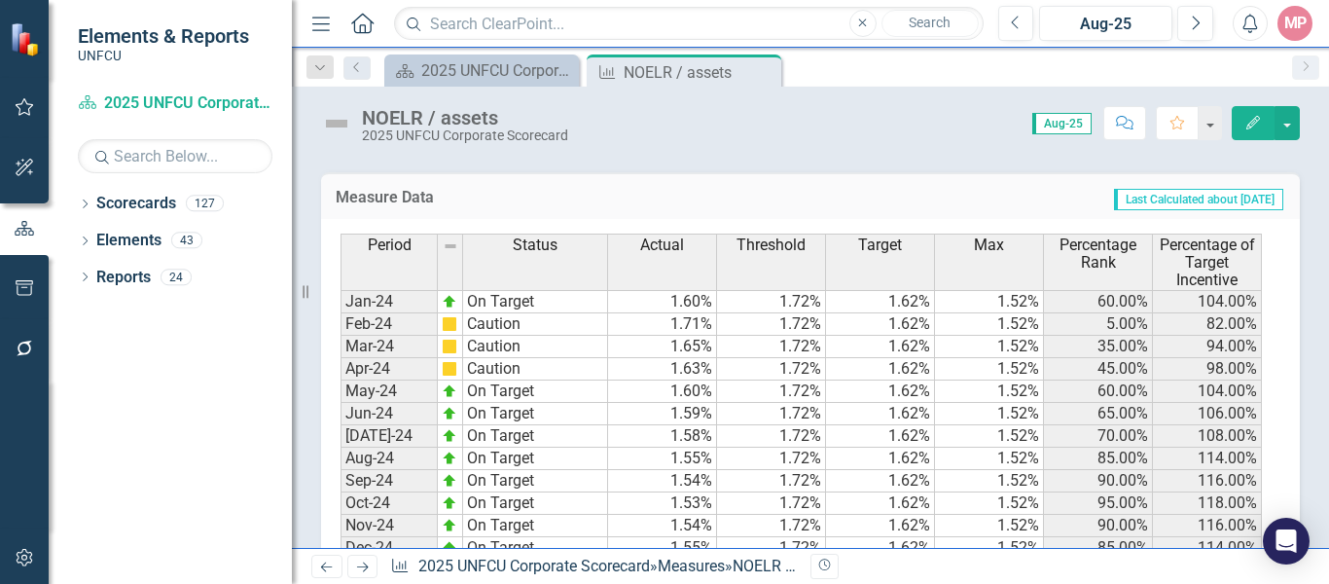
scroll to position [1204, 0]
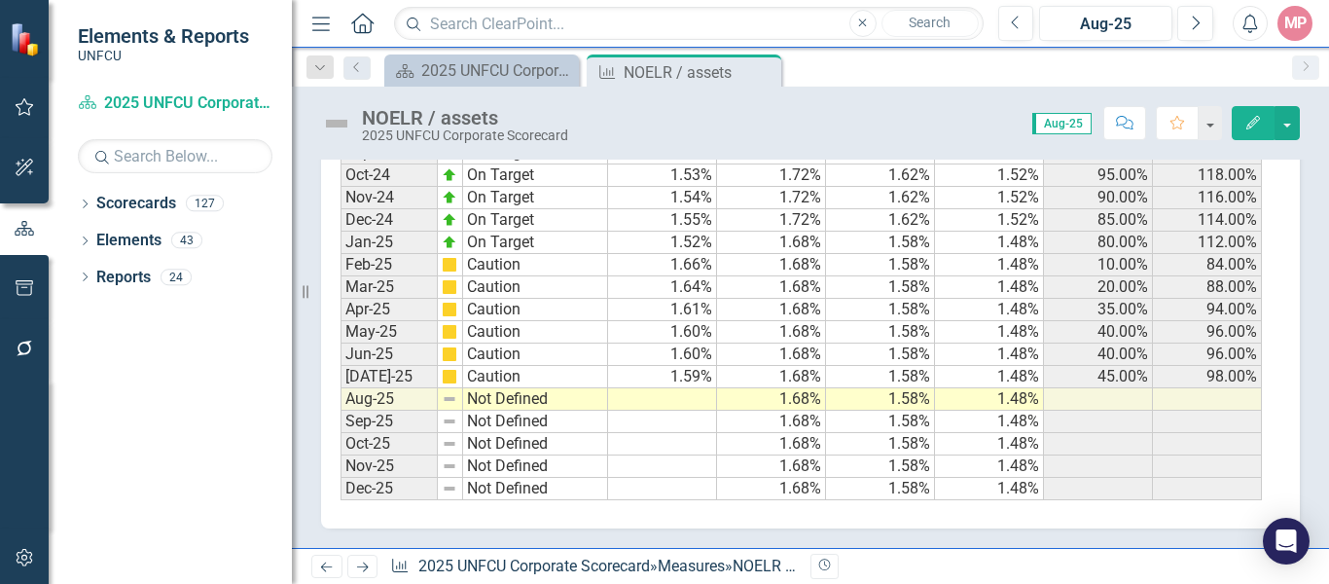
click at [693, 406] on td at bounding box center [662, 399] width 109 height 22
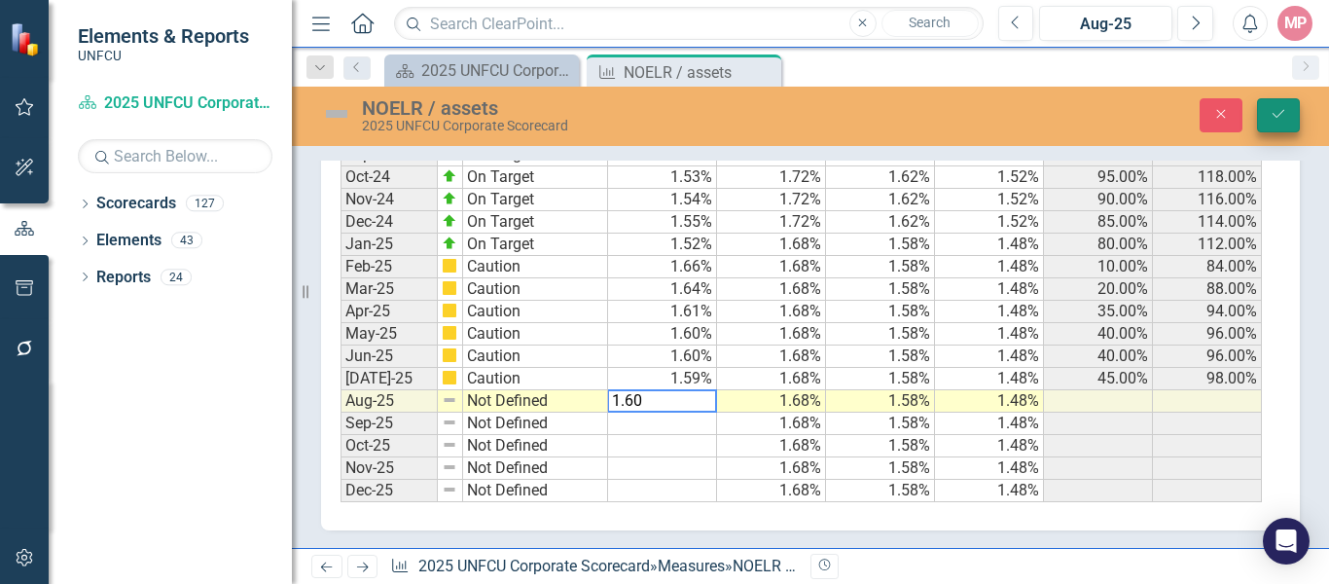
type textarea "1.60"
click at [1279, 98] on button "Save" at bounding box center [1278, 115] width 43 height 34
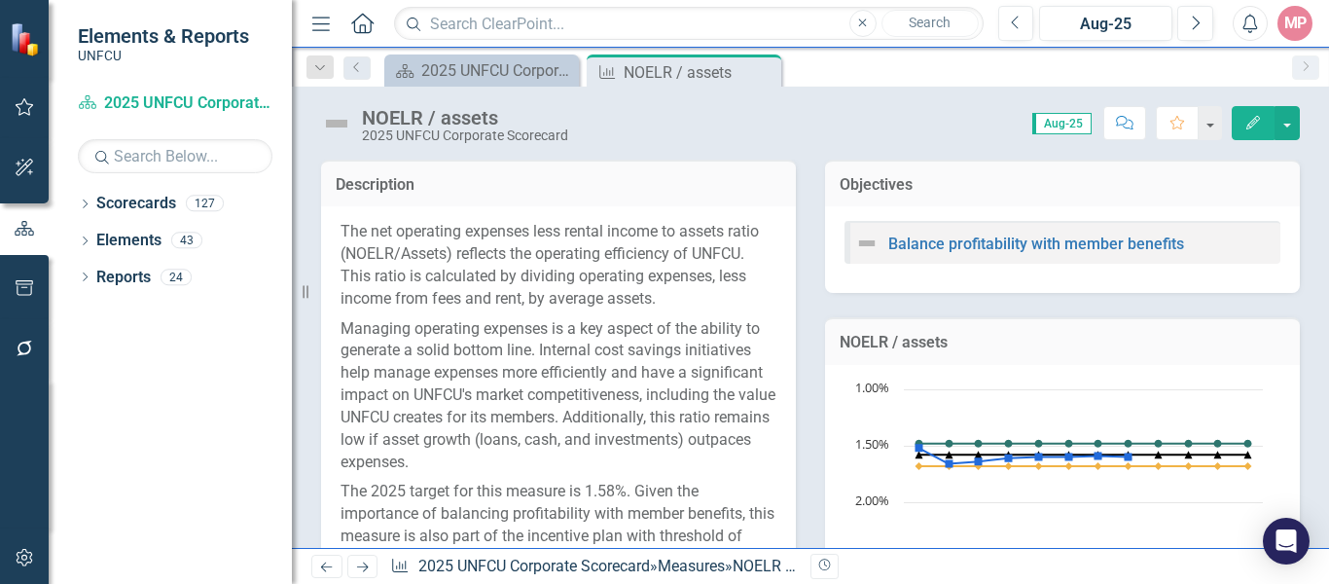
scroll to position [328, 0]
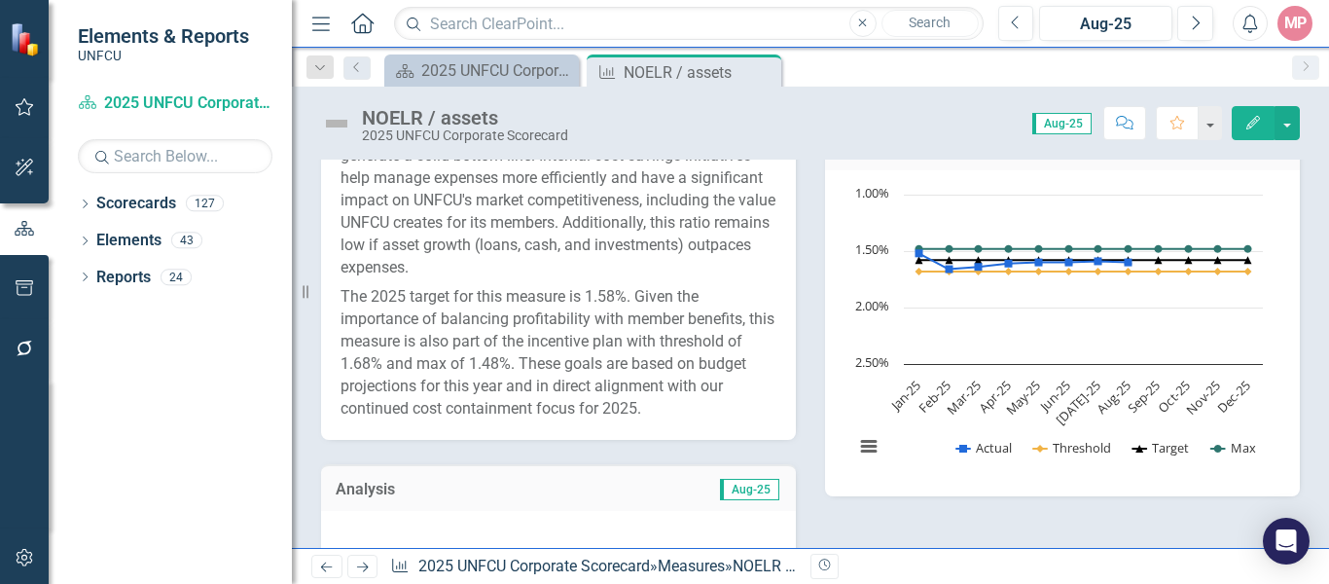
click at [753, 492] on span "Aug-25" at bounding box center [749, 489] width 59 height 21
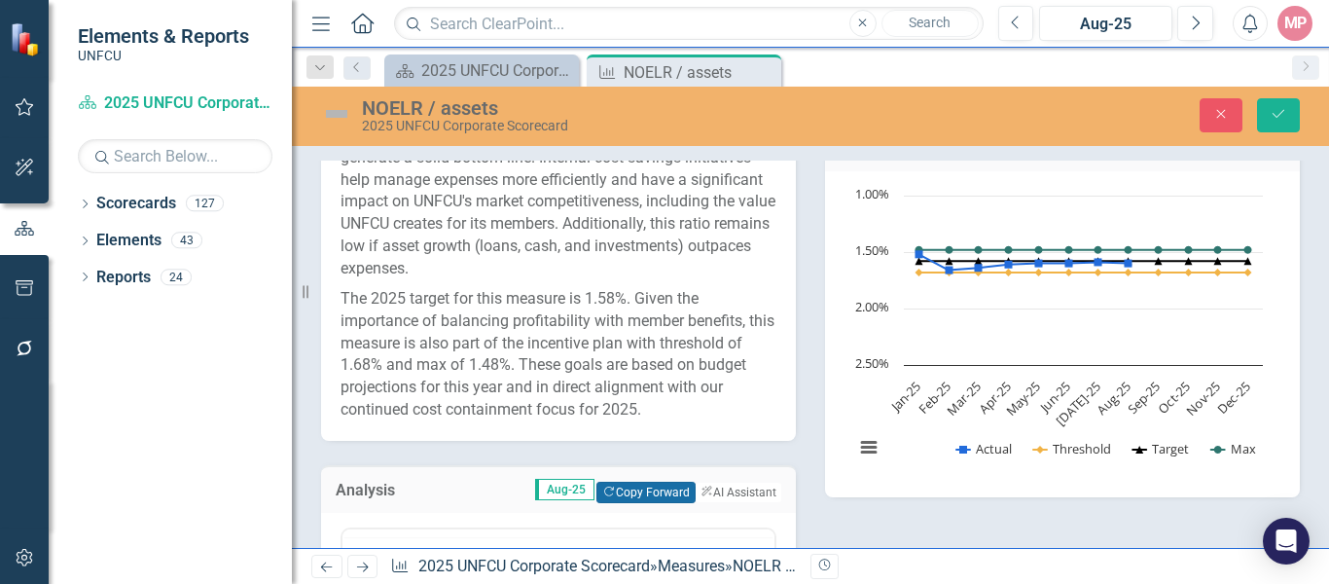
scroll to position [0, 0]
click at [621, 486] on button "Copy Forward Copy Forward" at bounding box center [645, 492] width 98 height 21
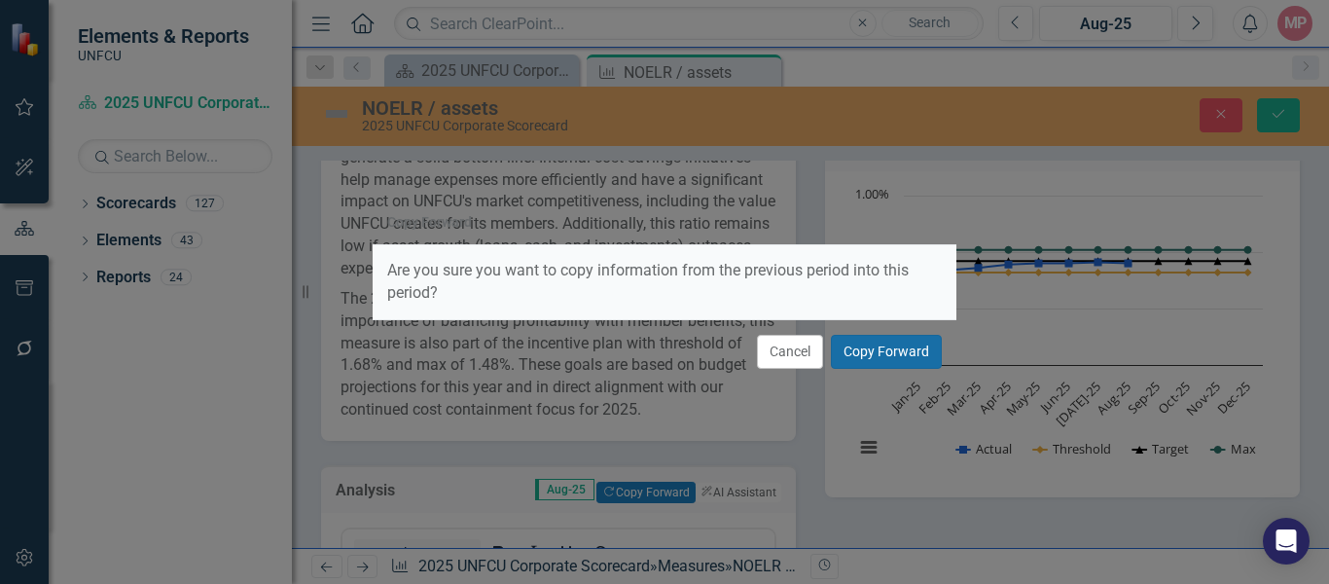
click at [870, 351] on button "Copy Forward" at bounding box center [886, 352] width 111 height 34
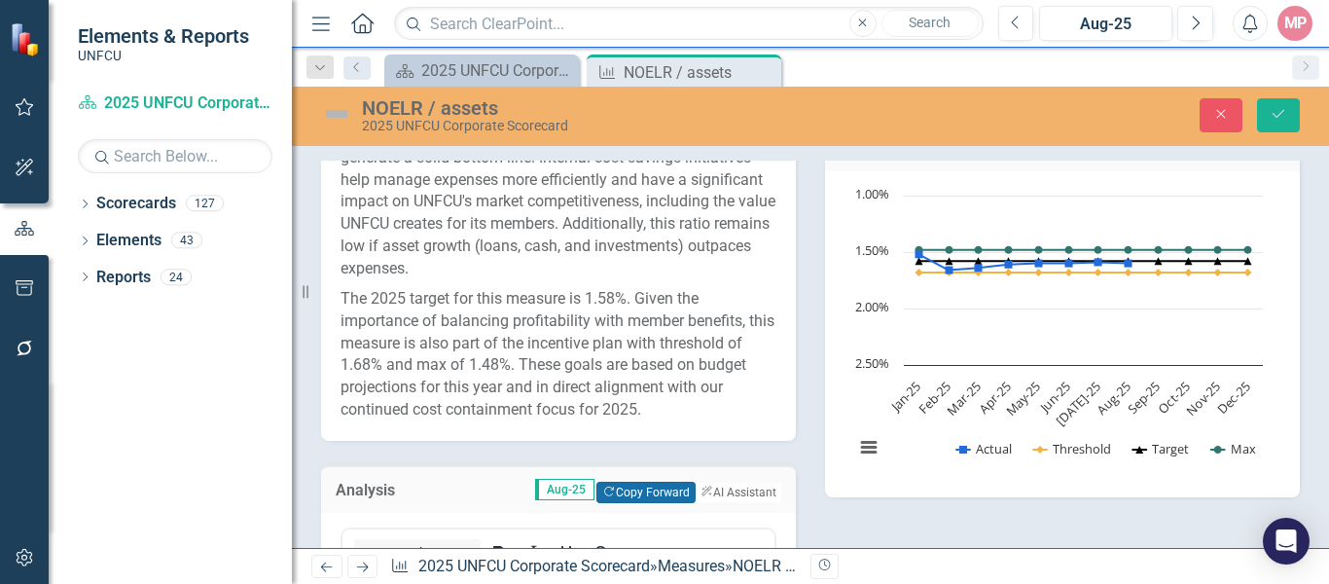
scroll to position [620, 0]
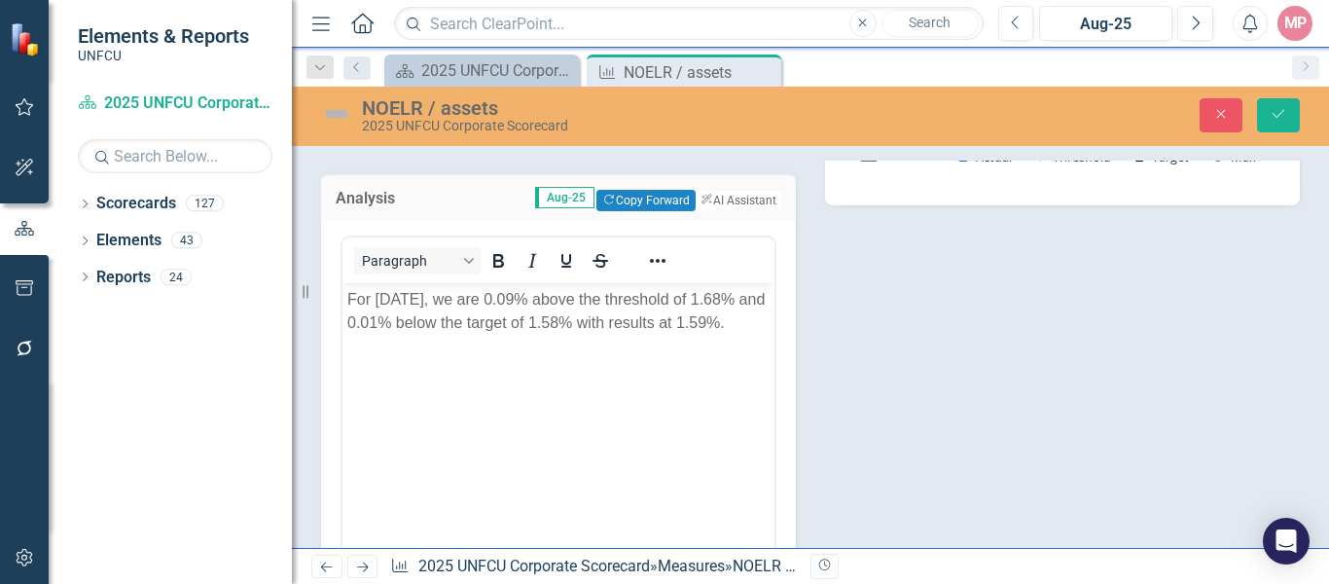
click at [404, 293] on p "For [DATE], we are 0.09% above the threshold of 1.68% and 0.01% below the targe…" at bounding box center [558, 310] width 422 height 47
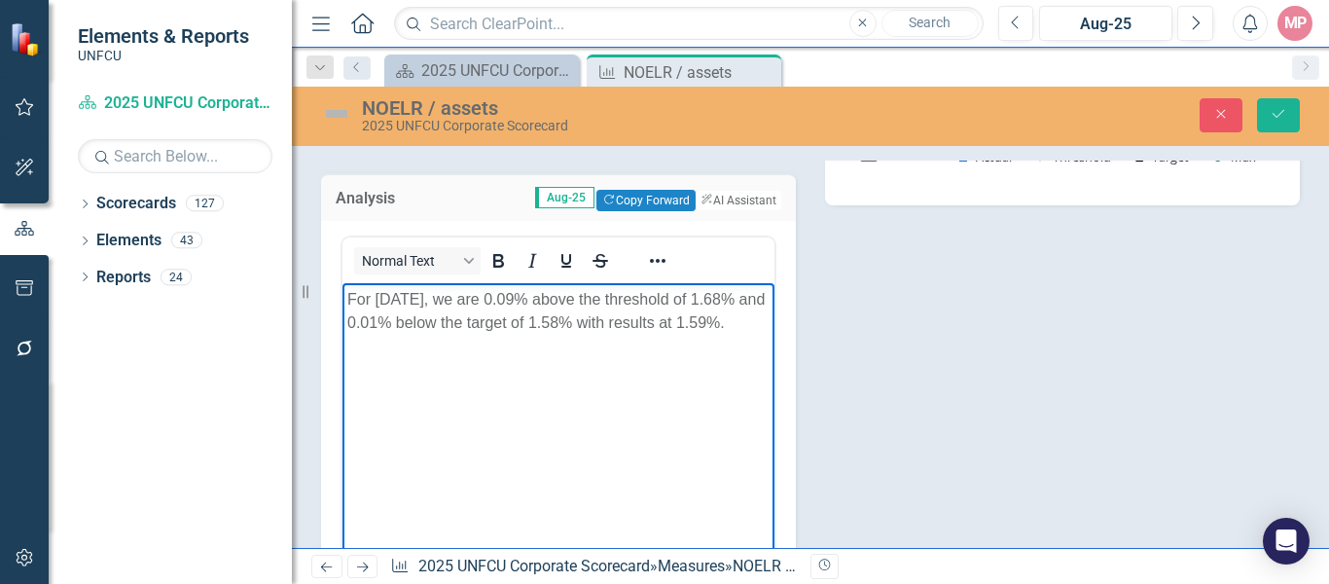
click at [376, 334] on p "For [DATE], we are 0.09% above the threshold of 1.68% and 0.01% below the targe…" at bounding box center [558, 310] width 422 height 47
click at [551, 292] on p "For [DATE], we are 0.09% above the threshold of 1.68% and 0.01% below the targe…" at bounding box center [558, 310] width 422 height 47
click at [456, 316] on p "For [DATE], we are 0.08% above the threshold of 1.68% and 0.01% below the targe…" at bounding box center [558, 310] width 422 height 47
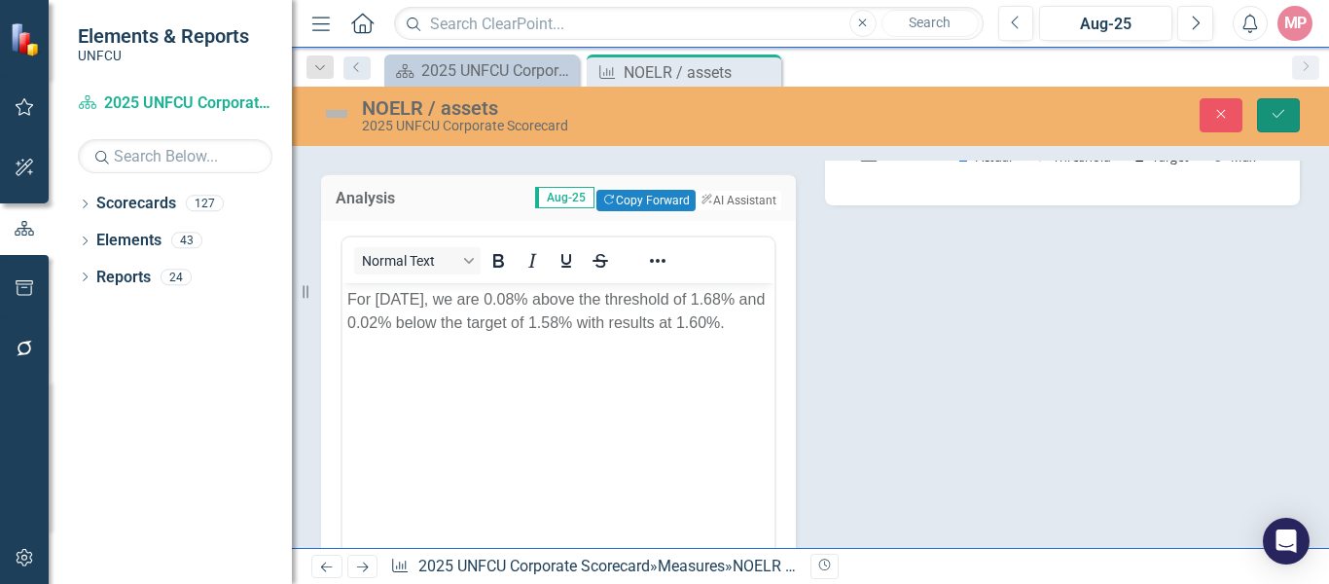
click at [1277, 119] on icon "Save" at bounding box center [1279, 114] width 18 height 14
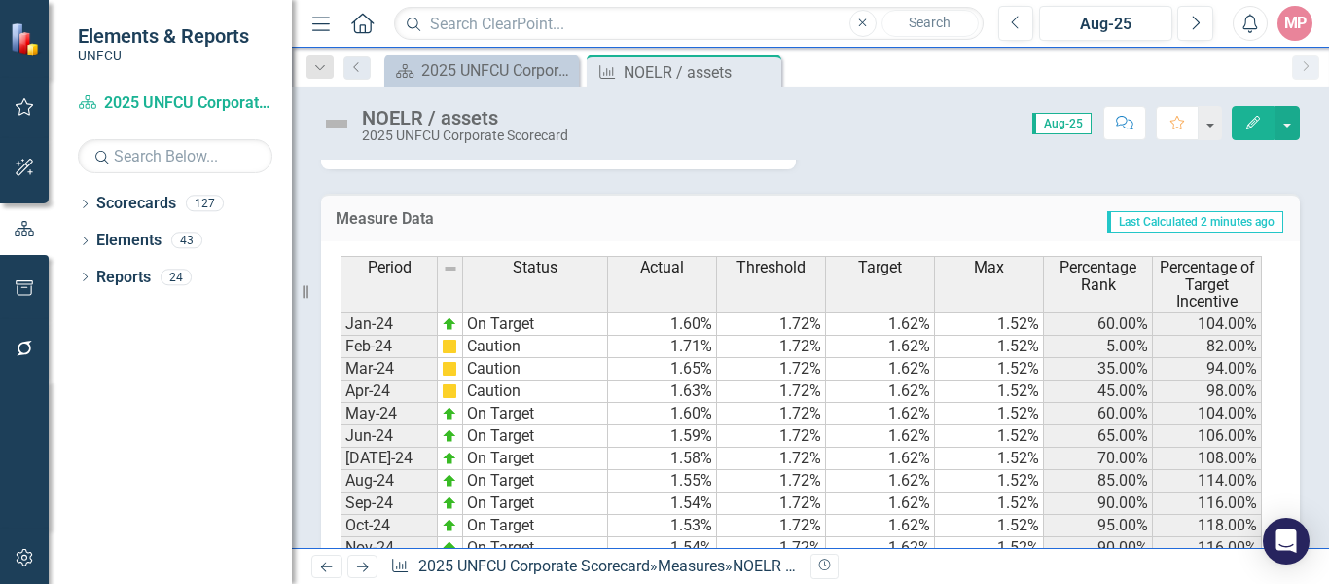
scroll to position [1226, 0]
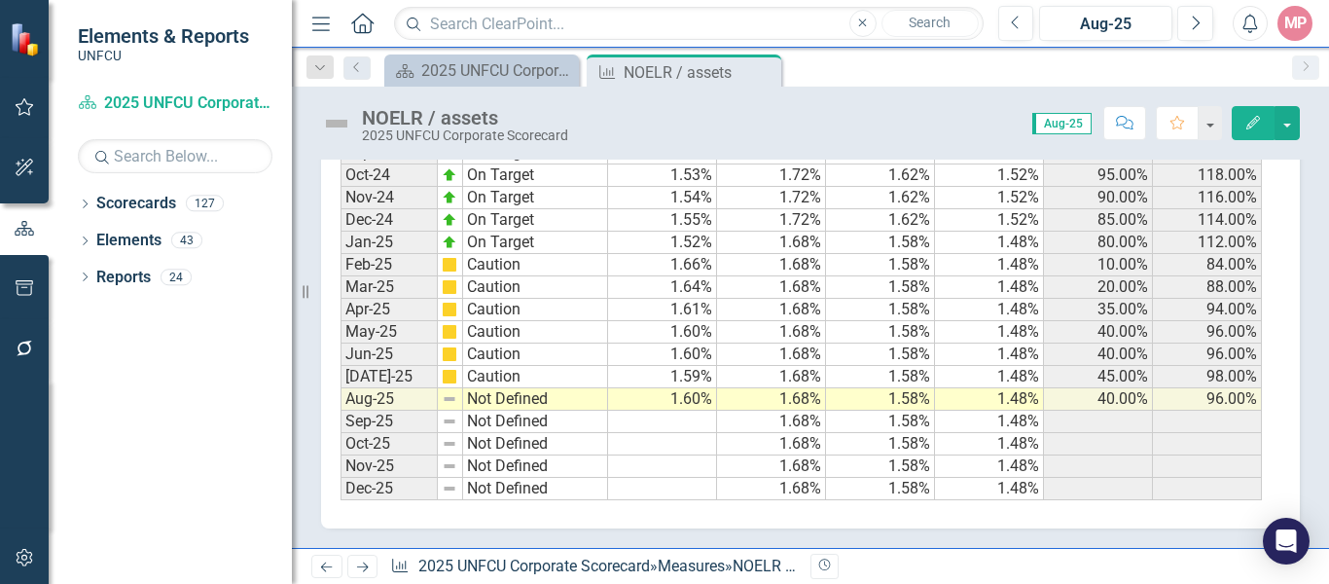
click at [519, 396] on td "Not Defined" at bounding box center [535, 399] width 145 height 22
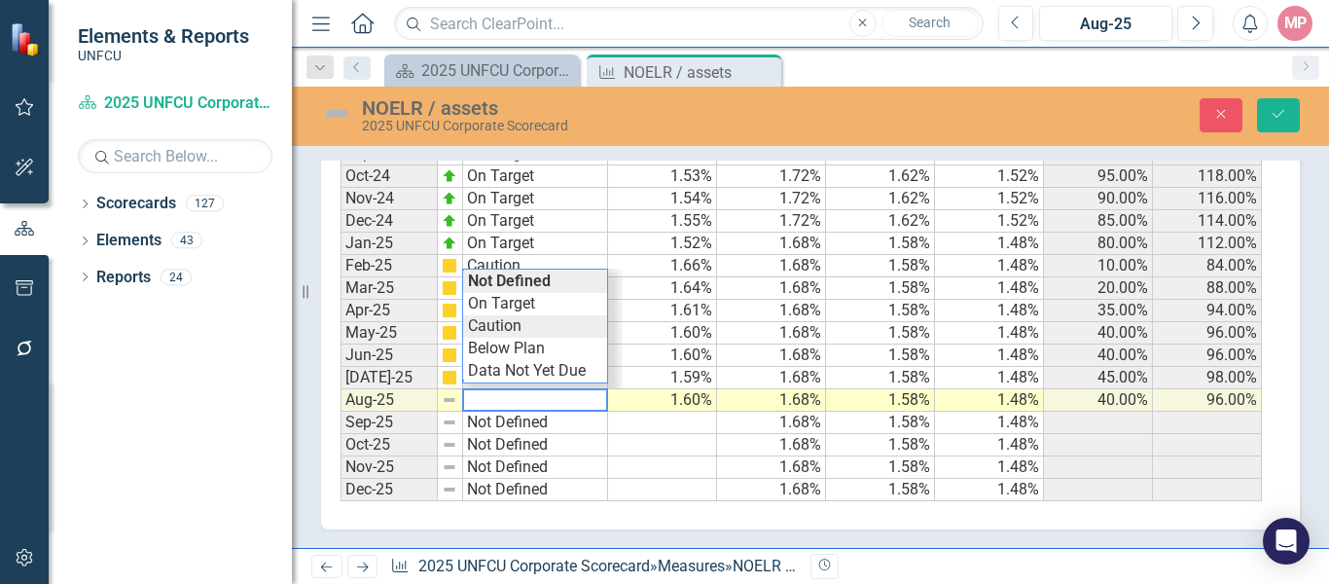
click at [527, 329] on div "Period Status Actual Threshold Target Max Percentage Rank Percentage of Target …" at bounding box center [803, 204] width 925 height 594
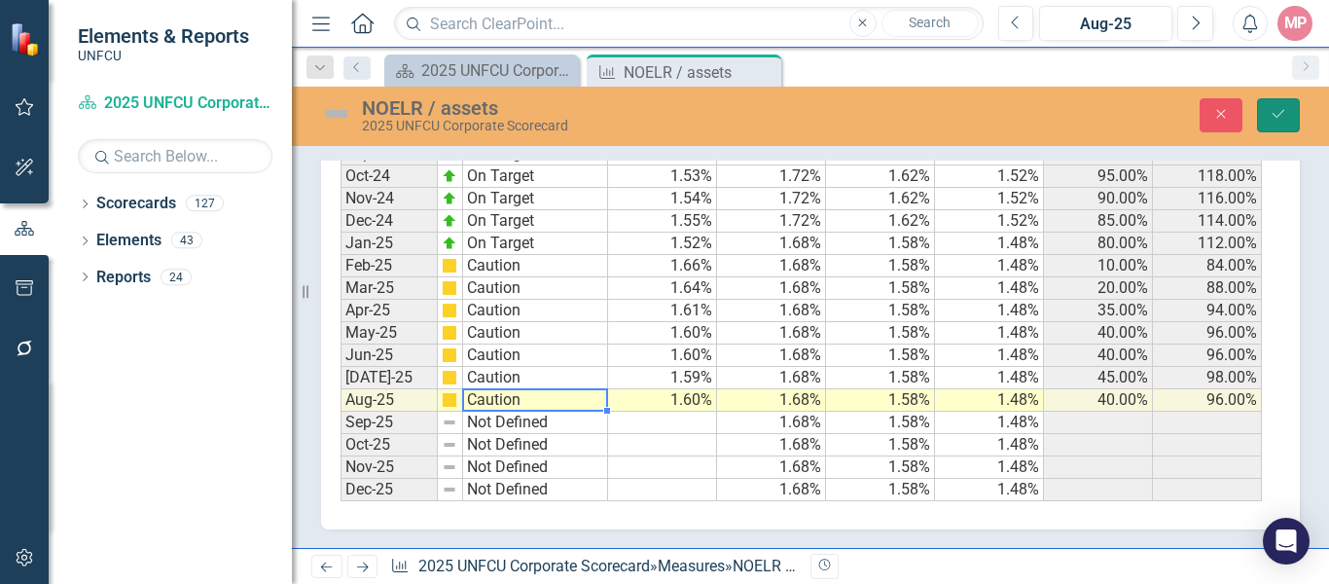
click at [1273, 115] on icon "Save" at bounding box center [1279, 114] width 18 height 14
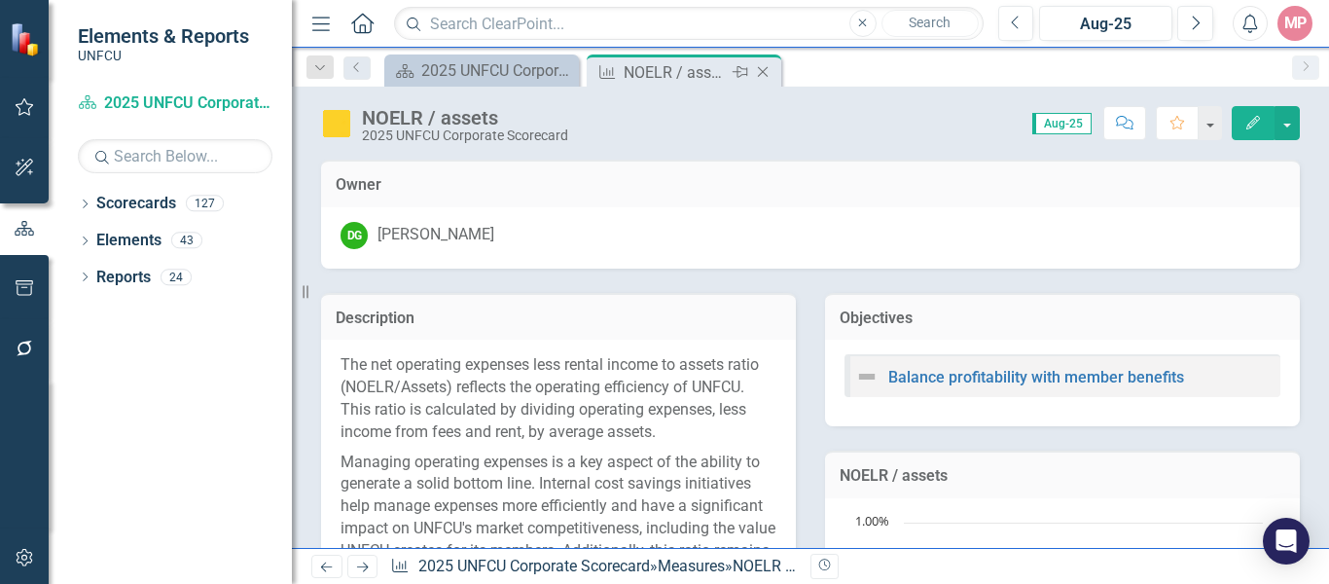
click at [767, 73] on icon "Close" at bounding box center [762, 72] width 19 height 16
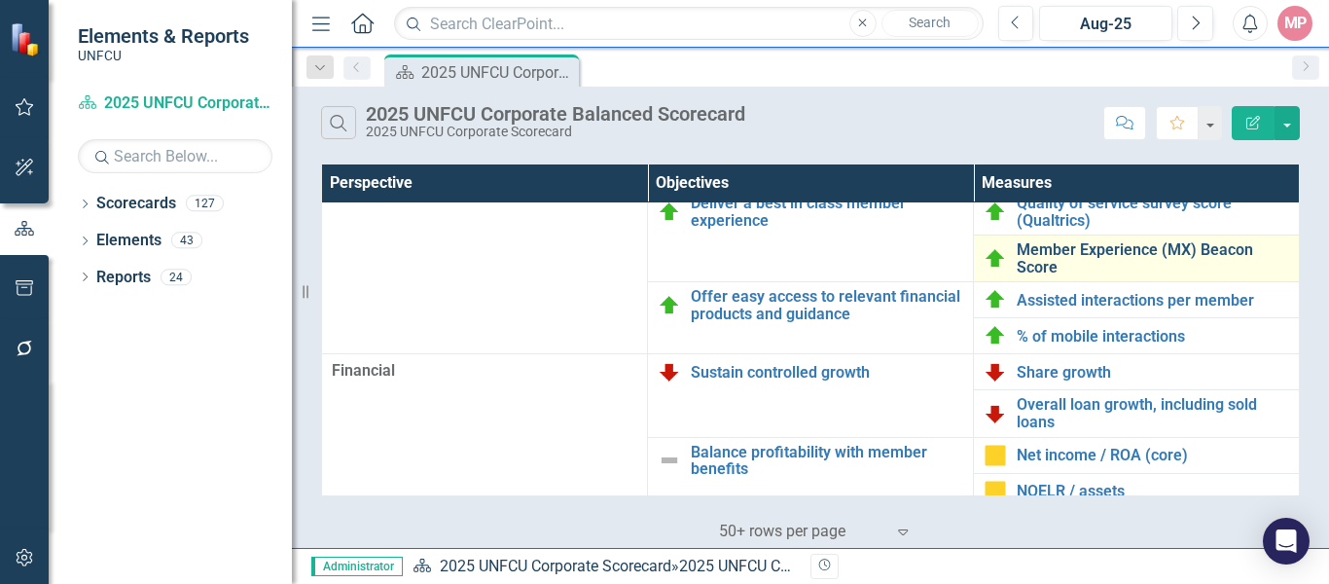
scroll to position [195, 0]
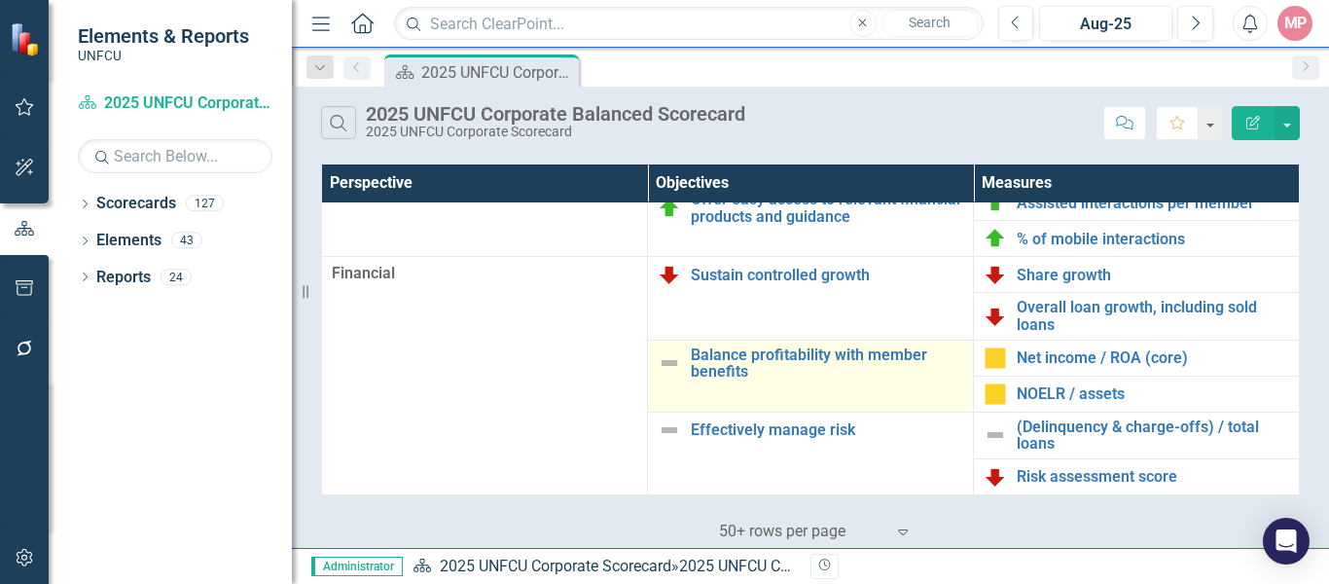
click at [662, 362] on img at bounding box center [669, 362] width 23 height 23
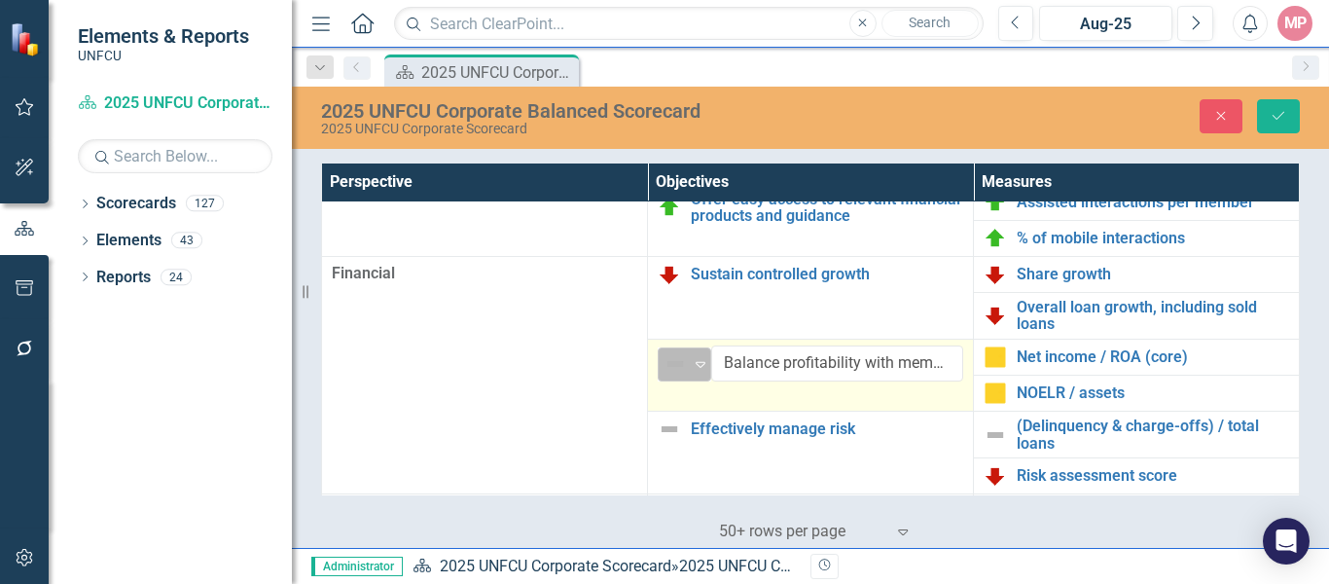
drag, startPoint x: 662, startPoint y: 362, endPoint x: 654, endPoint y: 353, distance: 11.7
click at [658, 353] on div "Not Defined Expand" at bounding box center [685, 364] width 54 height 34
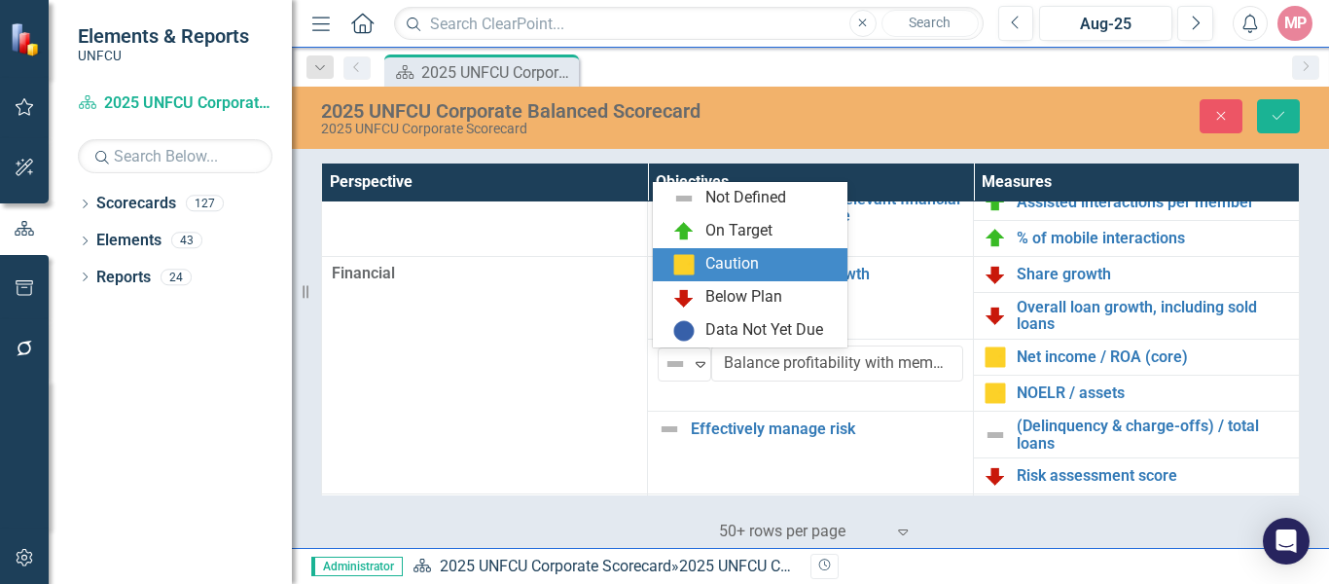
click at [698, 272] on div "Caution" at bounding box center [753, 264] width 163 height 23
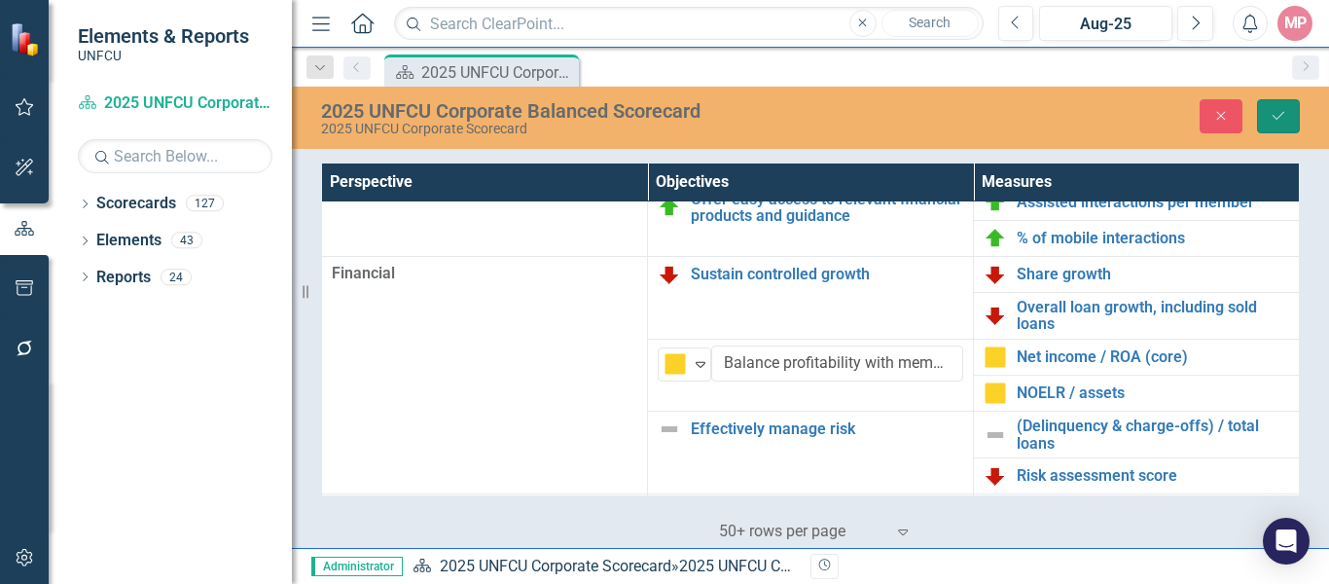
click at [1279, 109] on icon "Save" at bounding box center [1279, 116] width 18 height 14
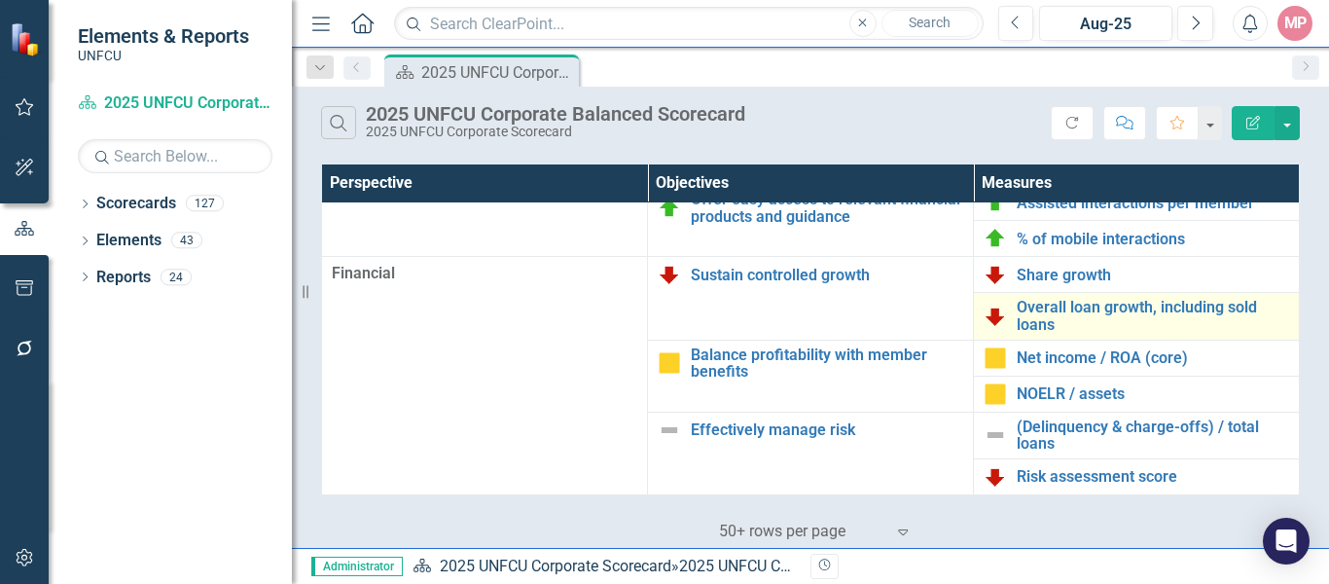
scroll to position [0, 0]
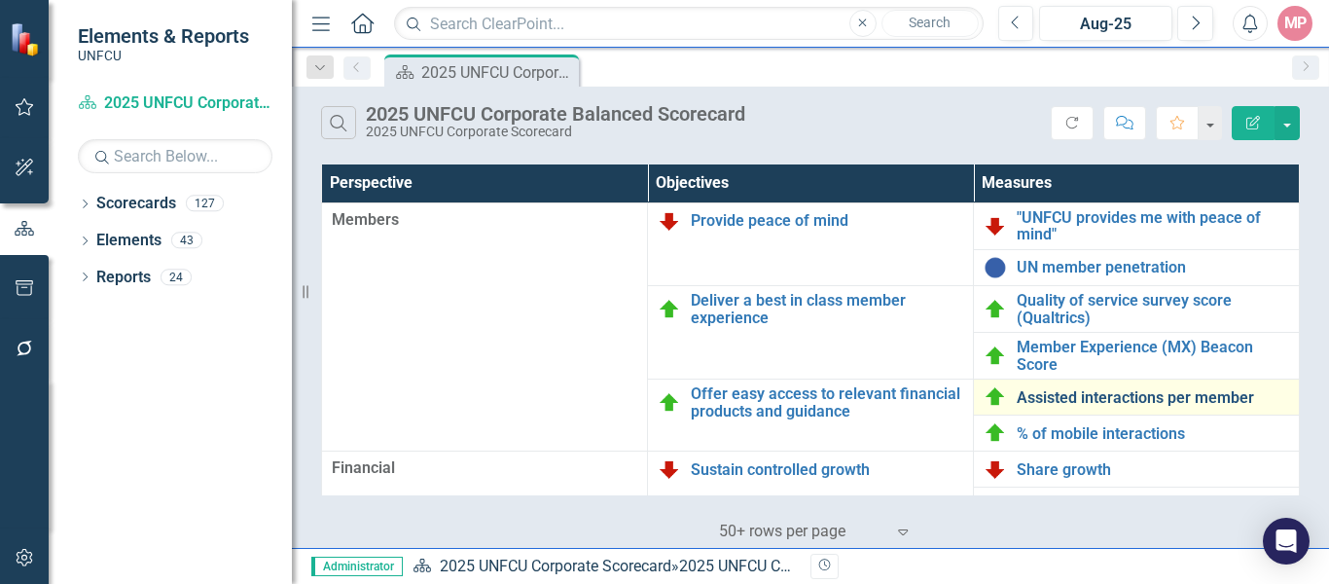
click at [1121, 389] on link "Assisted interactions per member" at bounding box center [1153, 398] width 272 height 18
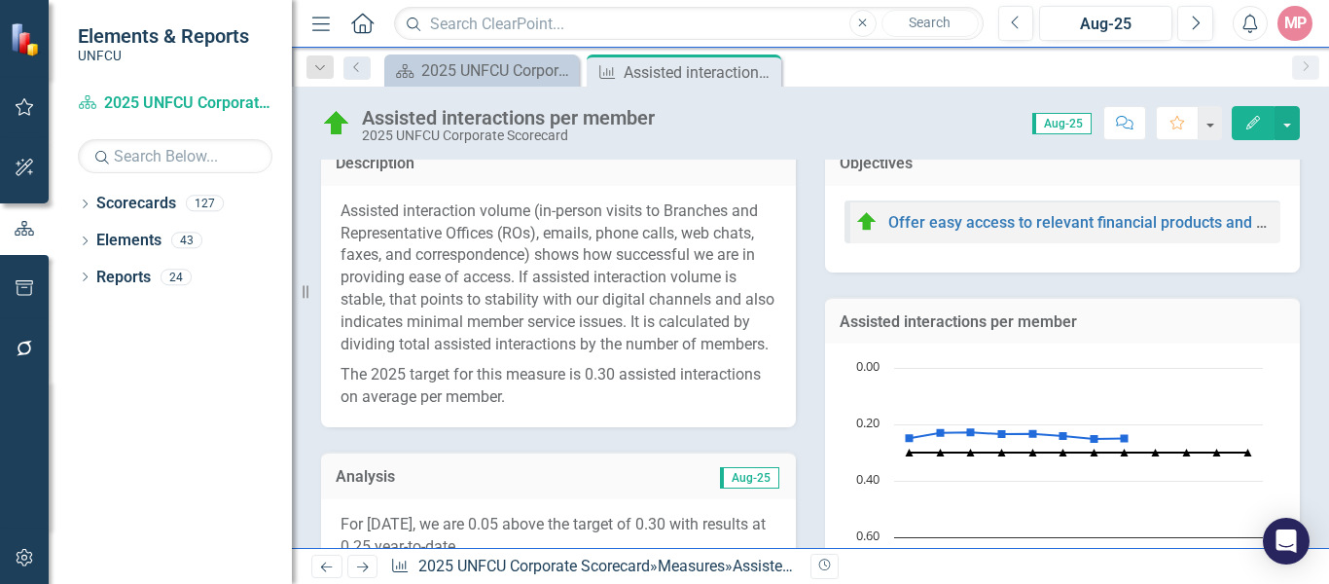
scroll to position [486, 0]
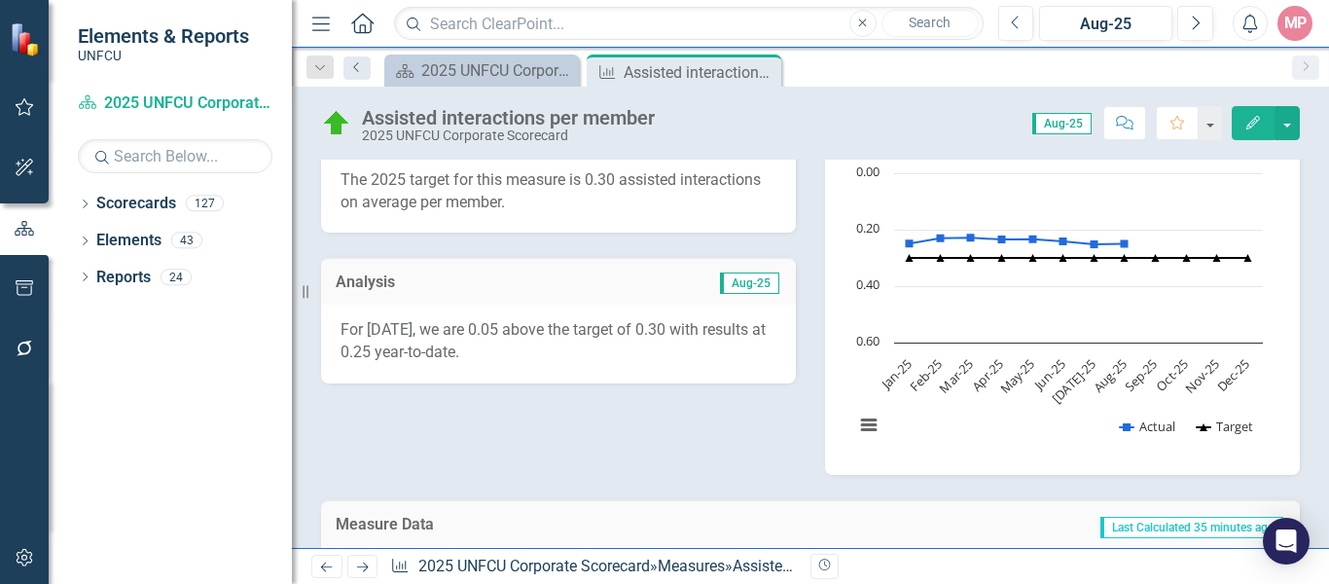
click at [364, 72] on icon "Previous" at bounding box center [357, 67] width 16 height 12
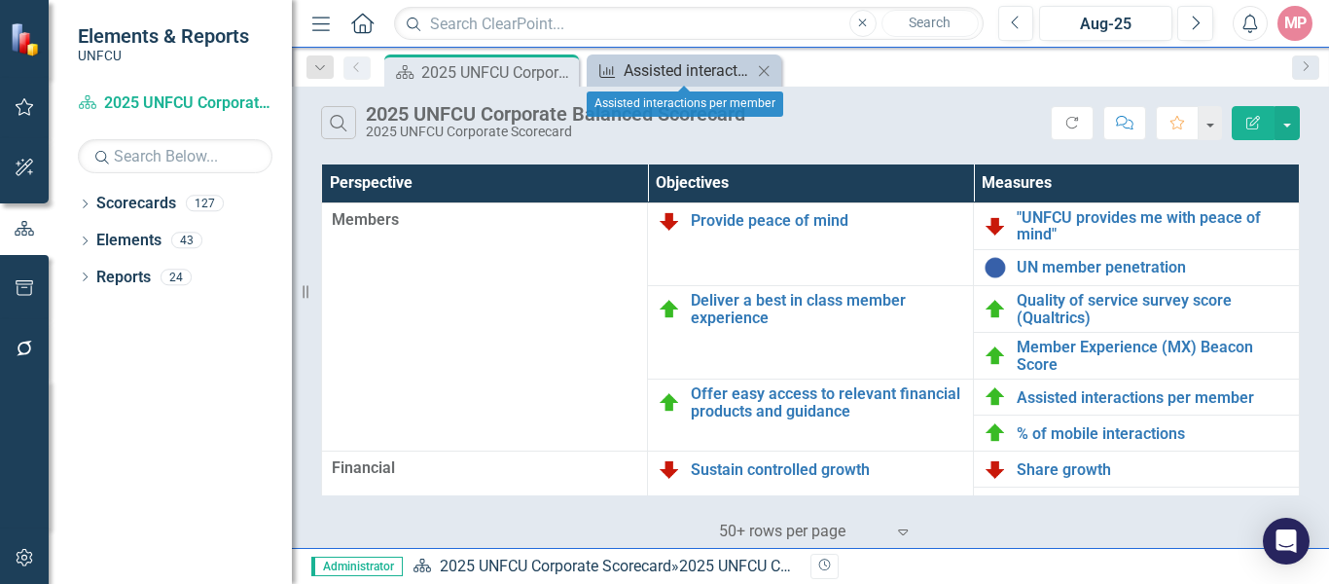
click at [685, 60] on div "Assisted interactions per member" at bounding box center [688, 70] width 128 height 24
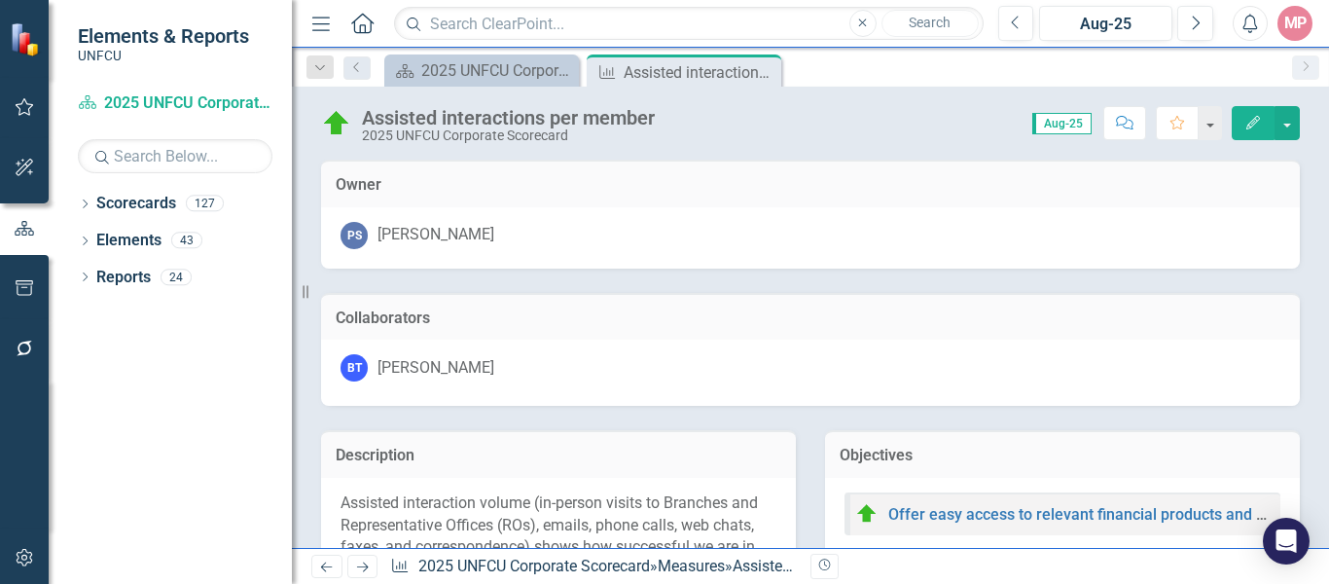
click at [1065, 121] on span "Aug-25" at bounding box center [1061, 123] width 59 height 21
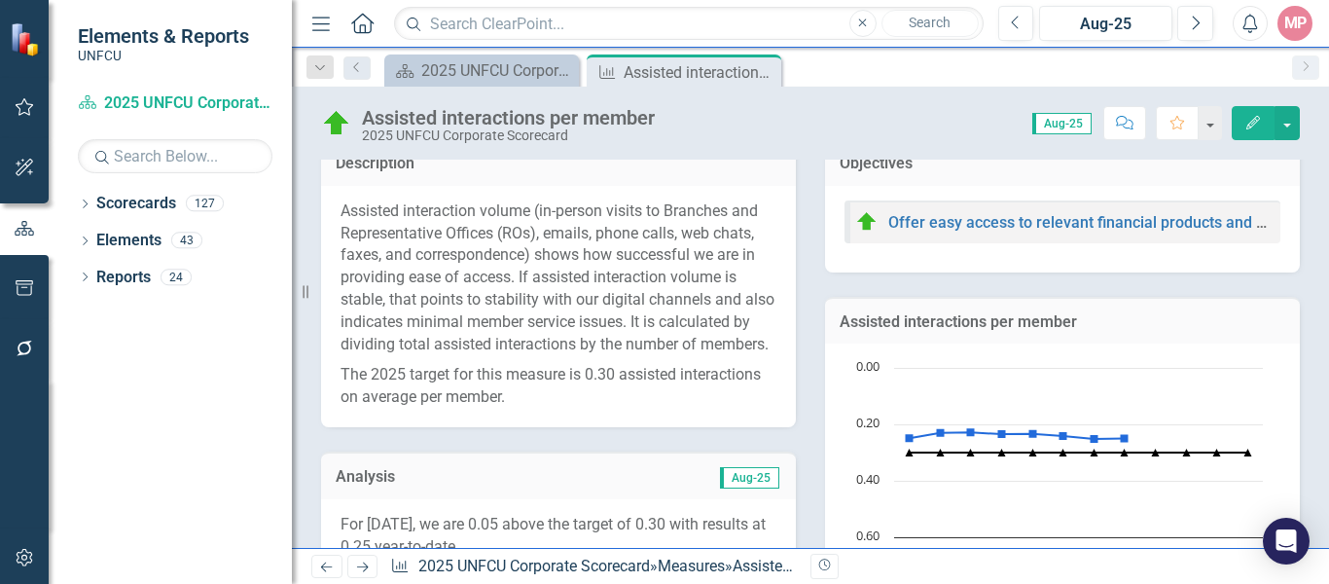
scroll to position [97, 0]
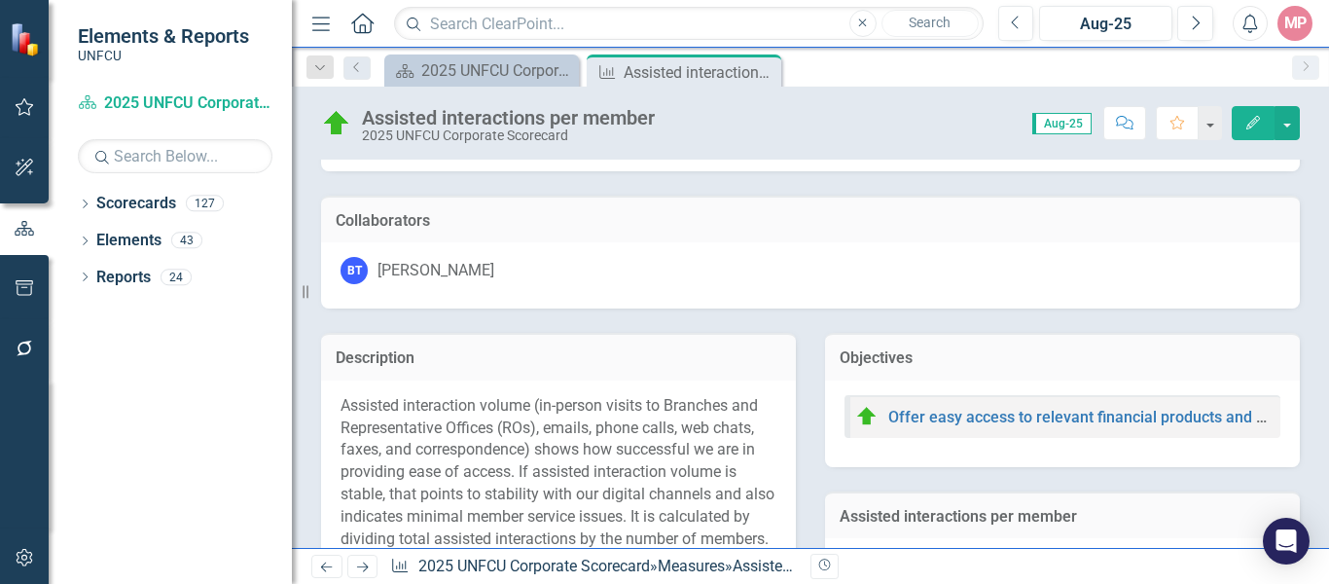
click at [1077, 116] on span "Aug-25" at bounding box center [1061, 123] width 59 height 21
click at [1017, 139] on div "Assisted interactions per member 2025 UNFCU Corporate Scorecard Score: 0.00 Aug…" at bounding box center [810, 116] width 1037 height 58
click at [1287, 128] on button "button" at bounding box center [1287, 123] width 25 height 34
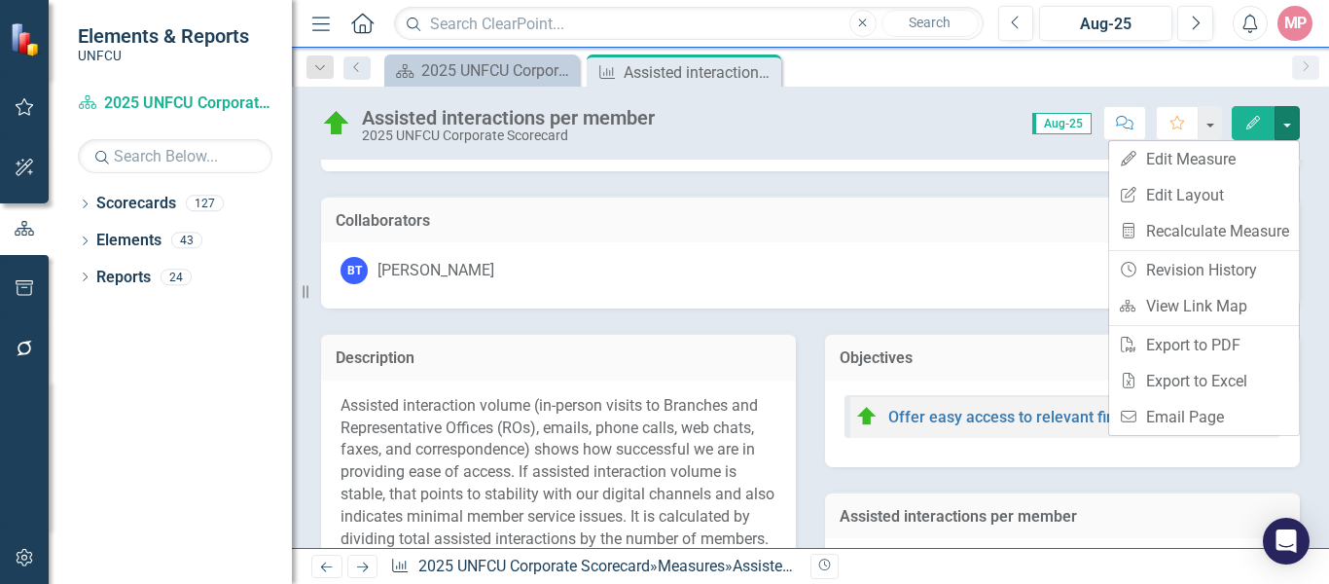
click at [876, 137] on div "Score: 0.00 Aug-25 Completed Comment Favorite Edit" at bounding box center [982, 122] width 635 height 33
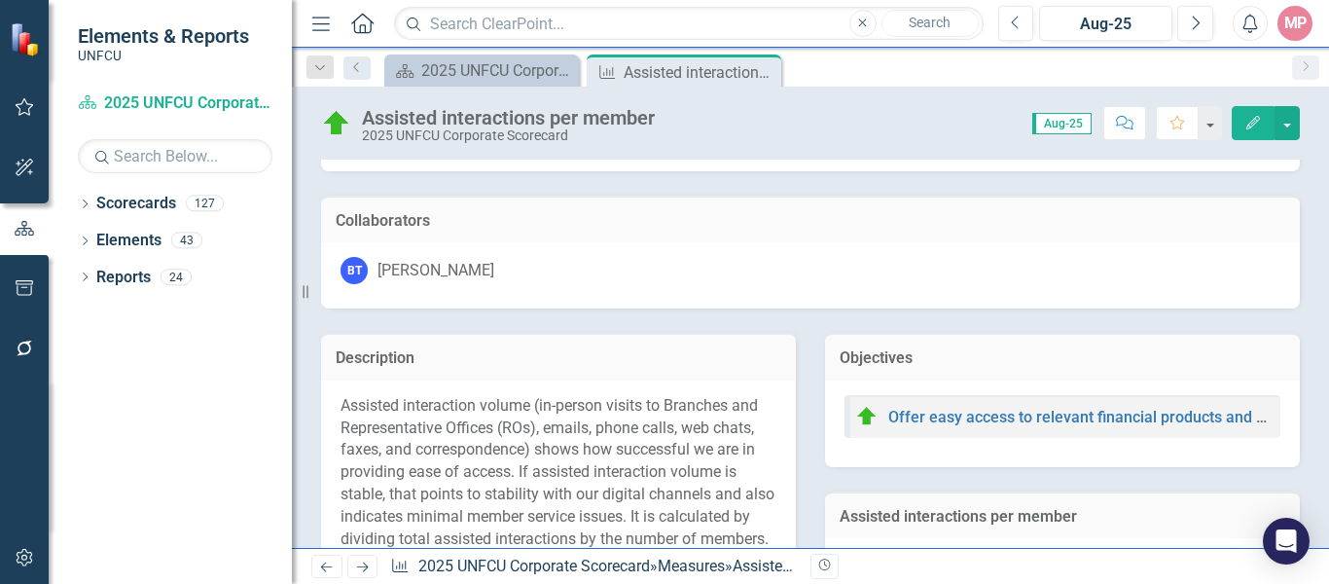
scroll to position [0, 0]
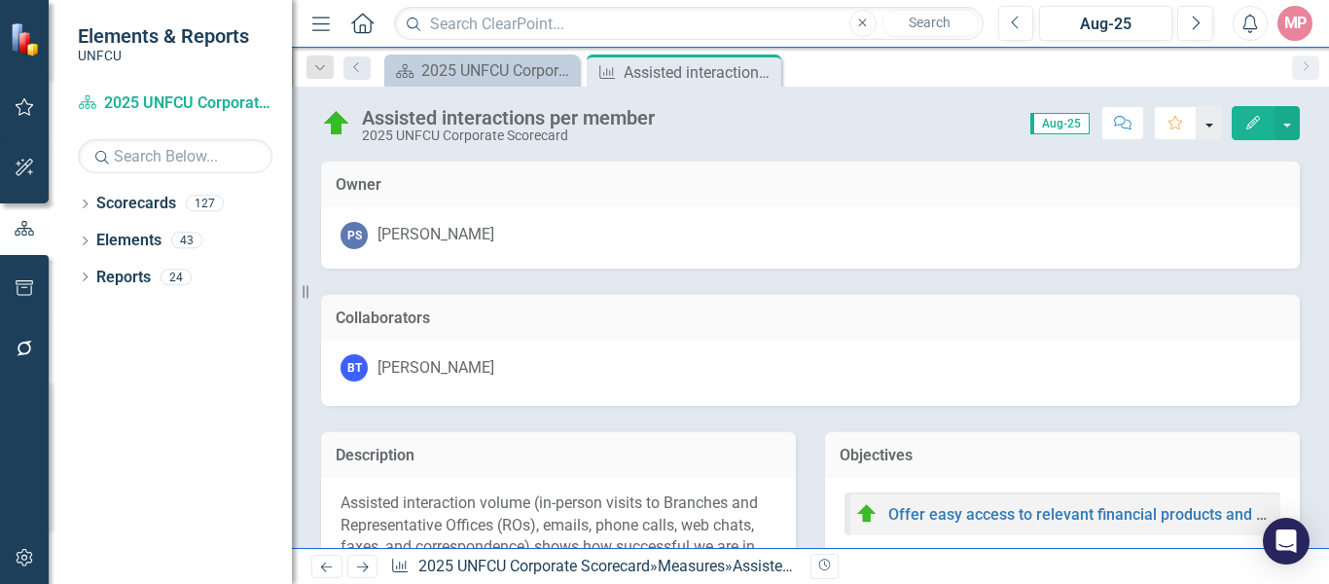
click at [1212, 121] on button "button" at bounding box center [1209, 123] width 25 height 34
click at [793, 123] on div "Score: 0.00 Aug-25 Completed Comment Favorite Edit" at bounding box center [982, 122] width 635 height 33
click at [1293, 126] on button "button" at bounding box center [1287, 123] width 25 height 34
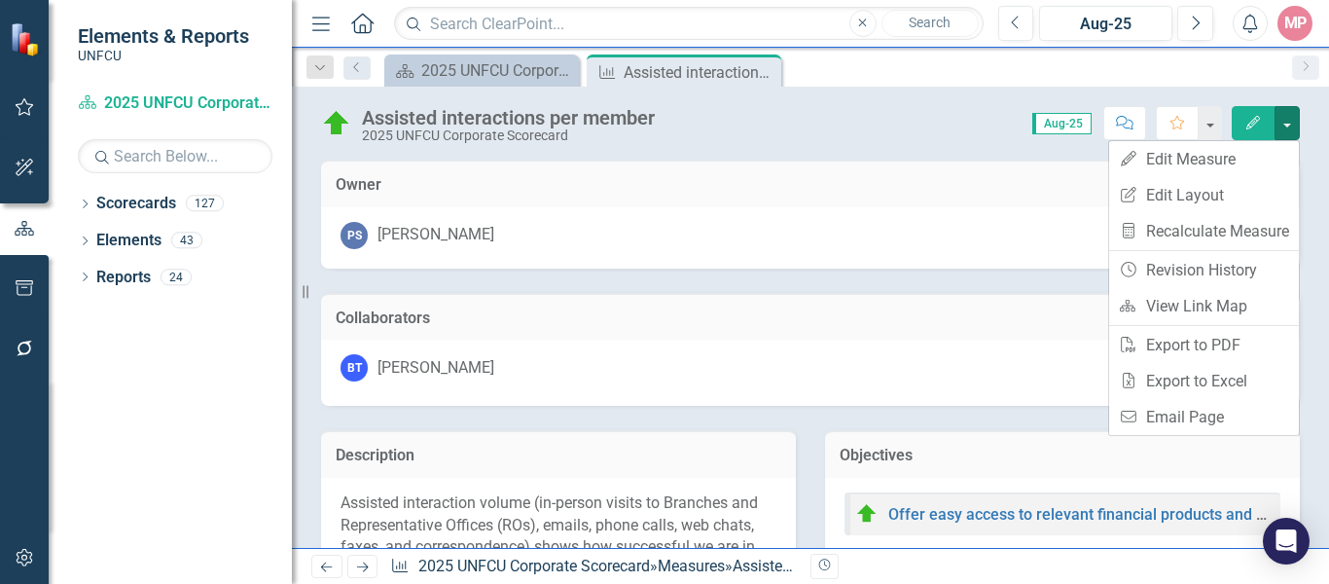
click at [837, 149] on div "Assisted interactions per member 2025 UNFCU Corporate Scorecard Score: 0.00 Aug…" at bounding box center [810, 317] width 1037 height 461
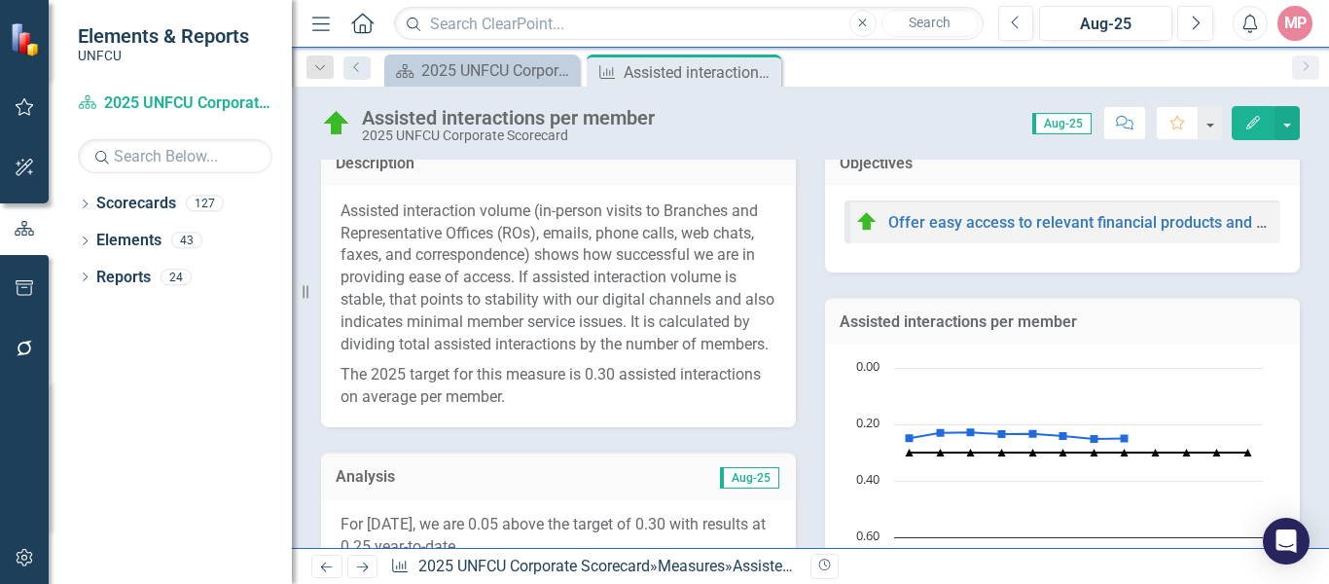
scroll to position [486, 0]
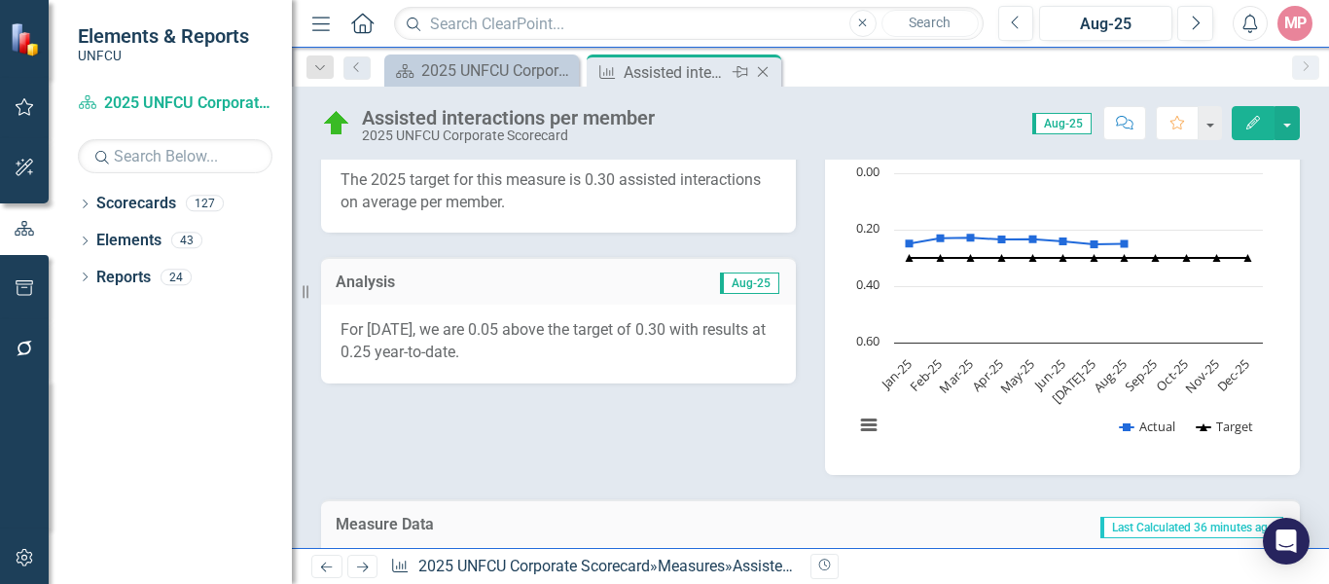
click at [771, 72] on icon "Close" at bounding box center [762, 72] width 19 height 16
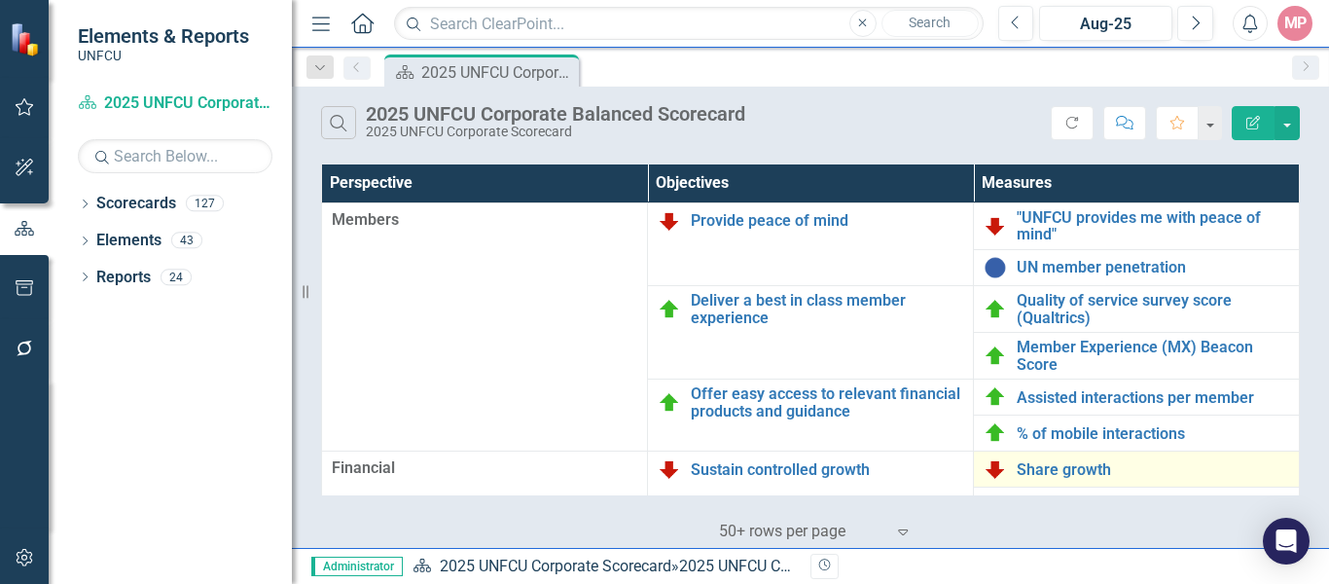
scroll to position [97, 0]
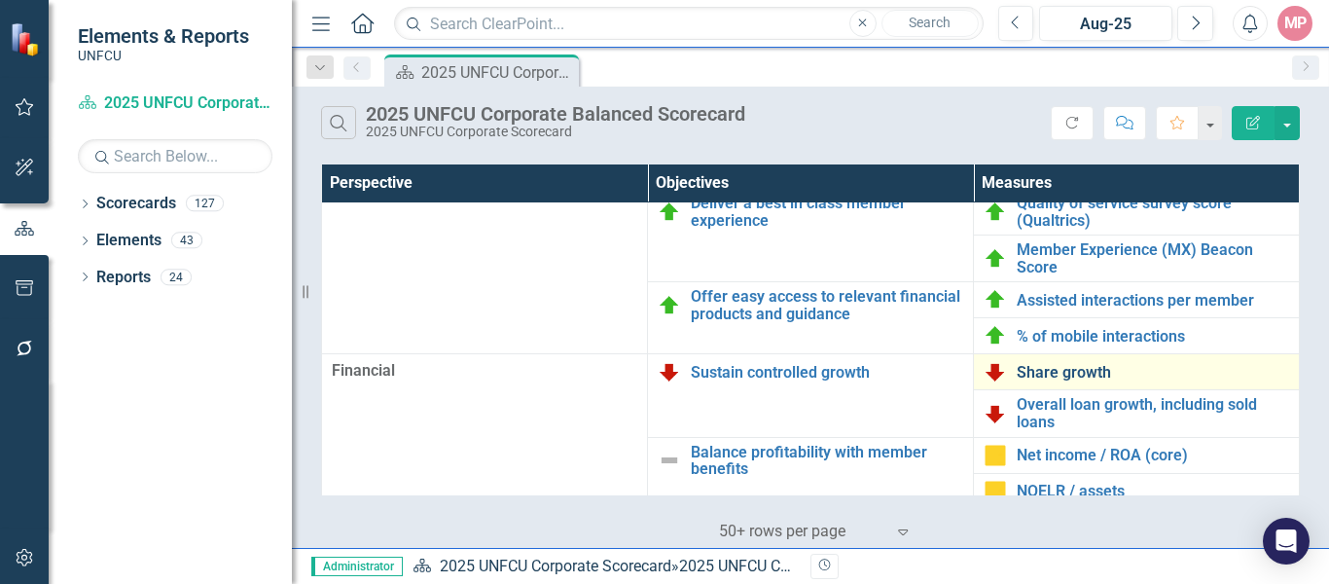
click at [1058, 376] on link "Share growth" at bounding box center [1153, 373] width 272 height 18
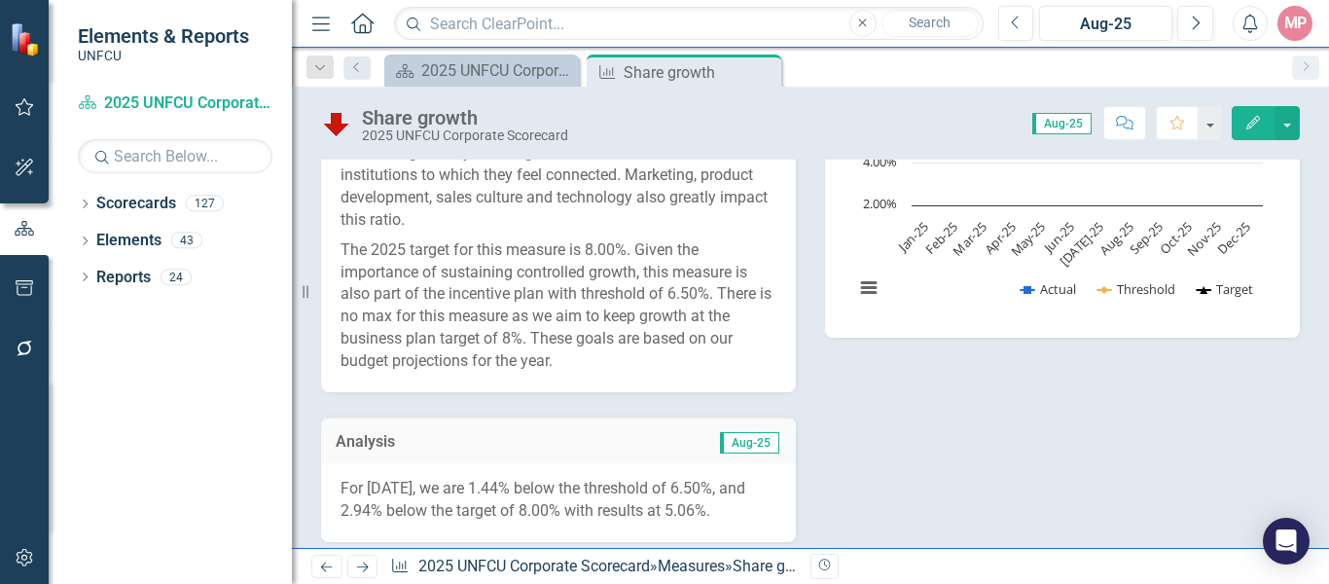
scroll to position [292, 0]
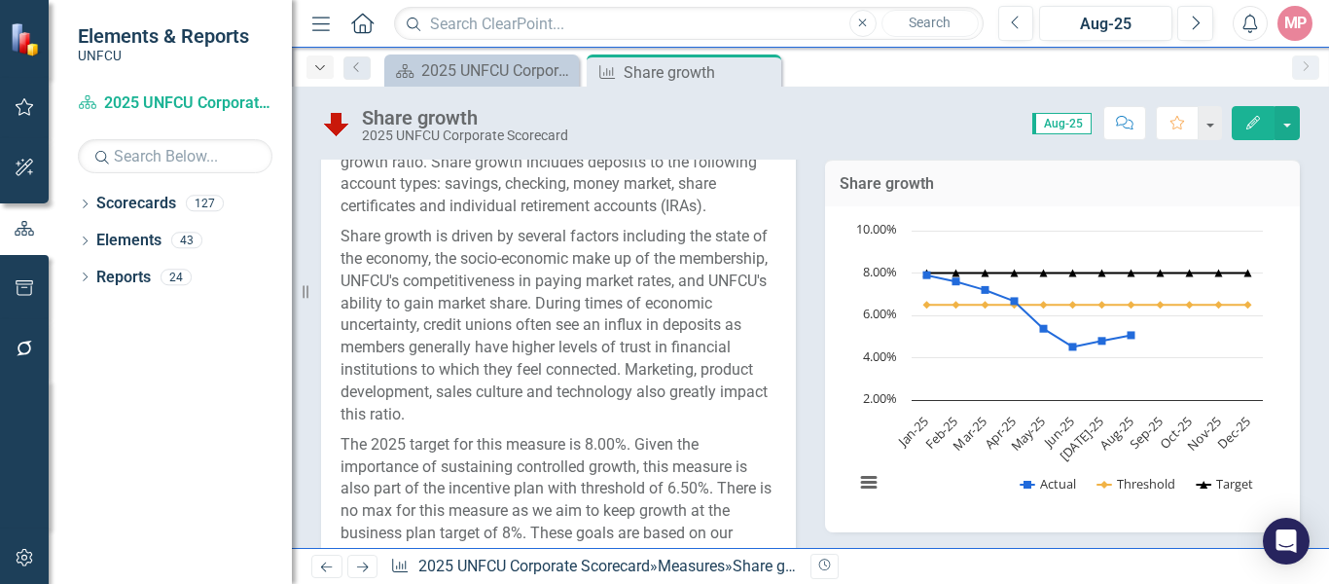
click at [317, 63] on icon "Dropdown" at bounding box center [320, 68] width 18 height 14
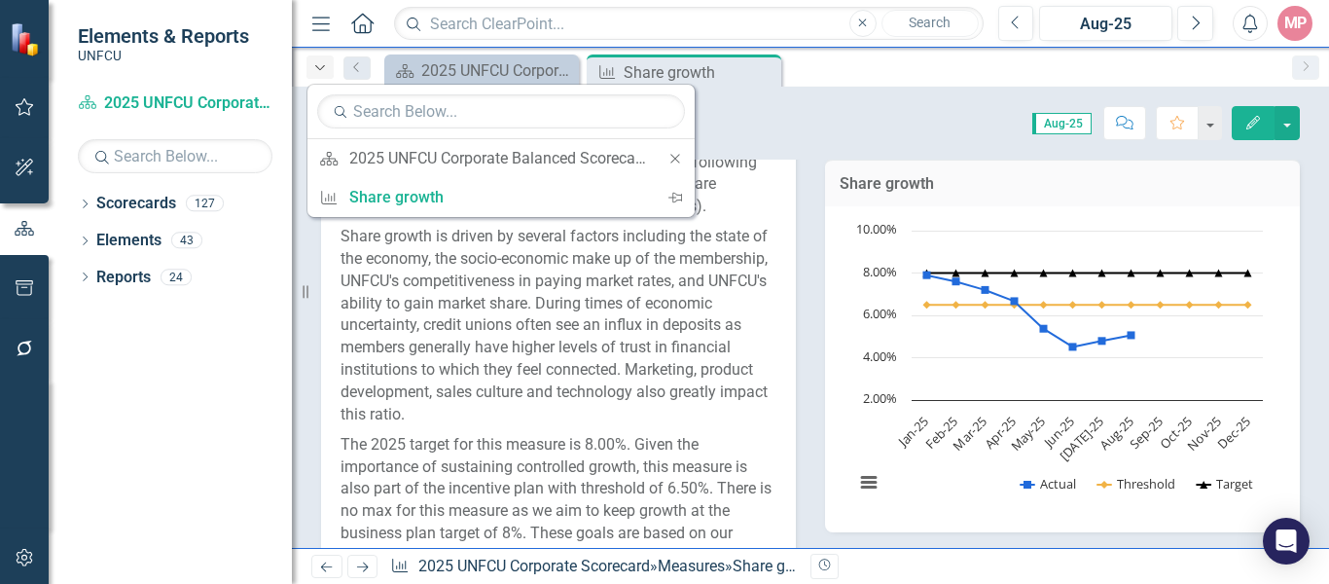
click at [317, 63] on icon "Dropdown" at bounding box center [320, 68] width 18 height 14
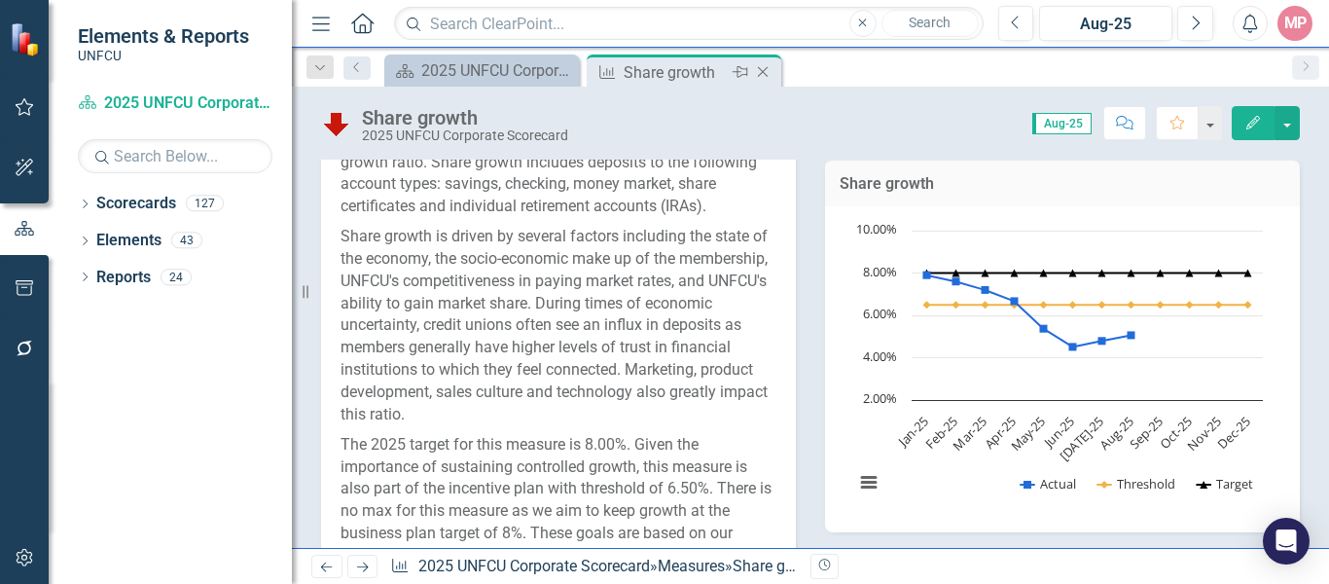
click at [760, 70] on icon "Close" at bounding box center [762, 72] width 19 height 16
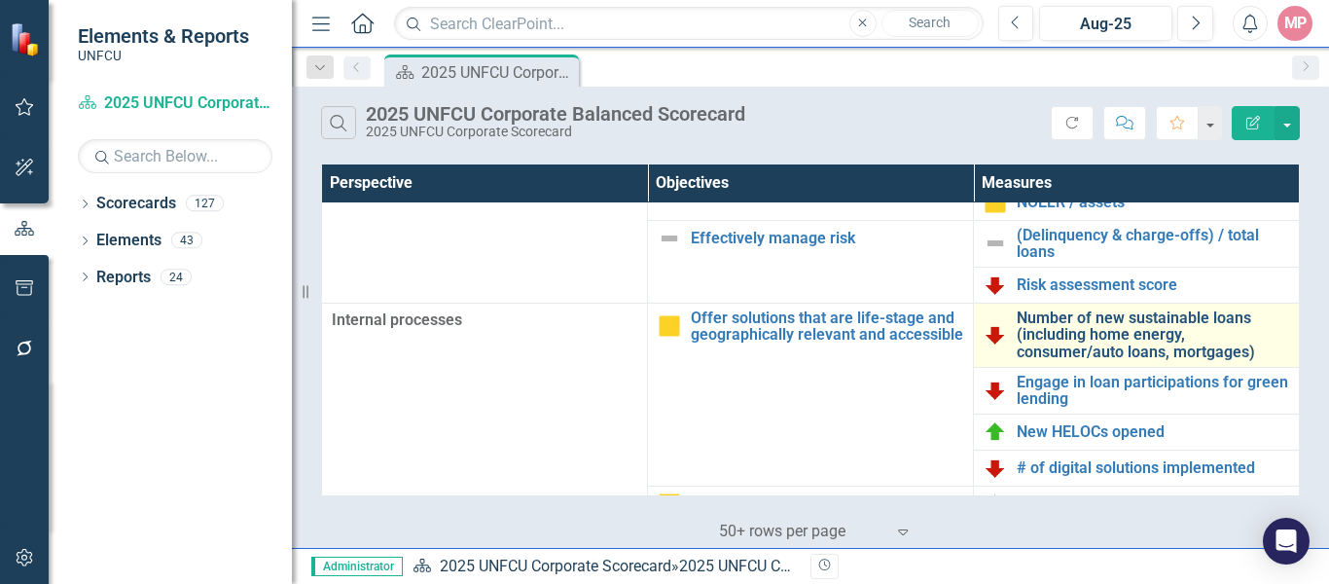
scroll to position [289, 0]
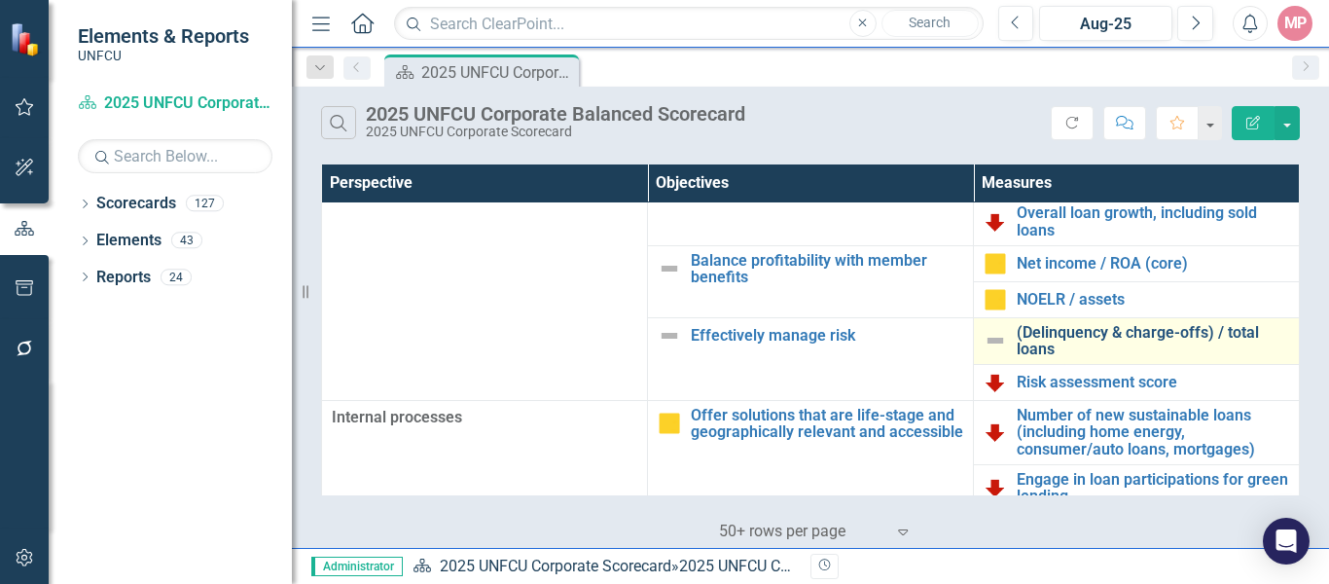
click at [1073, 336] on link "(Delinquency & charge-offs) / total loans" at bounding box center [1153, 341] width 272 height 34
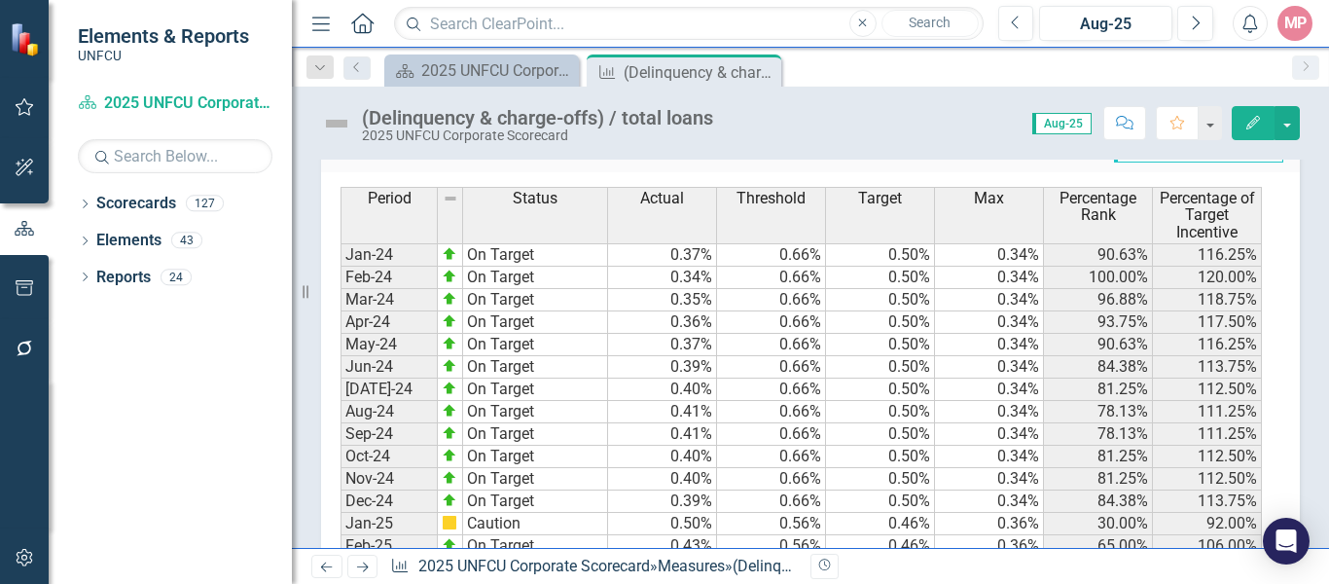
scroll to position [1459, 0]
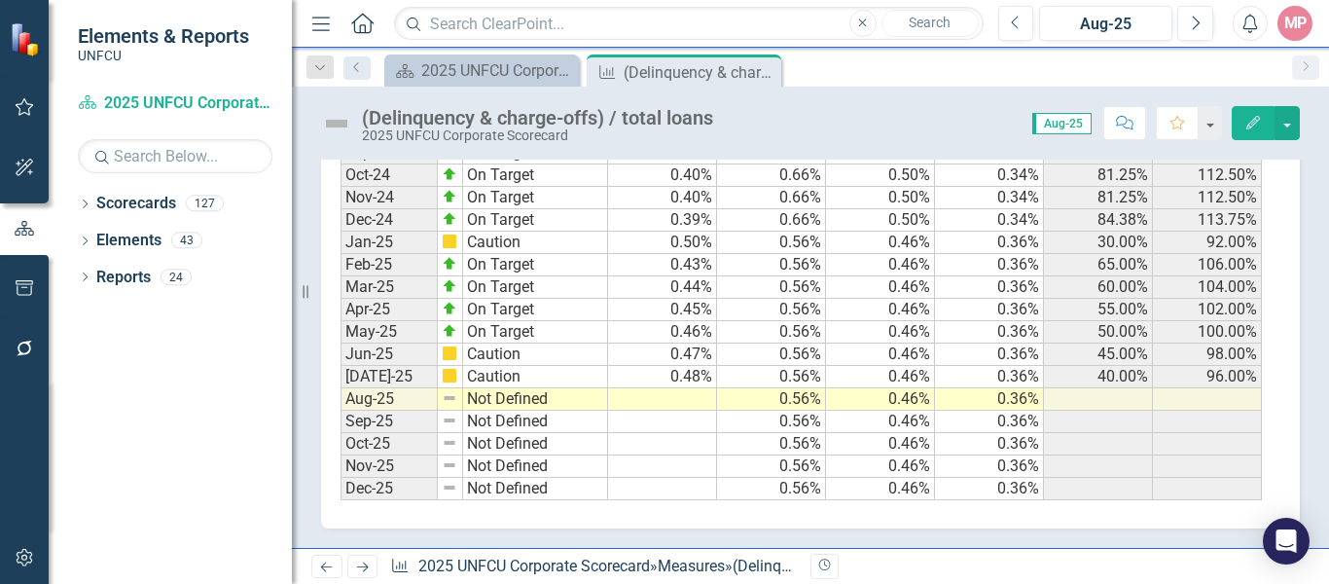
click at [694, 402] on td at bounding box center [662, 399] width 109 height 22
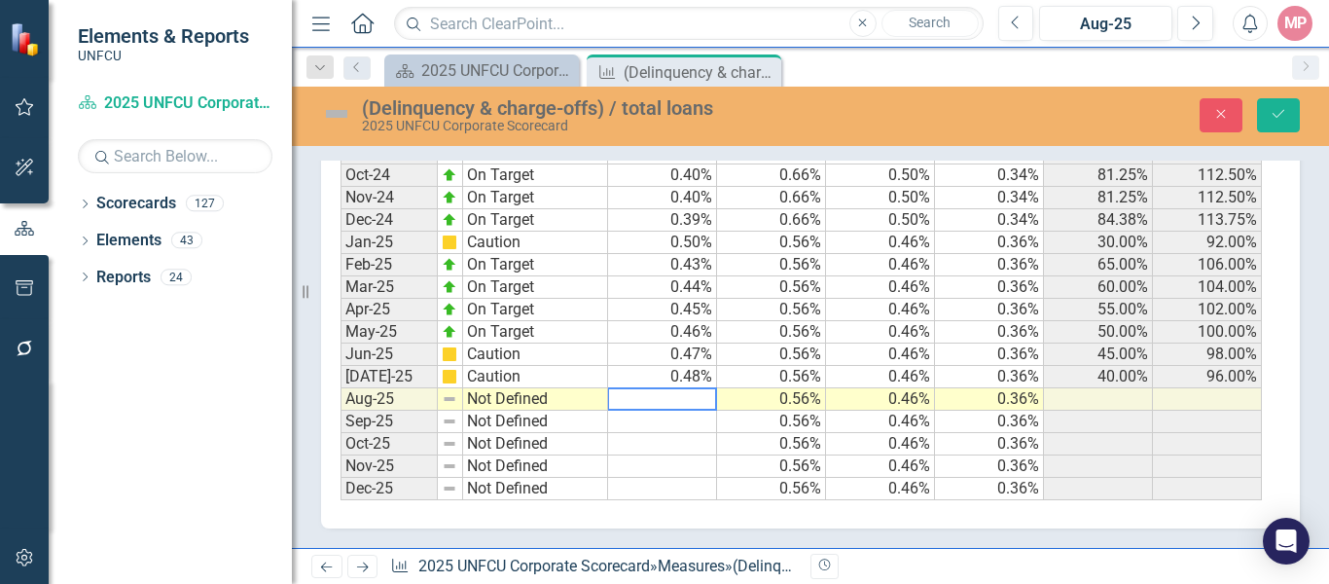
click at [670, 403] on textarea at bounding box center [662, 398] width 110 height 23
type textarea "0.50"
click at [488, 411] on td "Not Defined" at bounding box center [535, 399] width 145 height 22
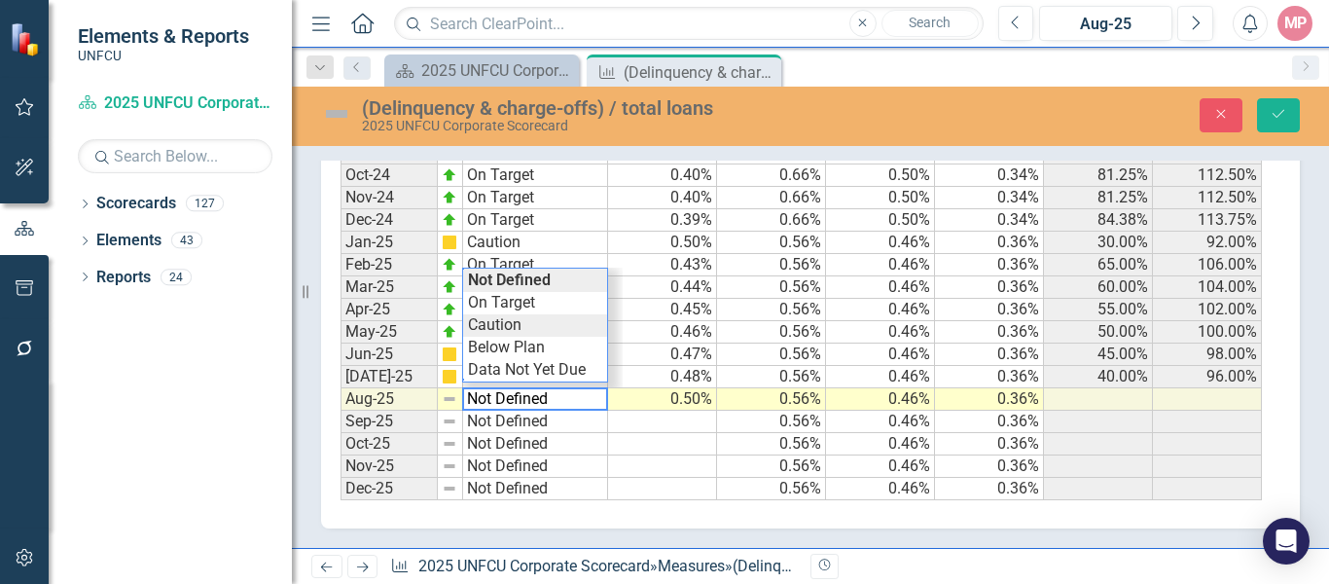
type textarea "Caution"
click at [535, 333] on div "Period Status Actual Threshold Target Max Percentage Rank Percentage of Target …" at bounding box center [803, 203] width 925 height 594
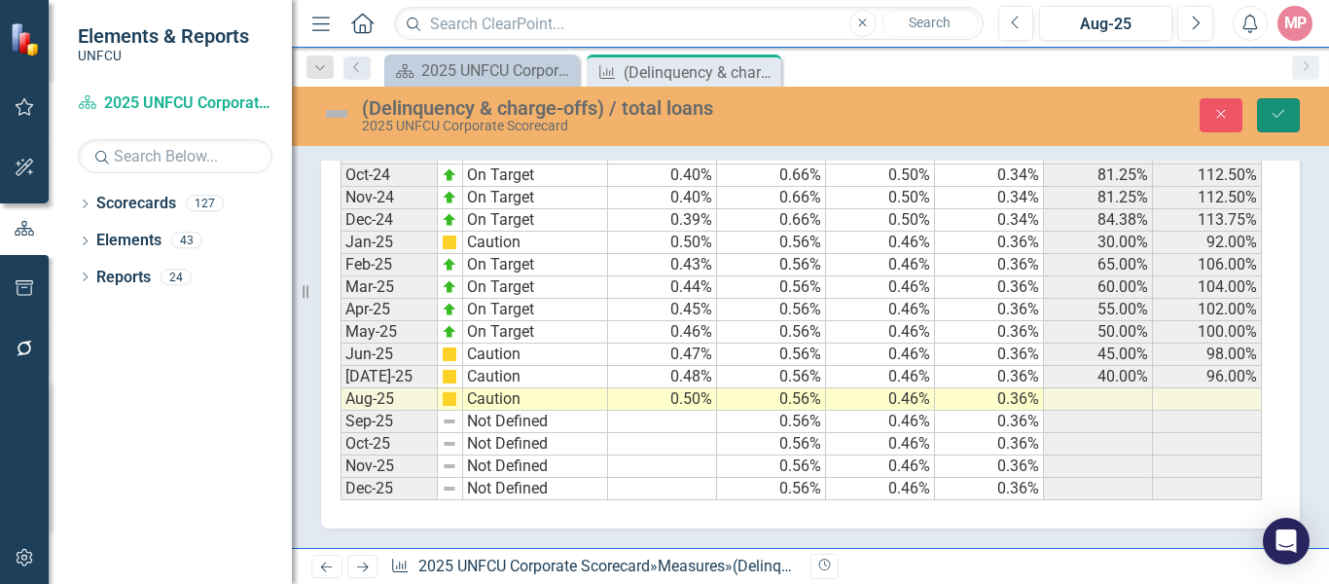
click at [1286, 106] on button "Save" at bounding box center [1278, 115] width 43 height 34
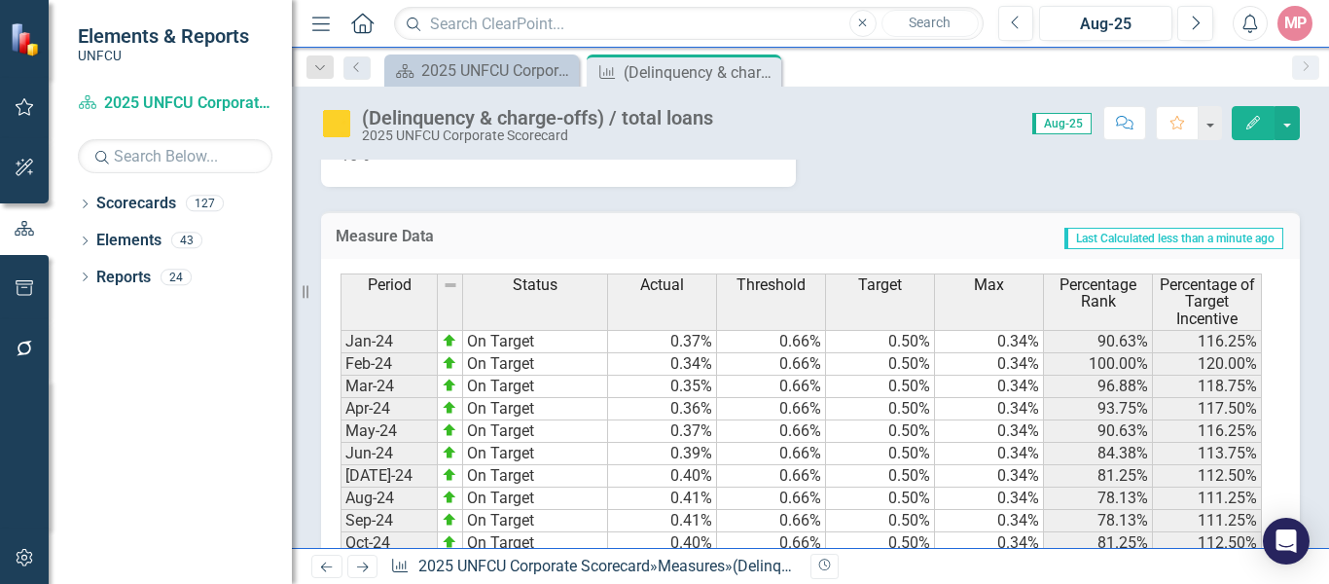
scroll to position [692, 0]
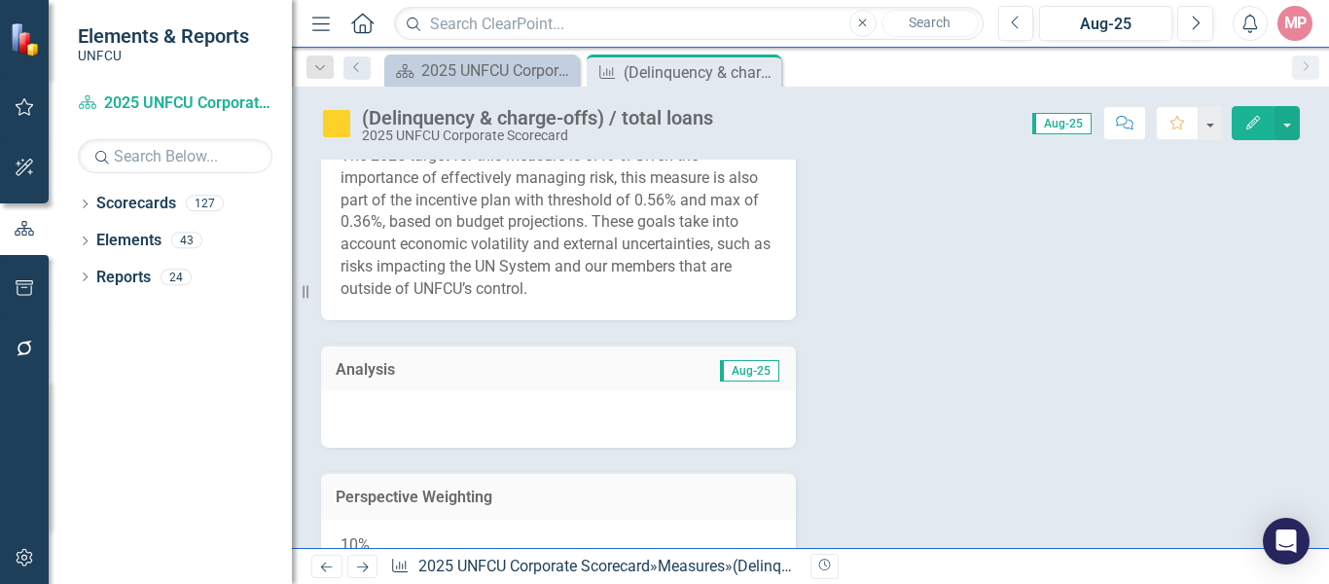
click at [733, 381] on span "Aug-25" at bounding box center [749, 370] width 59 height 21
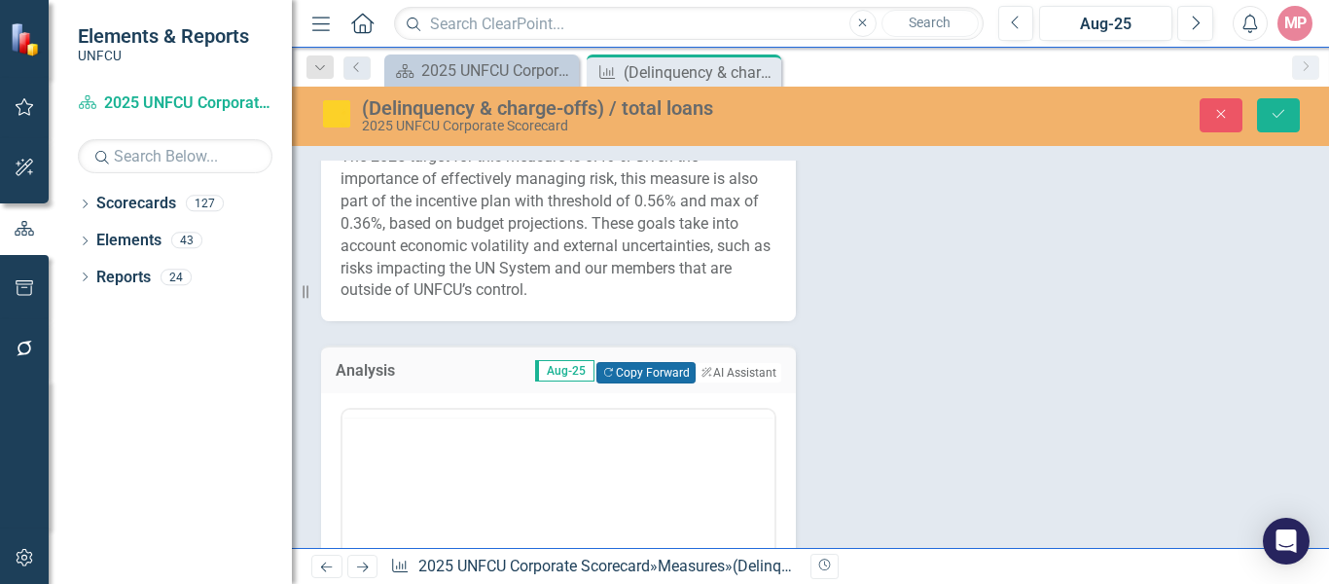
click at [612, 383] on button "Copy Forward Copy Forward" at bounding box center [645, 372] width 98 height 21
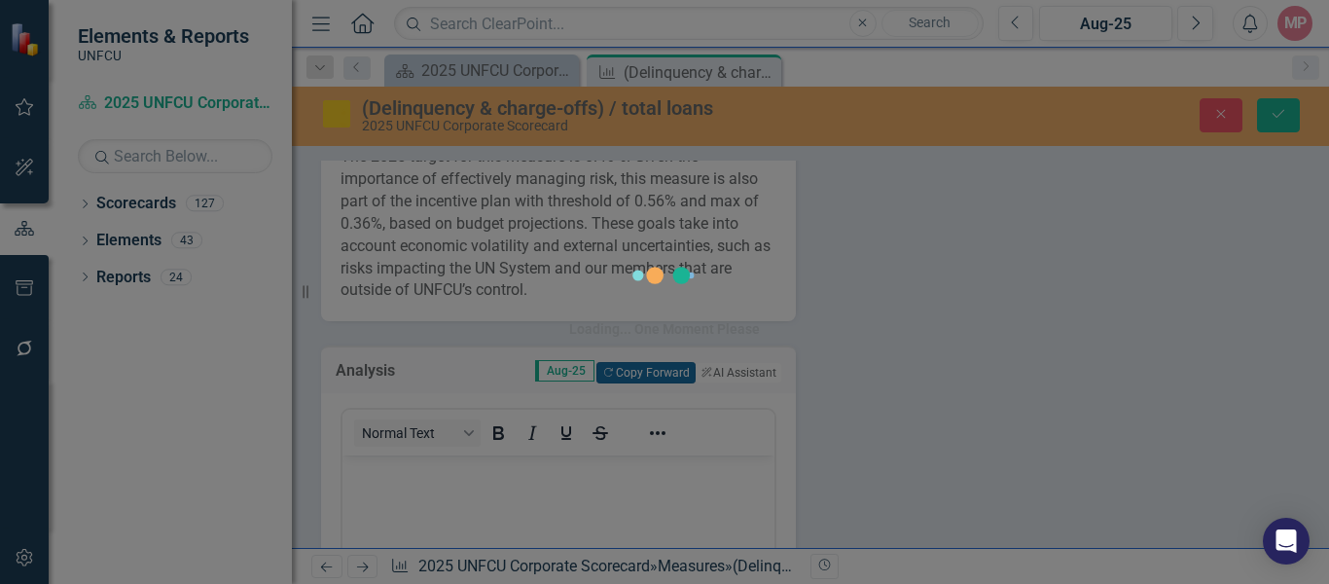
scroll to position [0, 0]
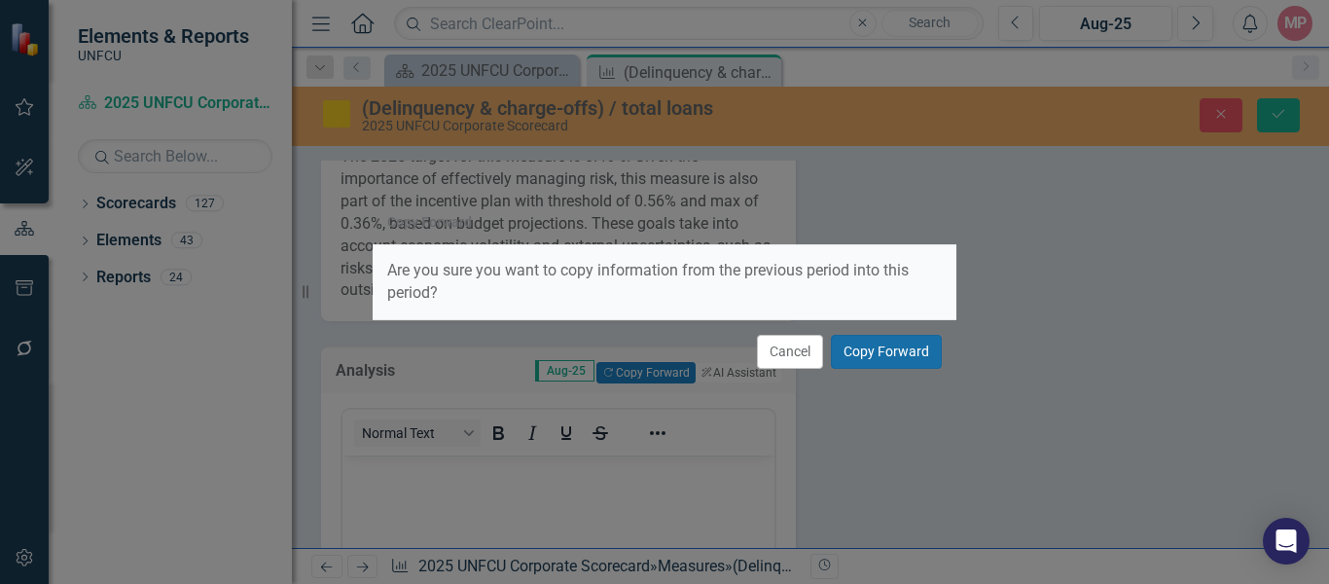
click at [901, 346] on button "Copy Forward" at bounding box center [886, 352] width 111 height 34
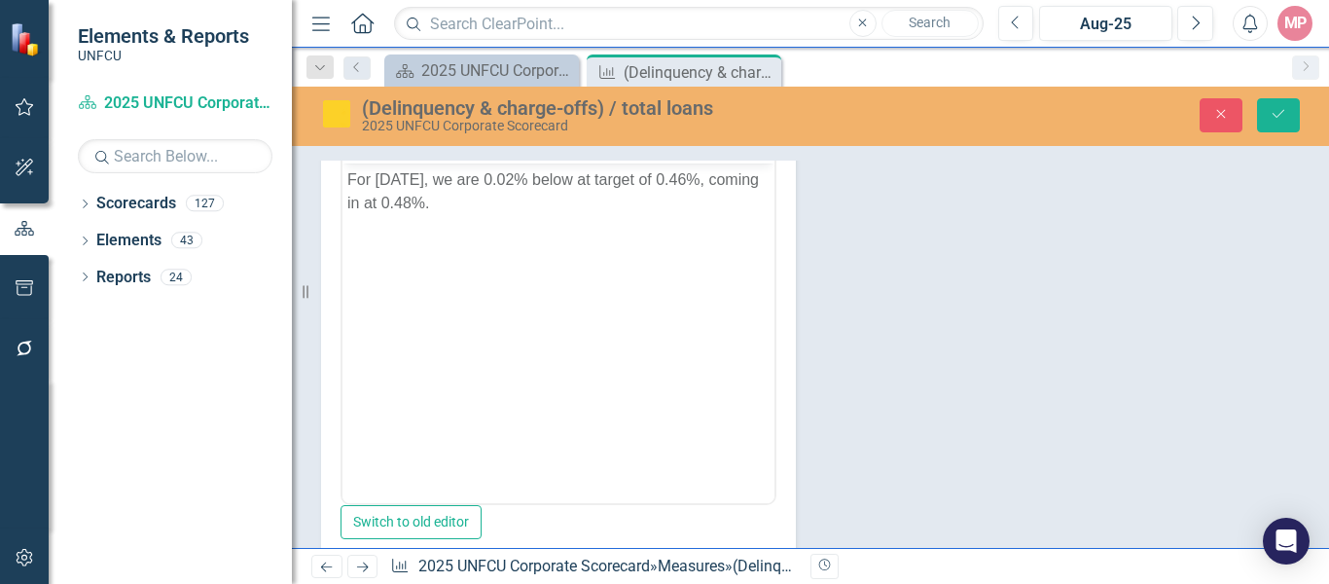
scroll to position [886, 0]
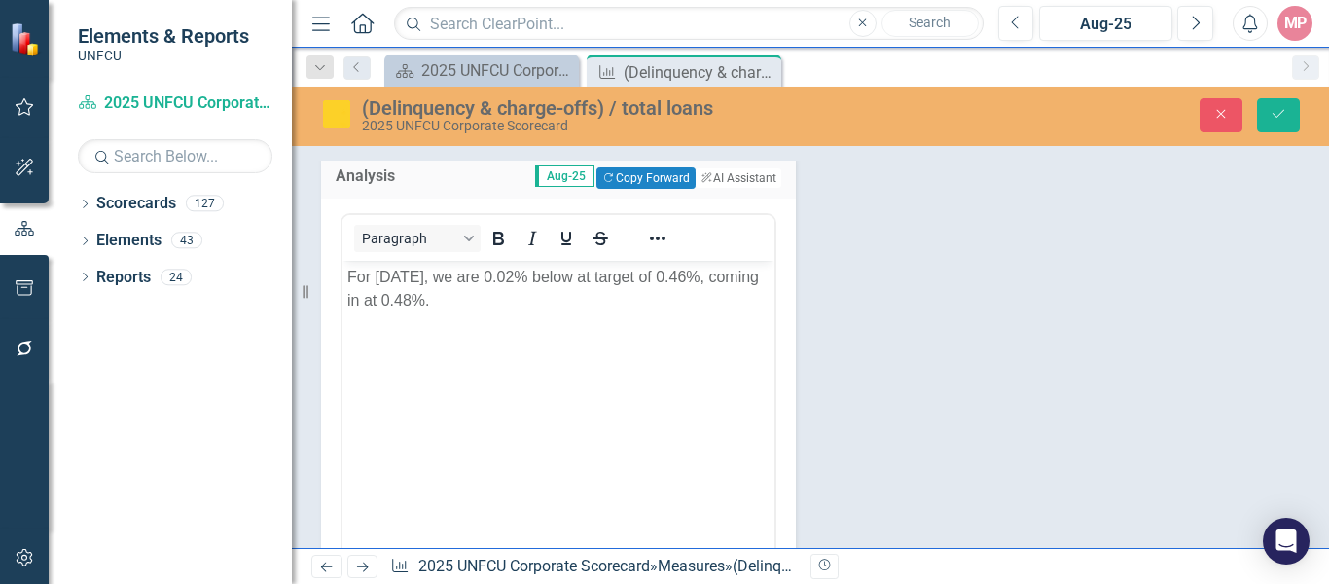
click at [466, 297] on p "For July 2025, we are 0.02% below at target of 0.46%, coming in at 0.48%." at bounding box center [558, 288] width 422 height 47
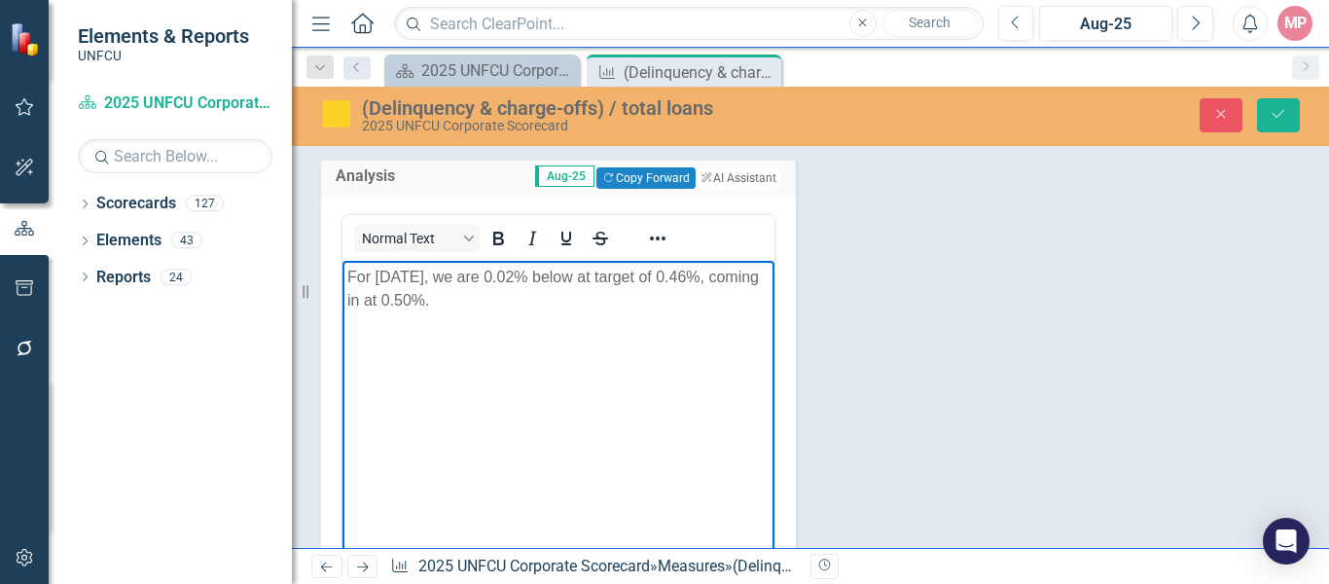
click at [401, 273] on p "For July 2025, we are 0.02% below at target of 0.46%, coming in at 0.50%." at bounding box center [558, 288] width 422 height 47
click at [577, 406] on body "For August 2025, we are 0.02% below at target of 0.46%, coming in at 0.50%." at bounding box center [558, 406] width 432 height 292
click at [550, 270] on p "For August 2025, we are 0.02% below at target of 0.46%, coming in at 0.50%." at bounding box center [558, 288] width 422 height 47
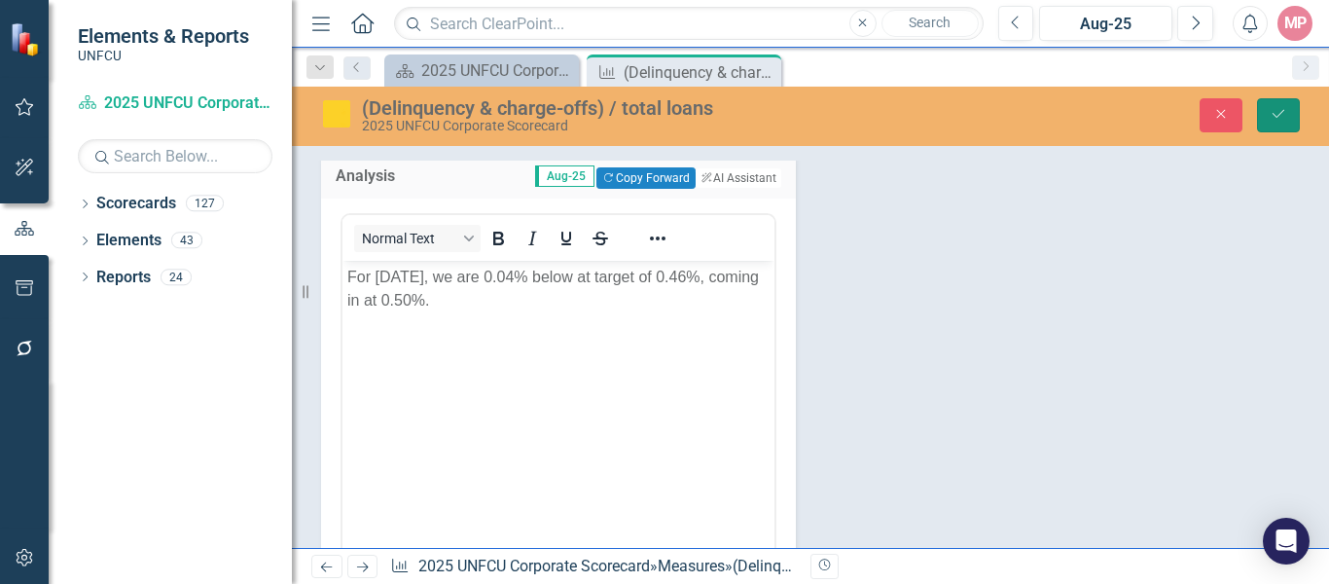
click at [1279, 112] on icon "Save" at bounding box center [1279, 114] width 18 height 14
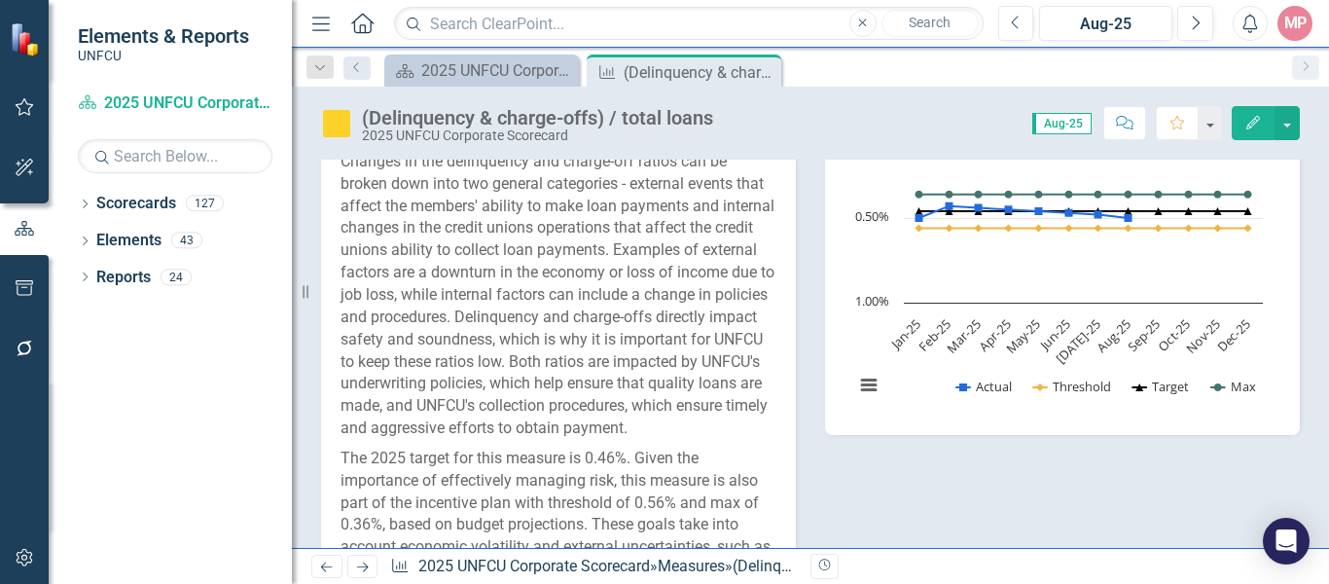
scroll to position [0, 0]
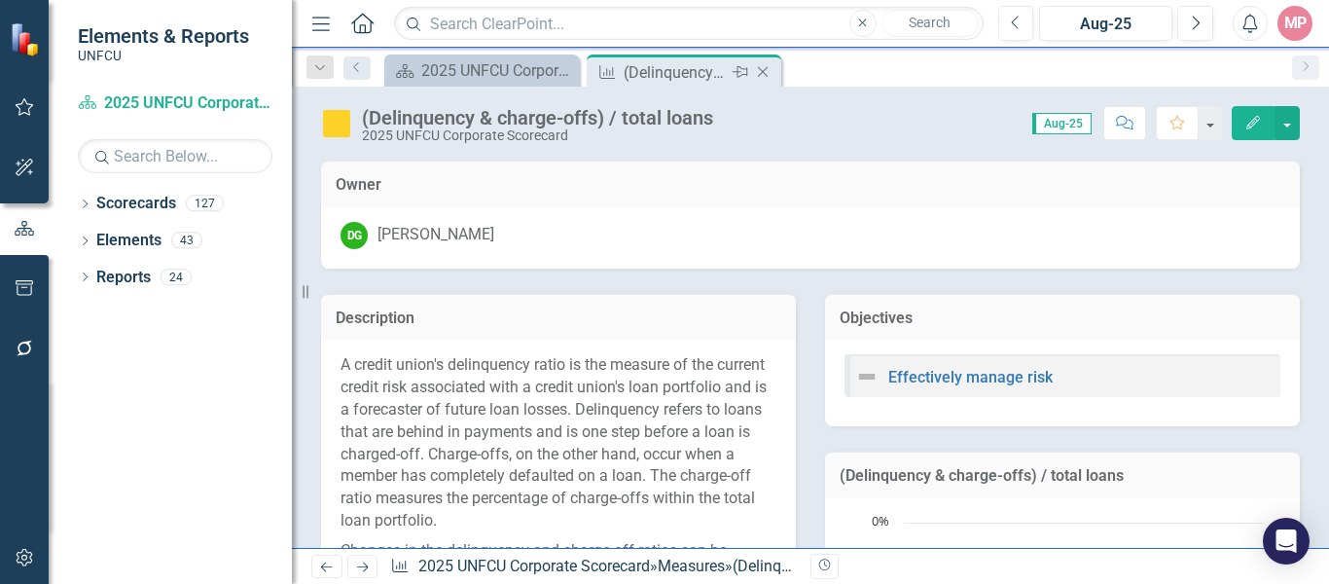
click at [768, 76] on icon "Close" at bounding box center [762, 72] width 19 height 16
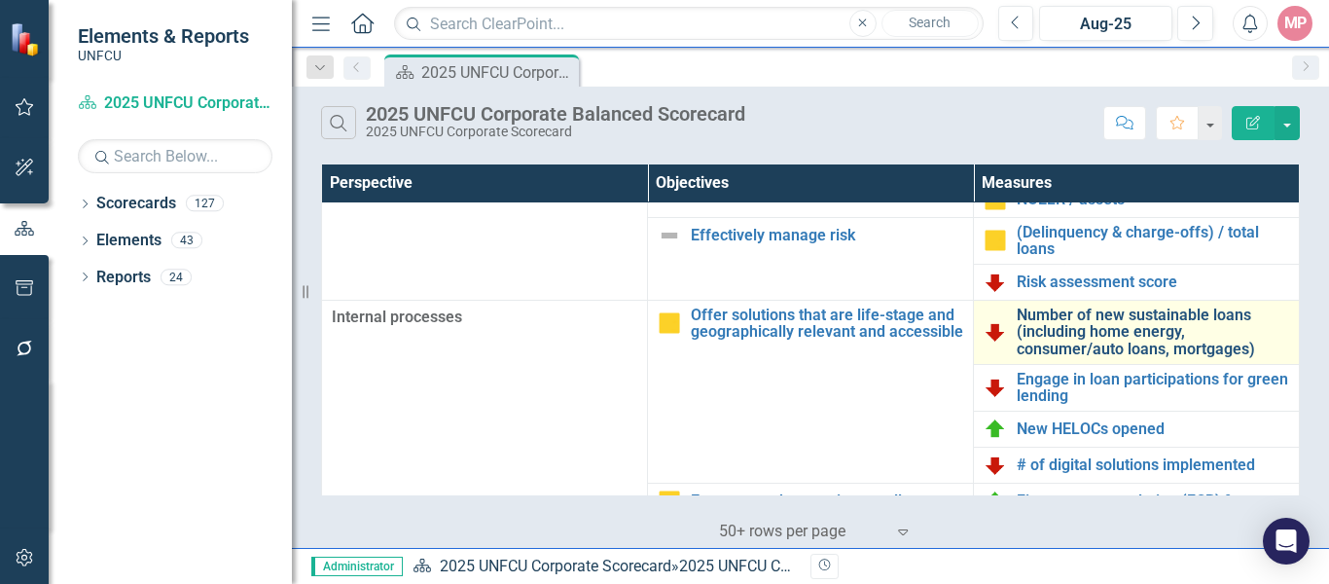
scroll to position [292, 0]
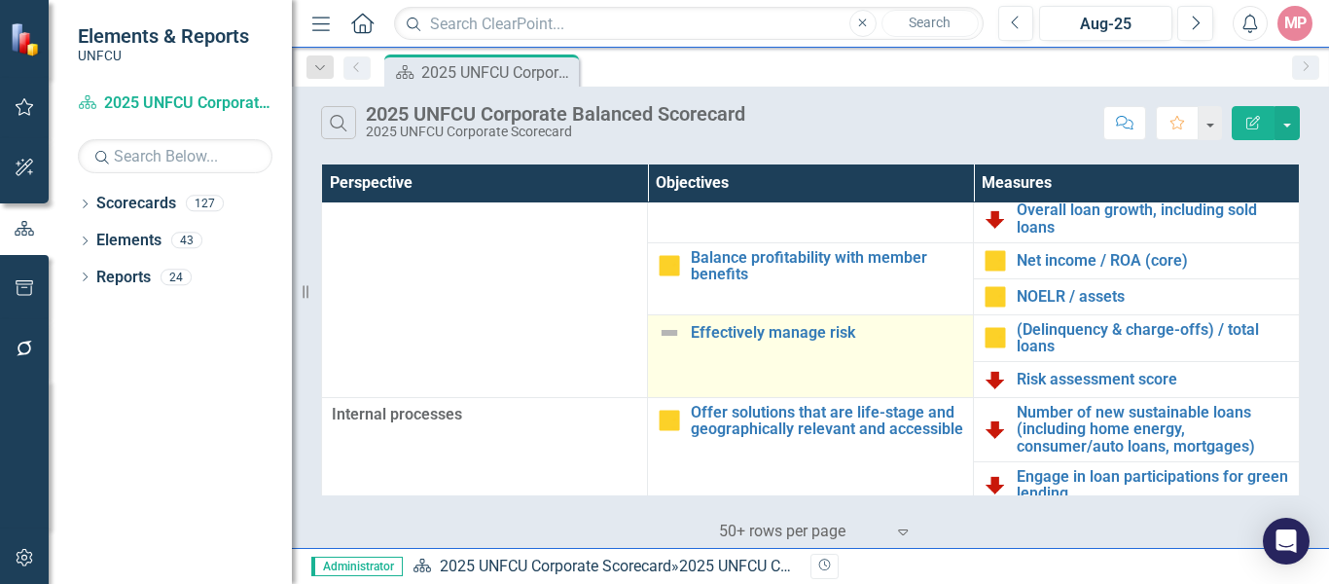
click at [669, 336] on img at bounding box center [669, 332] width 23 height 23
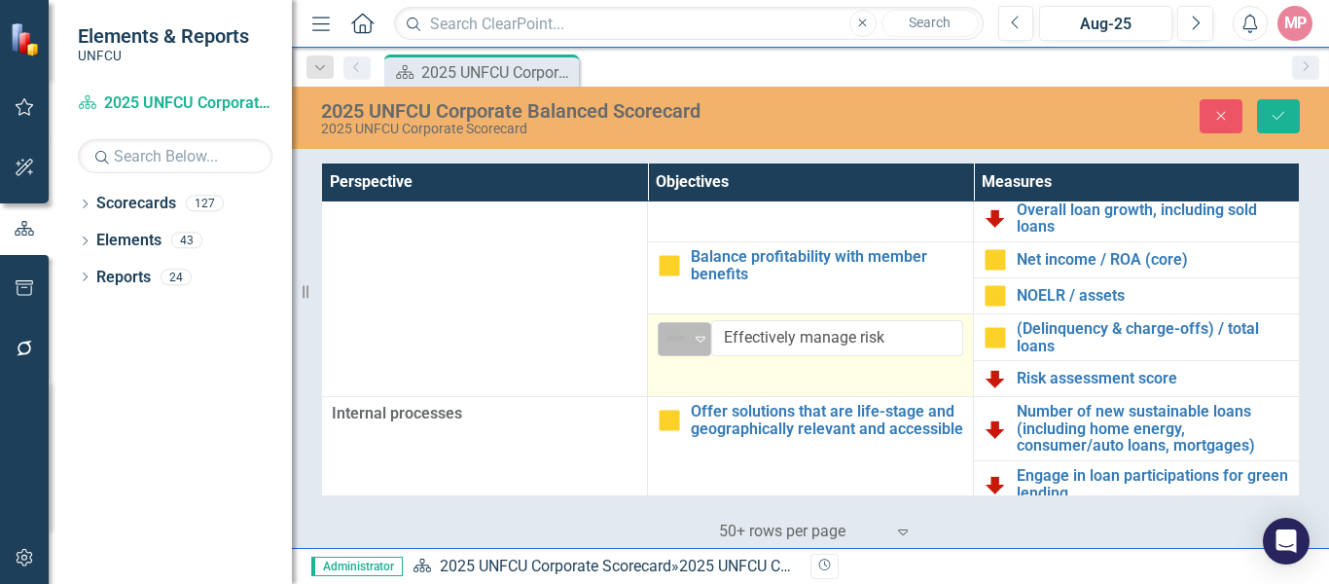
click at [682, 338] on div "Not Defined" at bounding box center [676, 338] width 25 height 23
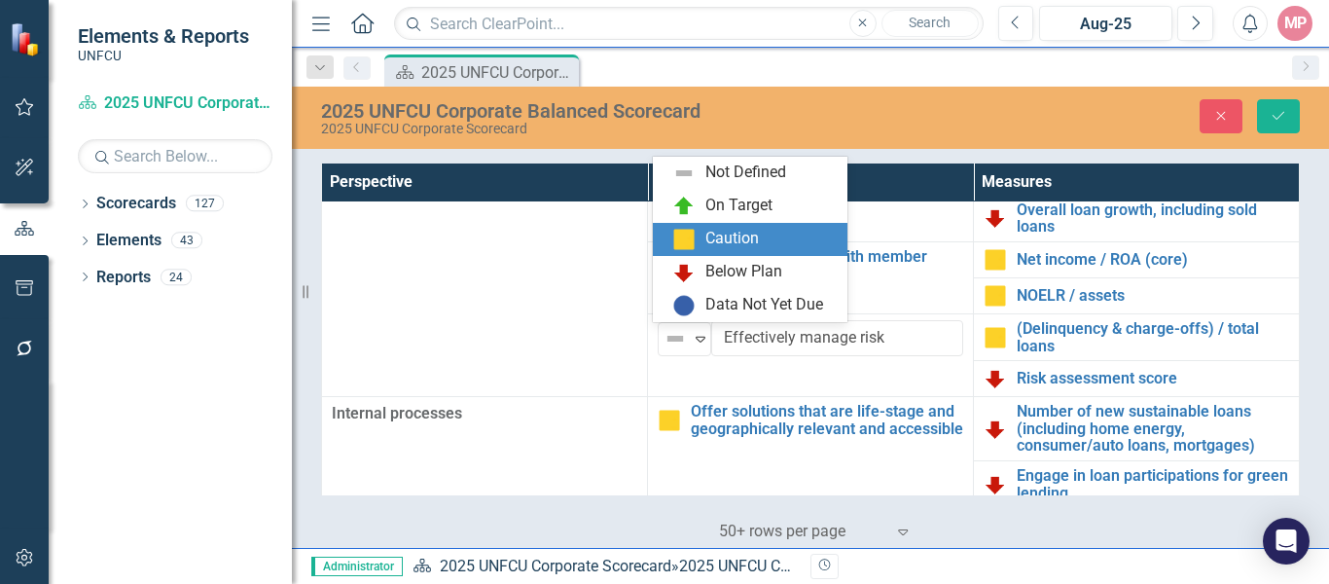
click at [740, 245] on div "Caution" at bounding box center [732, 239] width 54 height 22
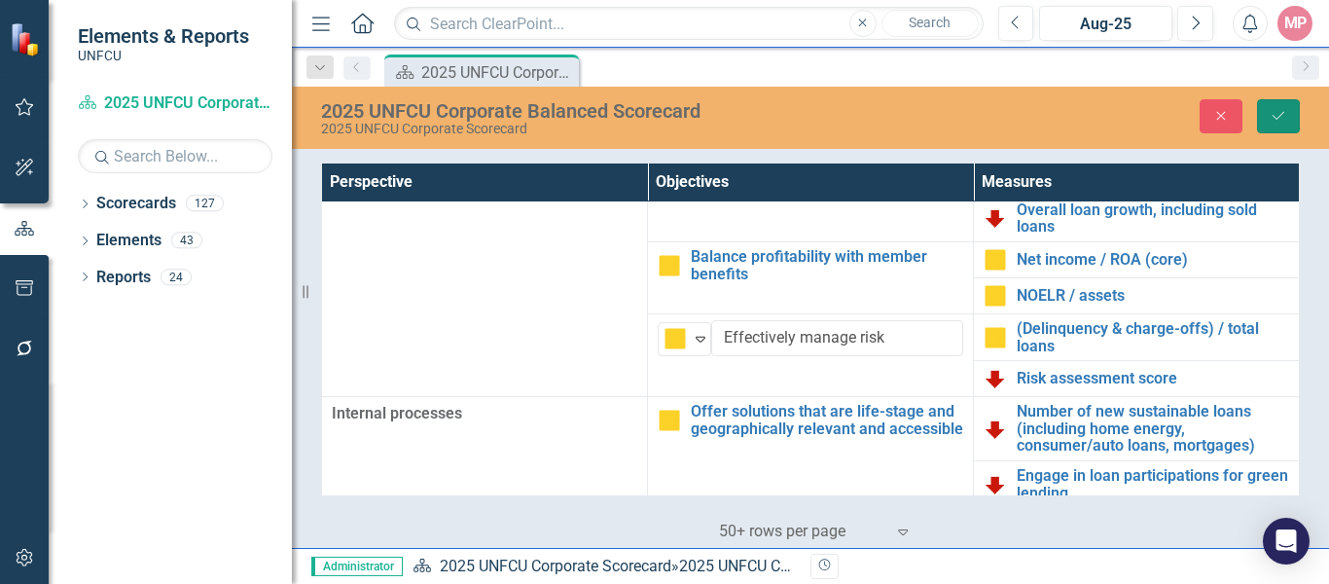
click at [1272, 116] on icon "Save" at bounding box center [1279, 116] width 18 height 14
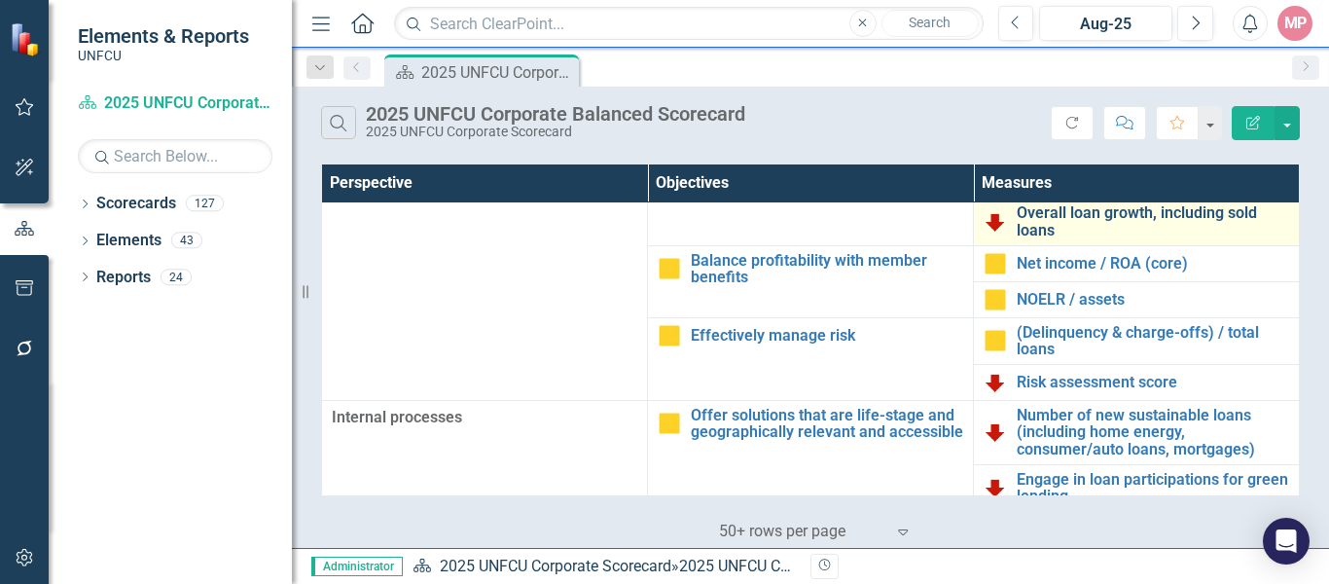
scroll to position [0, 0]
